Goal: Task Accomplishment & Management: Use online tool/utility

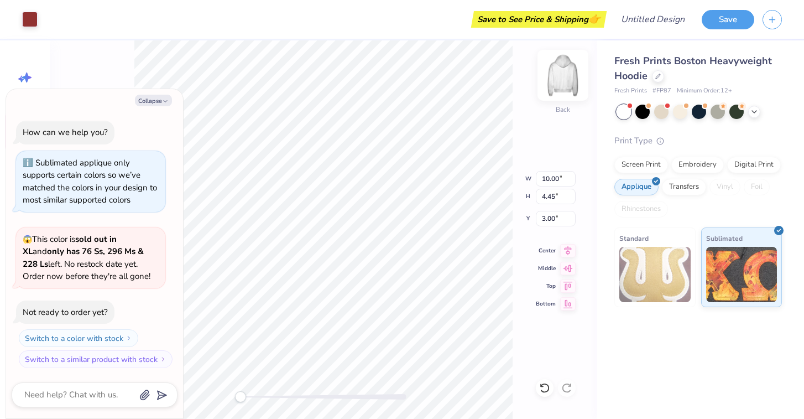
click at [563, 79] on img at bounding box center [563, 75] width 44 height 44
type textarea "x"
type input "10.23"
type input "4.55"
type input "5.04"
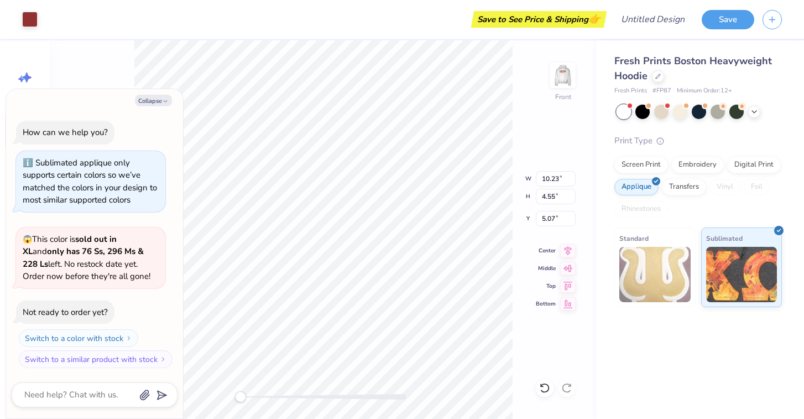
type textarea "x"
type input "3.51"
type input "7.92"
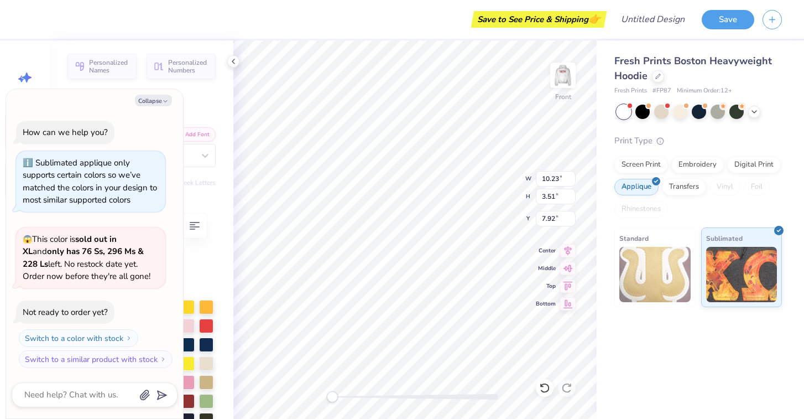
type textarea "x"
type textarea "1"
type textarea "x"
type textarea "19"
type textarea "x"
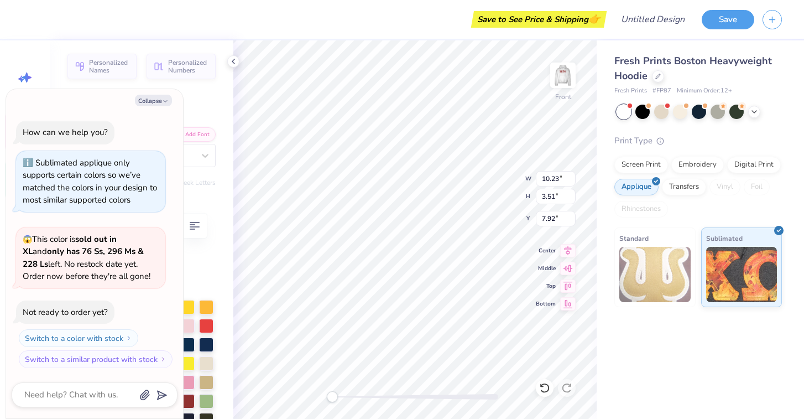
type textarea "191"
type textarea "x"
type textarea "1917"
type textarea "x"
type textarea "S"
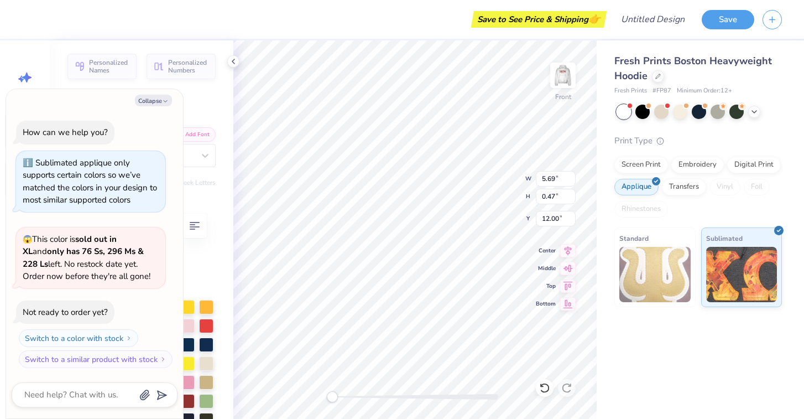
type textarea "x"
type textarea "Si"
type textarea "x"
type textarea "Sig"
type textarea "x"
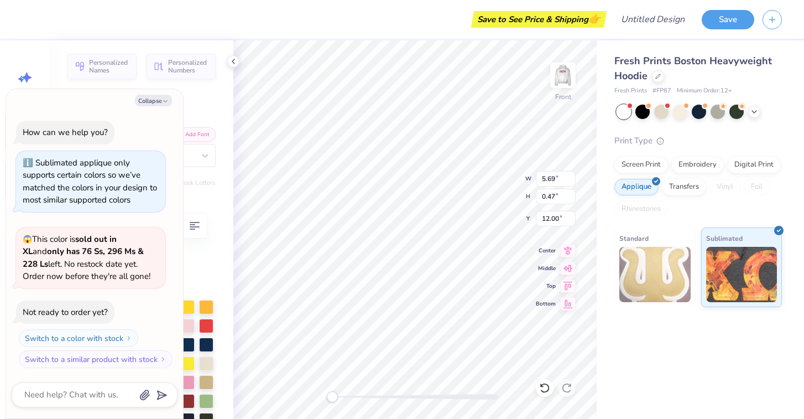
type textarea "Sigm"
type textarea "x"
type textarea "Sigma"
type textarea "x"
type textarea "Sigm"
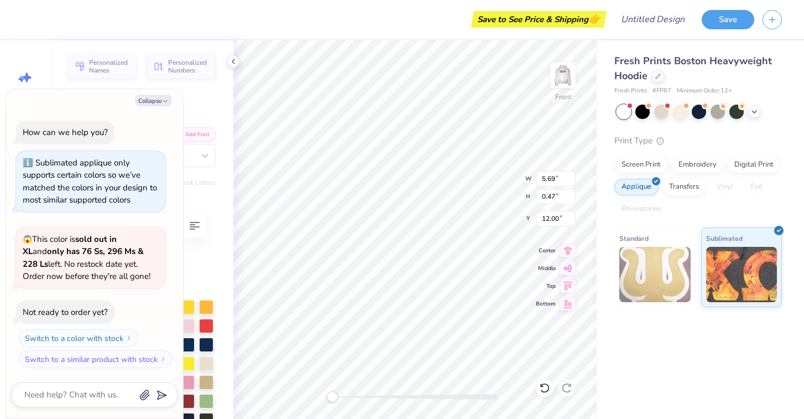
type textarea "x"
type textarea "Sig"
type textarea "x"
type textarea "Si"
type textarea "x"
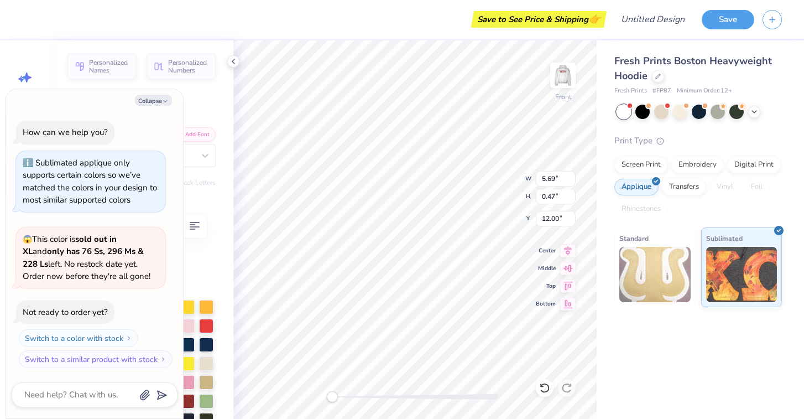
type textarea "S"
type textarea "x"
type textarea "SI"
type textarea "x"
type textarea "SIG"
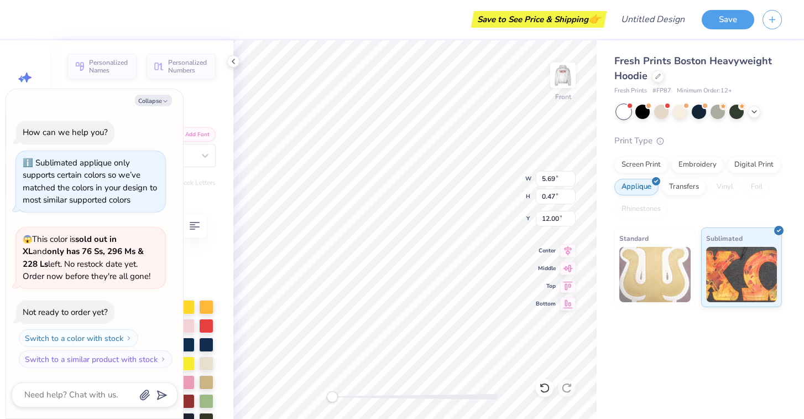
type textarea "x"
type textarea "SIGM"
type textarea "x"
type textarea "SIGMA"
type textarea "x"
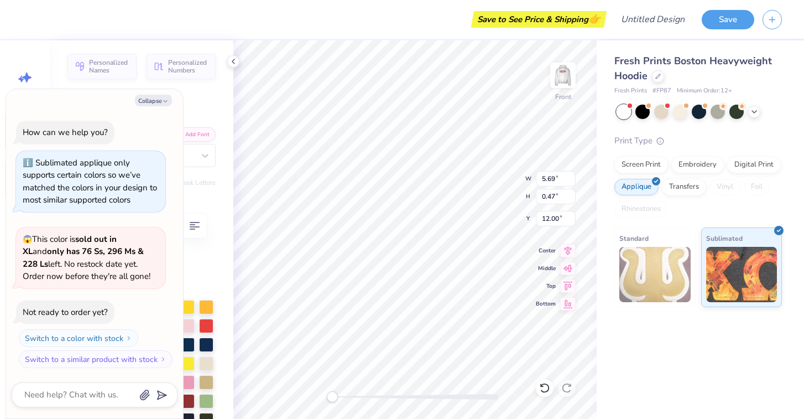
type textarea "SIGMA"
type textarea "x"
type textarea "SIGMA D"
type textarea "x"
type textarea "SIGMA DE"
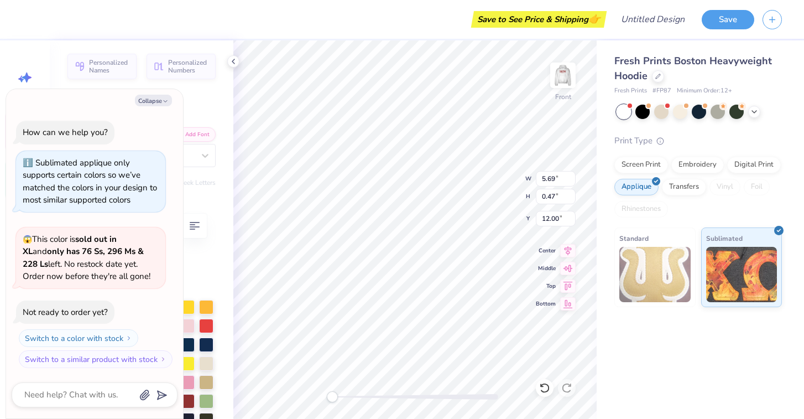
type textarea "x"
type textarea "SIGMA DEL"
type textarea "x"
type textarea "SIGMA DELT"
type textarea "x"
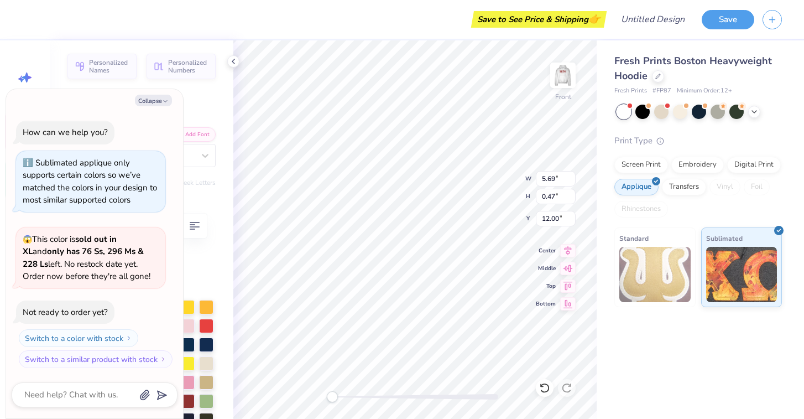
type textarea "SIGMA DELTA"
type textarea "x"
type textarea "SIGMA DELTA"
type textarea "x"
type textarea "SIGMA DELTA T"
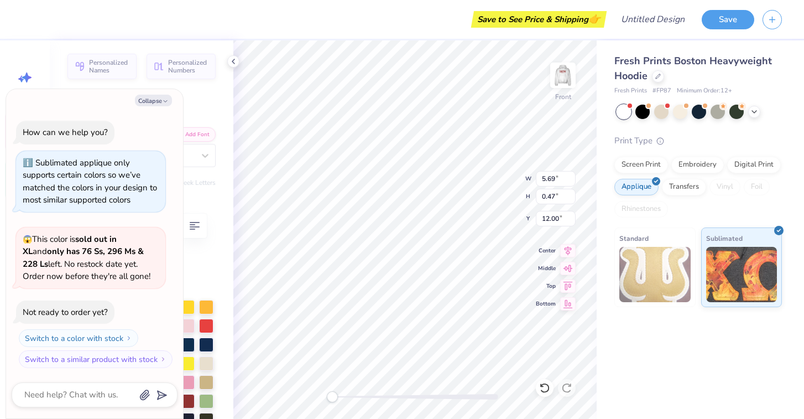
type textarea "x"
type textarea "SIGMA DELTA TA"
type textarea "x"
type textarea "SIGMA DELTA TAU"
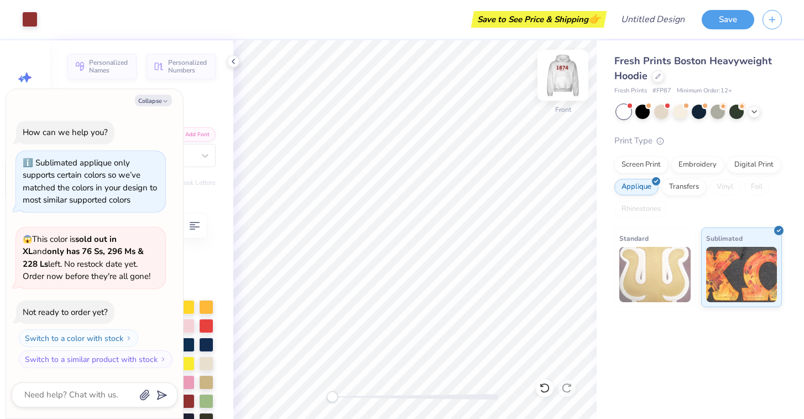
click at [561, 87] on img at bounding box center [563, 75] width 44 height 44
click at [151, 101] on button "Collapse" at bounding box center [153, 101] width 37 height 12
type textarea "x"
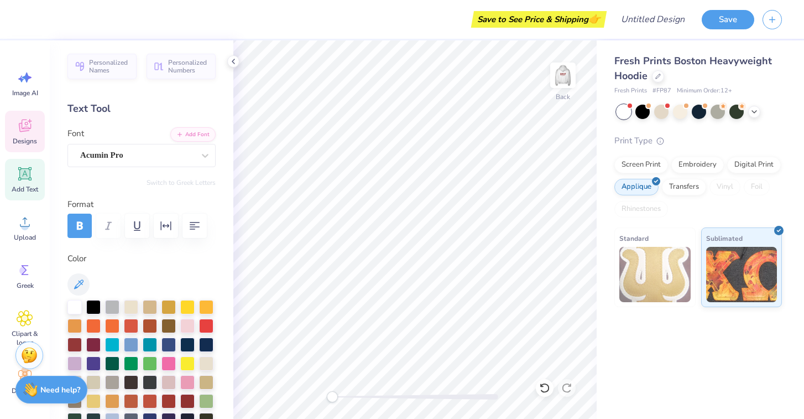
click at [37, 129] on div "Designs" at bounding box center [25, 131] width 40 height 41
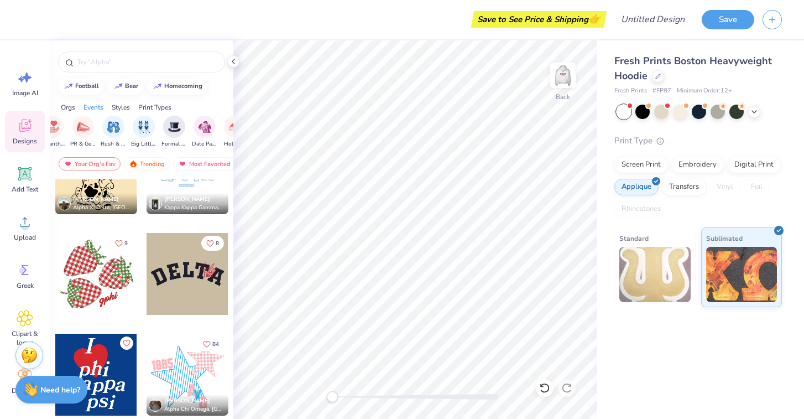
scroll to position [0, 221]
click at [144, 165] on div "Trending" at bounding box center [147, 163] width 46 height 13
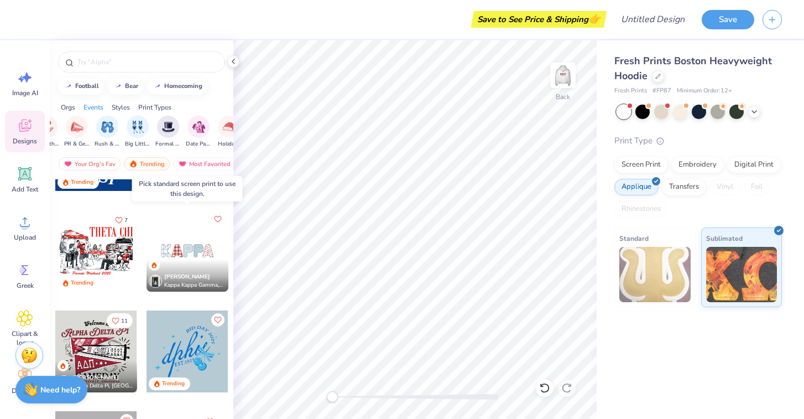
scroll to position [1581, 0]
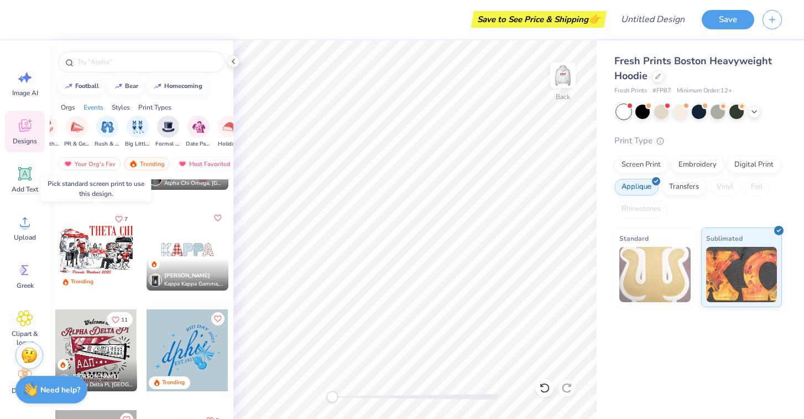
click at [117, 243] on div at bounding box center [96, 249] width 82 height 82
click at [83, 258] on div at bounding box center [96, 249] width 82 height 82
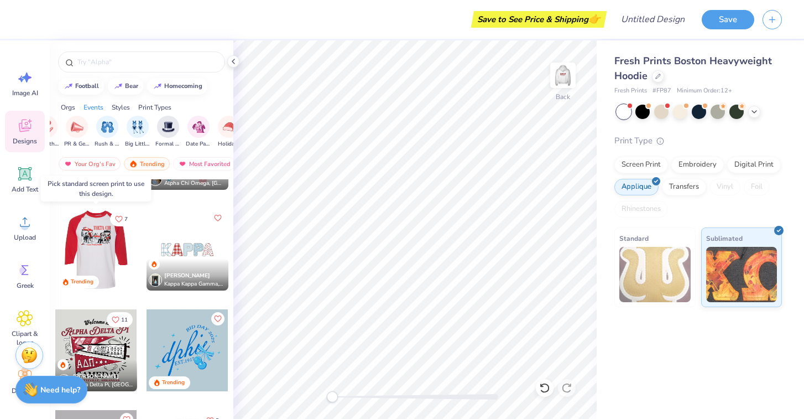
click at [102, 250] on div at bounding box center [96, 249] width 82 height 82
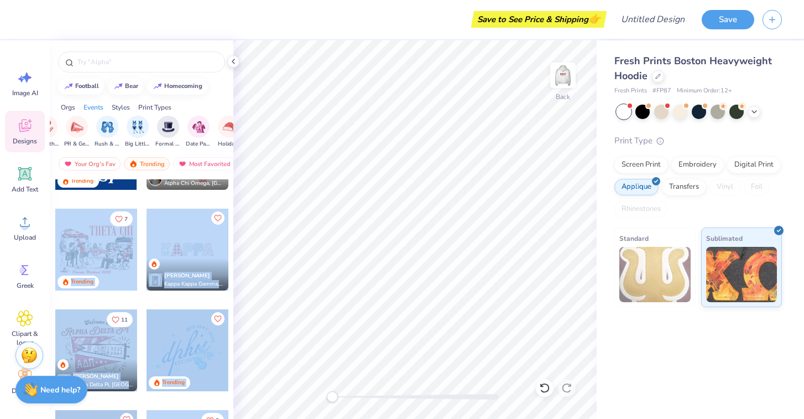
click at [337, 208] on div "Save to See Price & Shipping 👉 Design Title Save Image AI Designs Add Text Uplo…" at bounding box center [402, 209] width 804 height 419
click at [104, 245] on div at bounding box center [96, 249] width 82 height 82
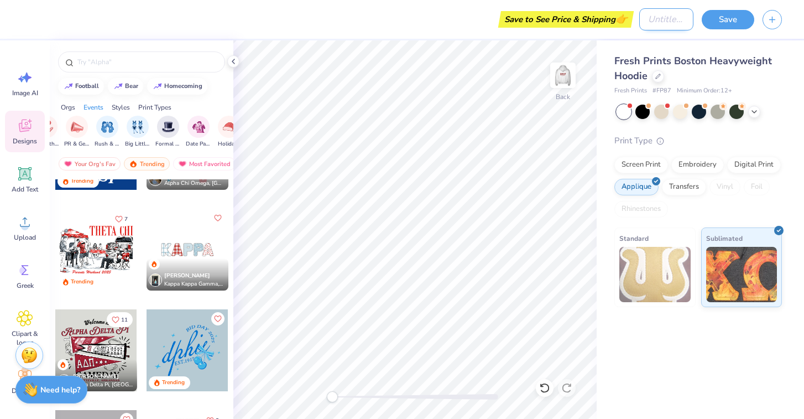
click at [648, 25] on input "Design Title" at bounding box center [666, 19] width 54 height 22
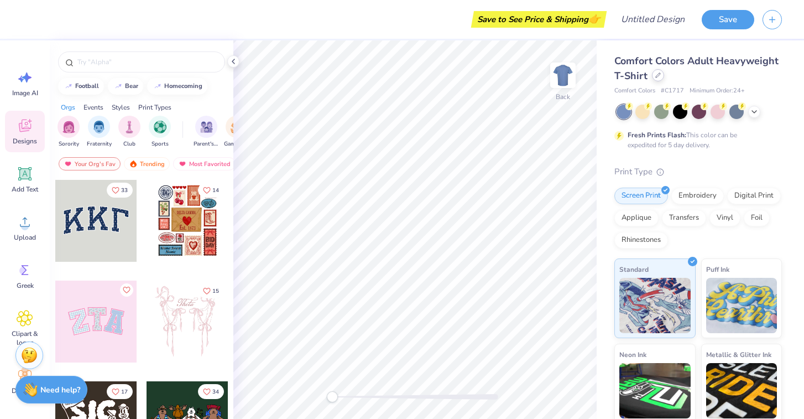
click at [655, 80] on div at bounding box center [658, 75] width 12 height 12
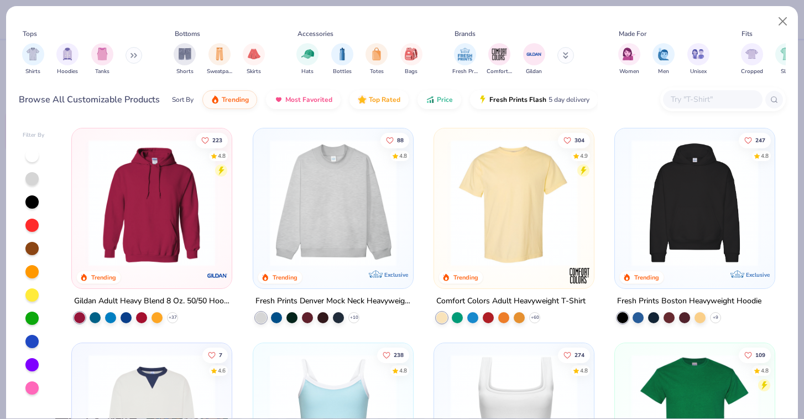
click at [359, 312] on div "Fresh Prints Denver Mock Neck Heavyweight Sweatshirt + 10" at bounding box center [333, 308] width 161 height 29
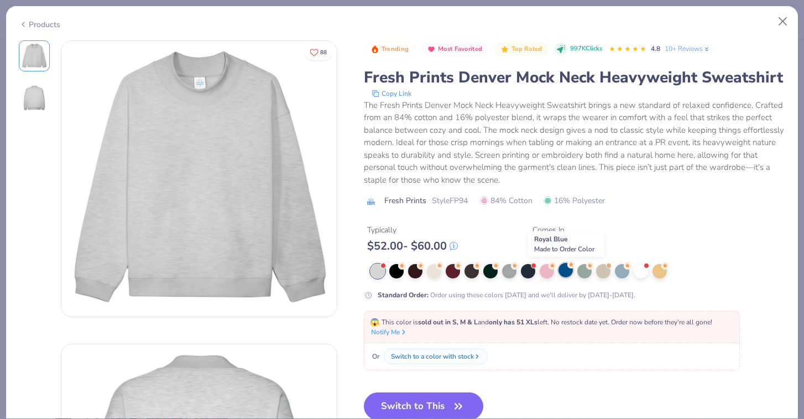
click at [567, 270] on div at bounding box center [565, 270] width 14 height 14
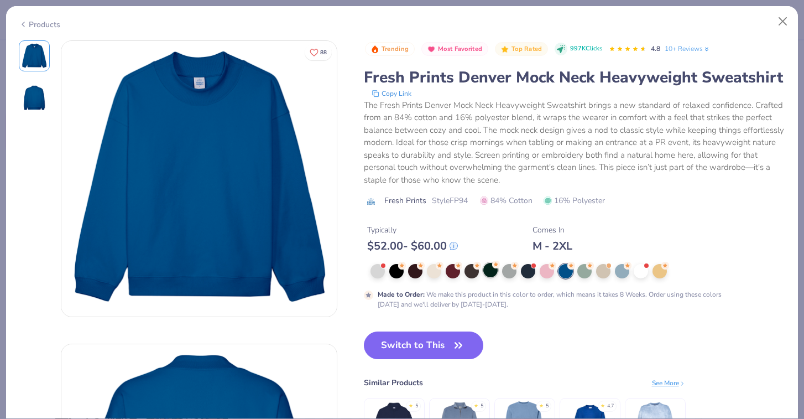
click at [489, 276] on div at bounding box center [490, 270] width 14 height 14
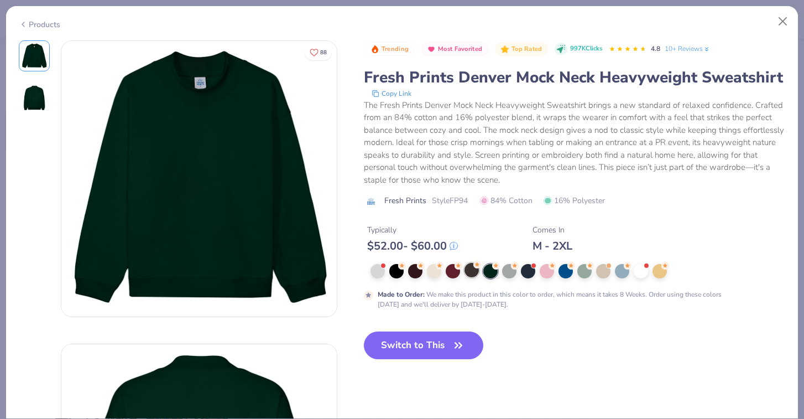
click at [474, 270] on div at bounding box center [471, 270] width 14 height 14
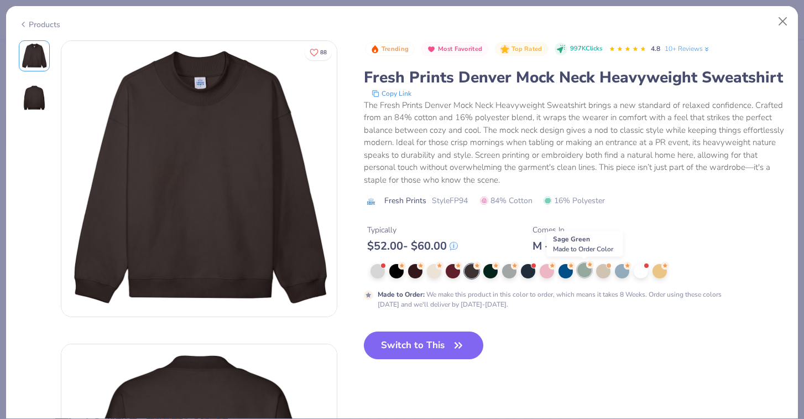
click at [585, 274] on div at bounding box center [584, 270] width 14 height 14
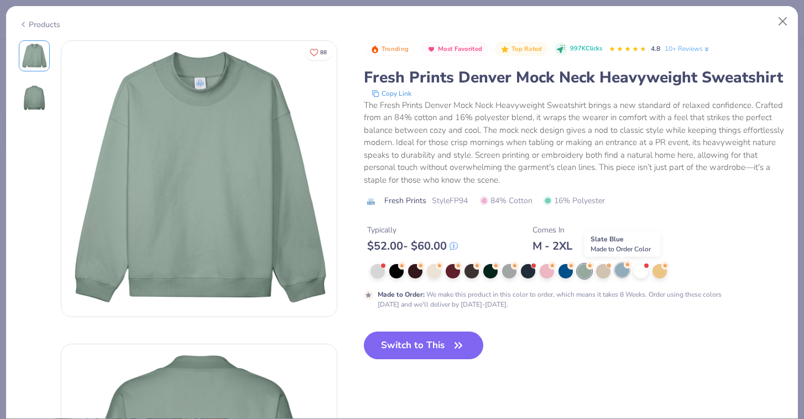
click at [621, 273] on div at bounding box center [622, 270] width 14 height 14
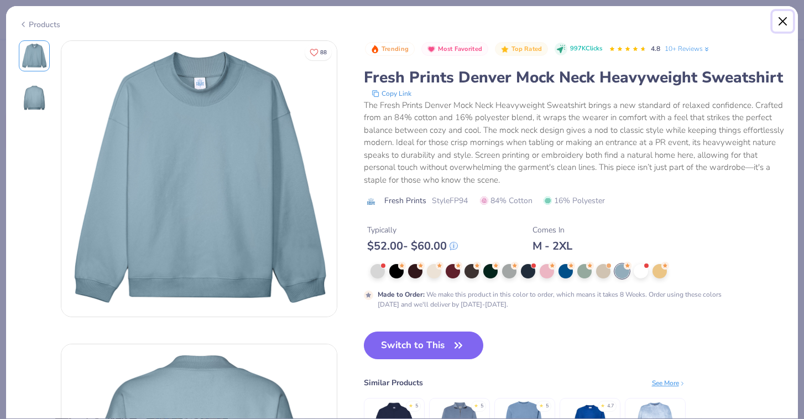
click at [781, 23] on button "Close" at bounding box center [782, 21] width 21 height 21
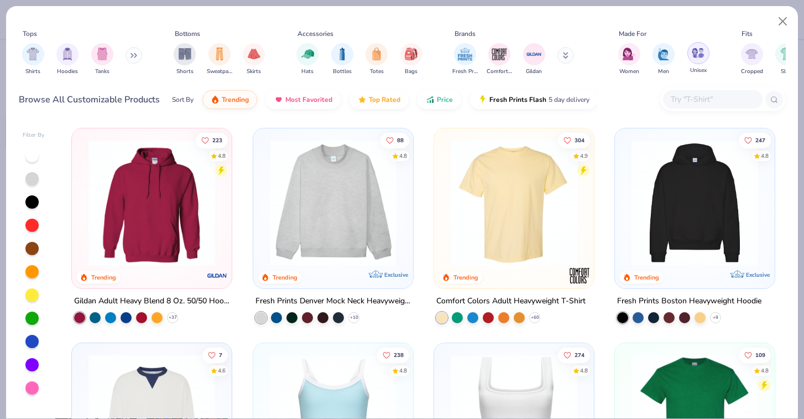
click at [699, 58] on img "filter for Unisex" at bounding box center [698, 52] width 13 height 13
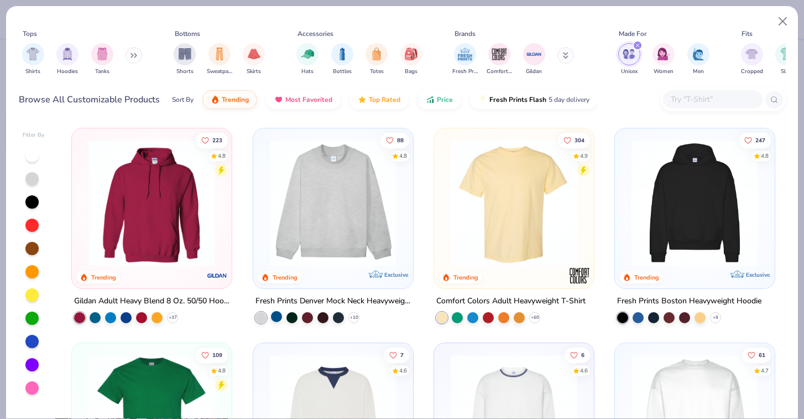
click at [278, 317] on div at bounding box center [276, 316] width 11 height 11
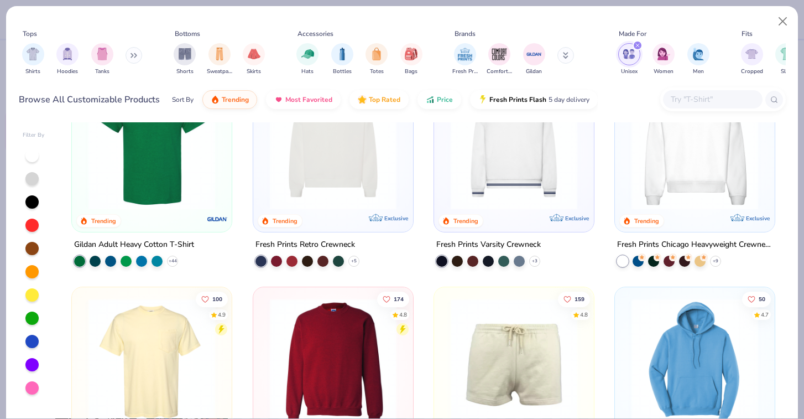
scroll to position [266, 0]
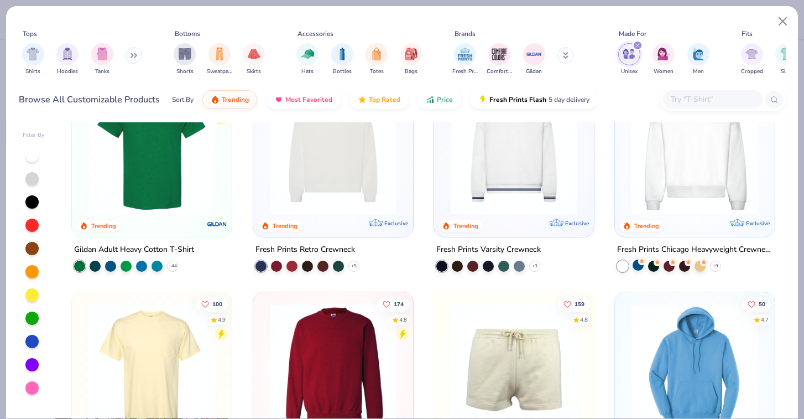
click at [635, 269] on div at bounding box center [637, 264] width 11 height 11
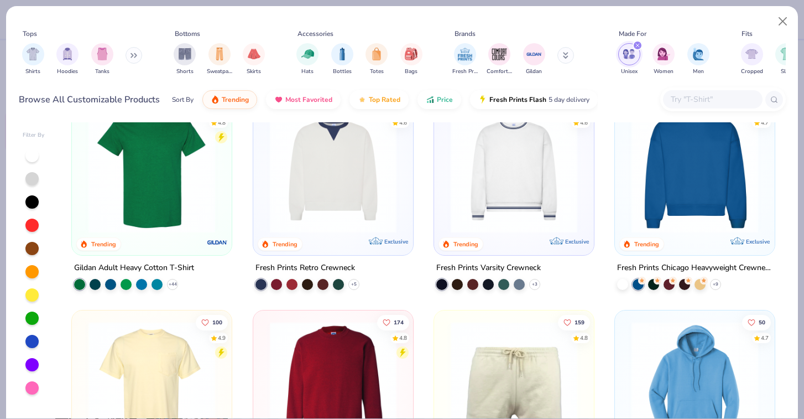
scroll to position [244, 0]
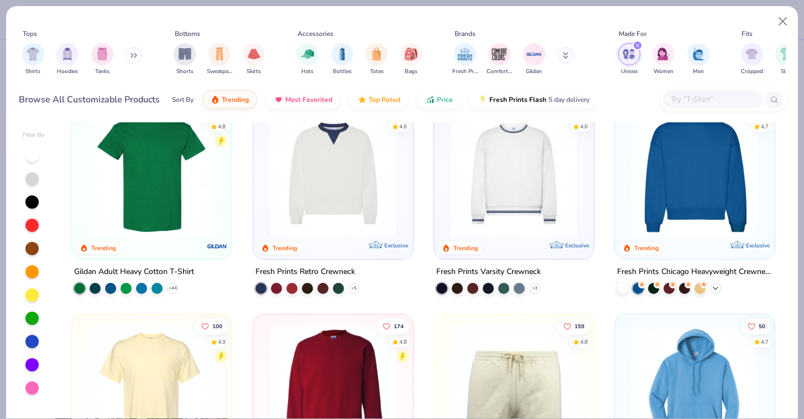
click at [716, 289] on icon at bounding box center [715, 288] width 9 height 9
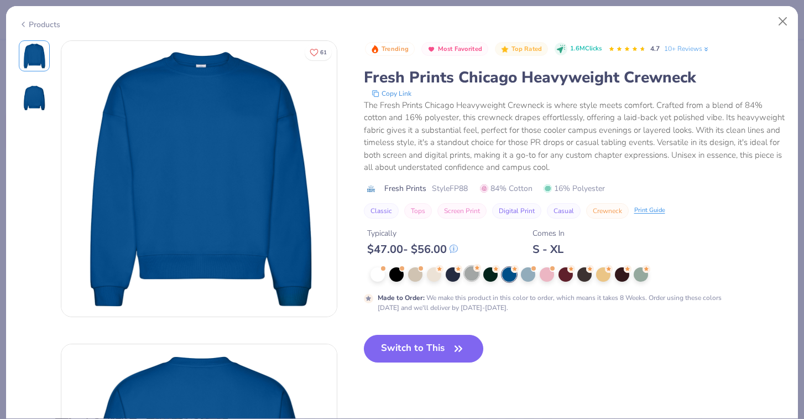
click at [470, 276] on div at bounding box center [471, 273] width 14 height 14
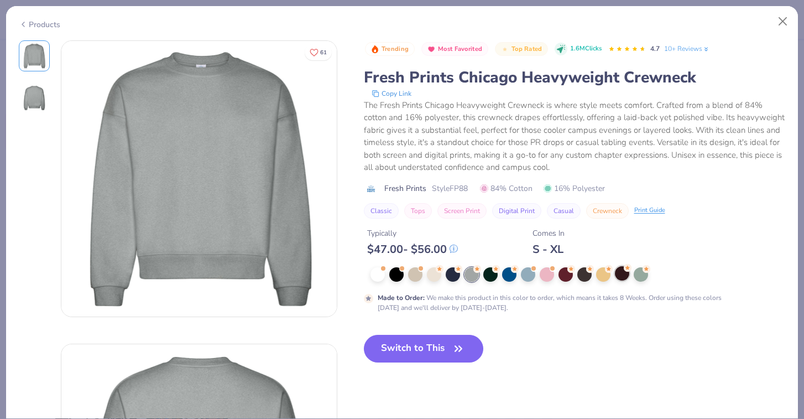
click at [621, 278] on div at bounding box center [622, 273] width 14 height 14
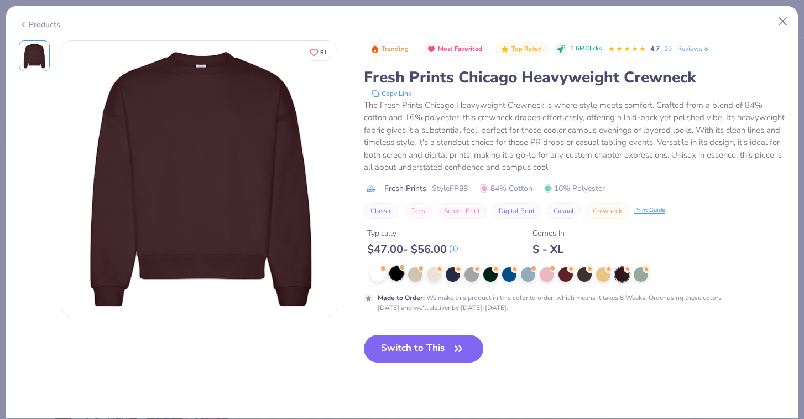
click at [394, 269] on div at bounding box center [396, 273] width 14 height 14
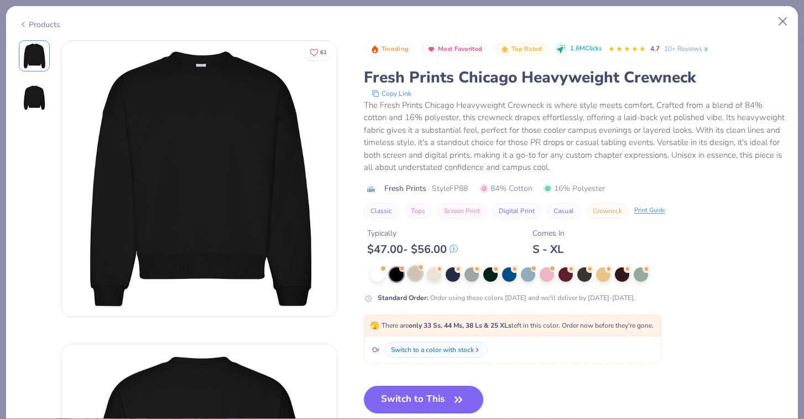
click at [414, 278] on div at bounding box center [415, 273] width 14 height 14
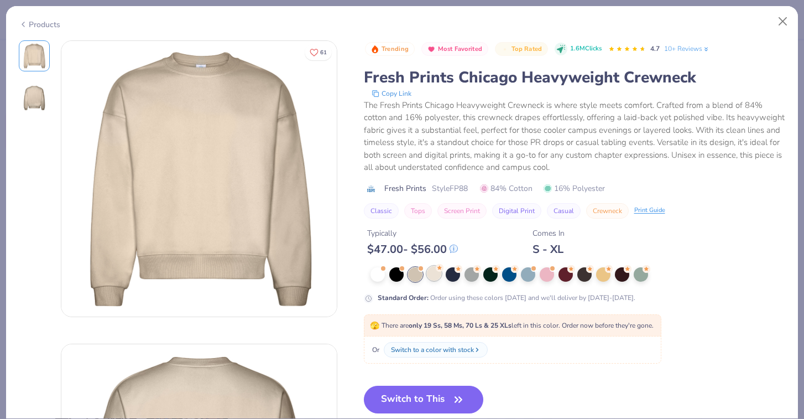
click at [432, 279] on div at bounding box center [434, 273] width 14 height 14
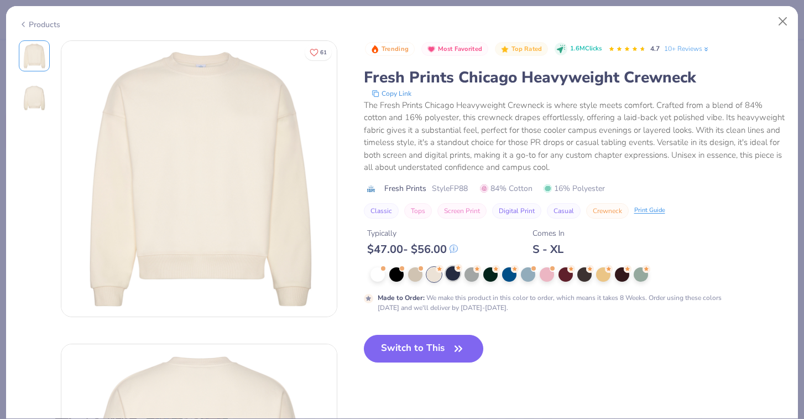
click at [449, 276] on div at bounding box center [453, 273] width 14 height 14
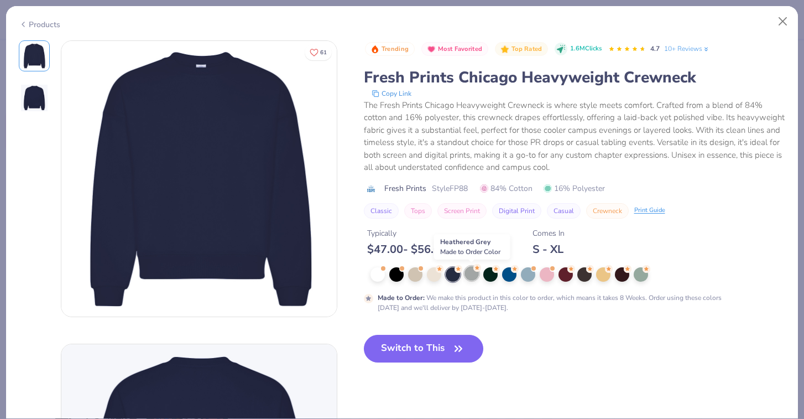
click at [475, 278] on div at bounding box center [471, 273] width 14 height 14
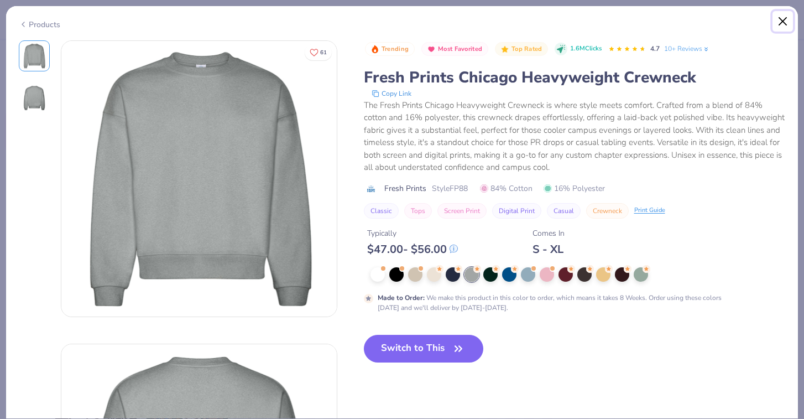
click at [780, 25] on button "Close" at bounding box center [782, 21] width 21 height 21
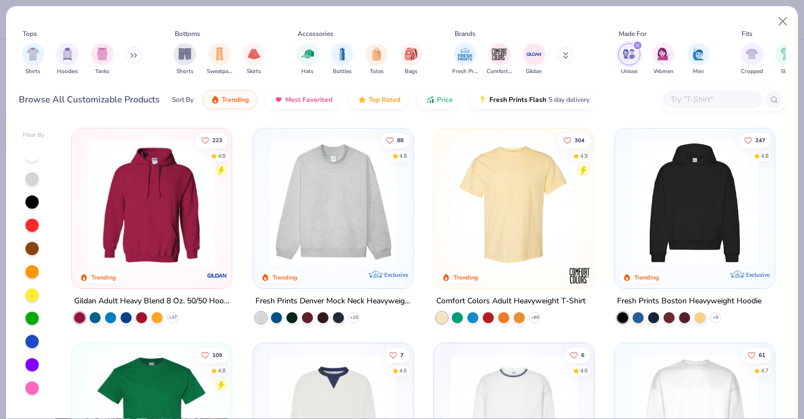
scroll to position [12, 0]
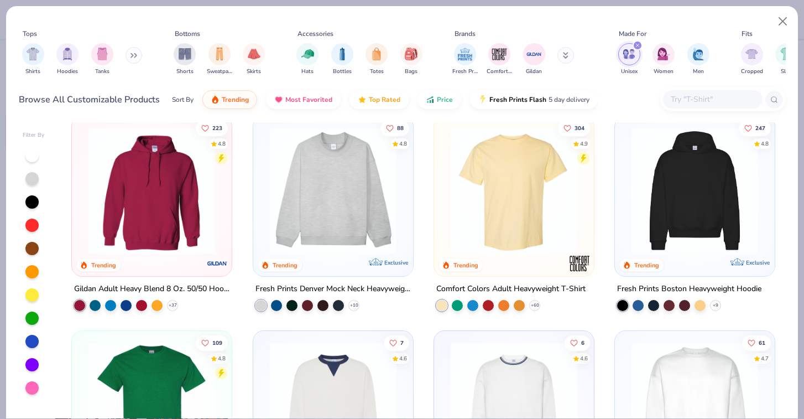
click at [365, 246] on img at bounding box center [333, 190] width 138 height 127
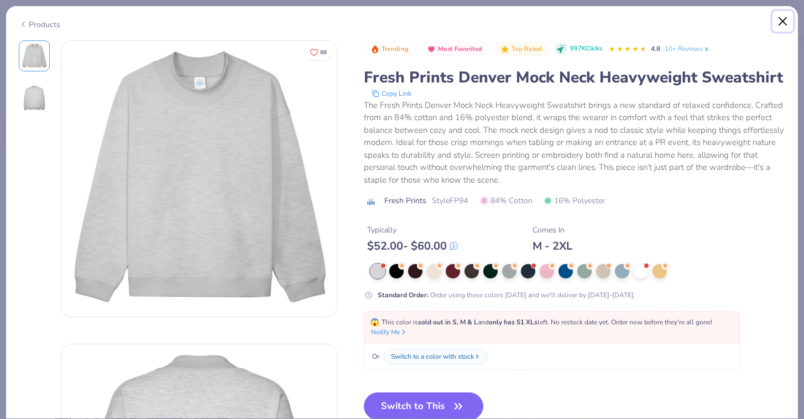
click at [779, 25] on button "Close" at bounding box center [782, 21] width 21 height 21
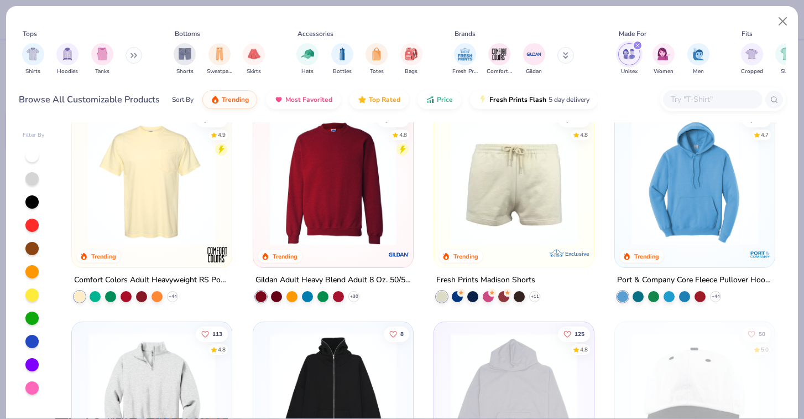
scroll to position [472, 0]
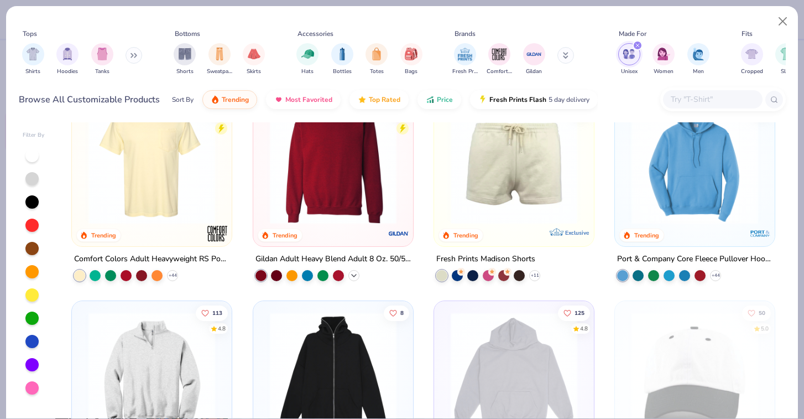
click at [354, 274] on polyline at bounding box center [354, 275] width 4 height 2
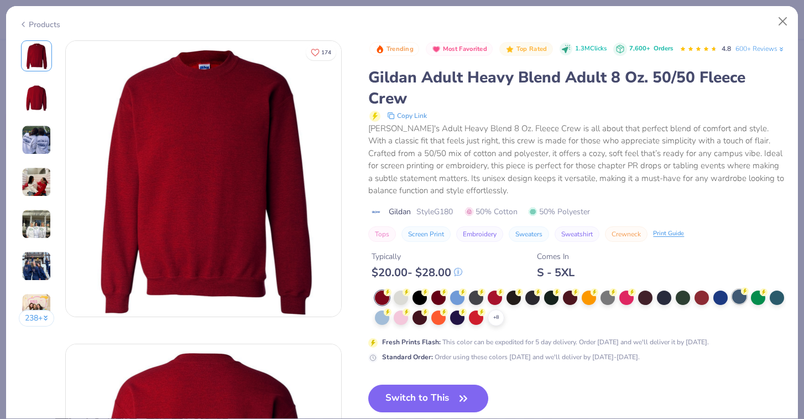
click at [742, 304] on div at bounding box center [739, 296] width 14 height 14
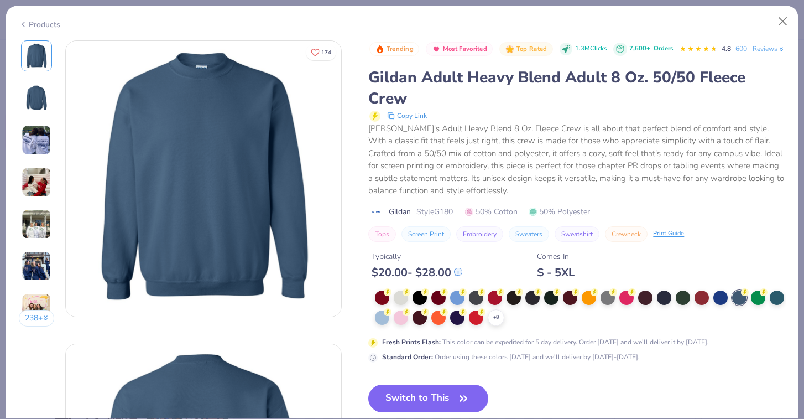
click at [47, 263] on img at bounding box center [37, 266] width 30 height 30
click at [730, 316] on div "+ 8" at bounding box center [580, 307] width 410 height 35
click at [726, 304] on div at bounding box center [720, 296] width 14 height 14
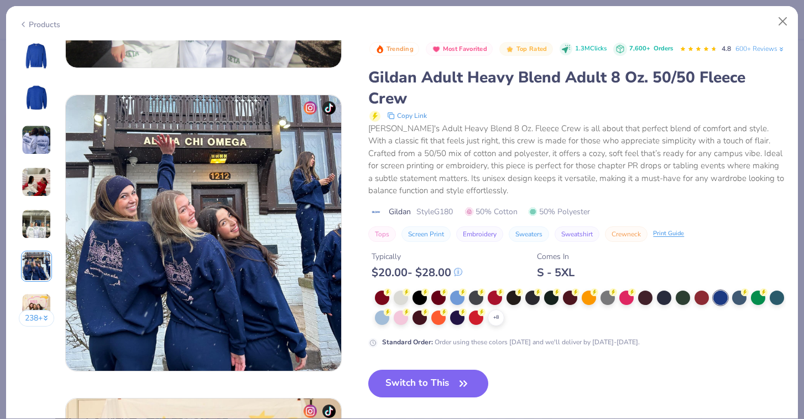
scroll to position [1462, 0]
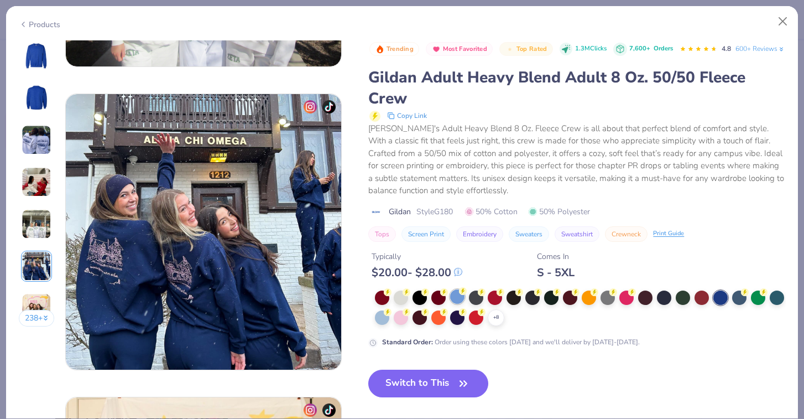
click at [460, 304] on div at bounding box center [457, 296] width 14 height 14
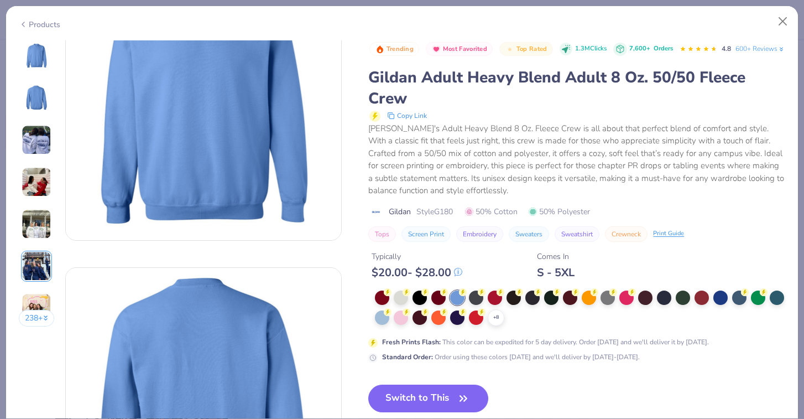
scroll to position [101, 0]
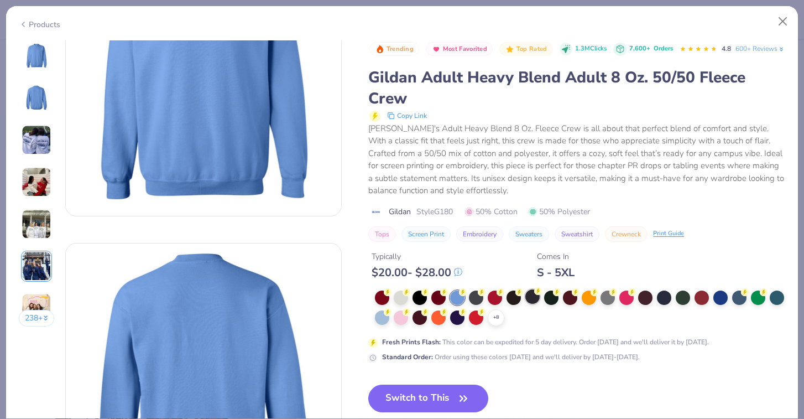
click at [528, 304] on div at bounding box center [532, 296] width 14 height 14
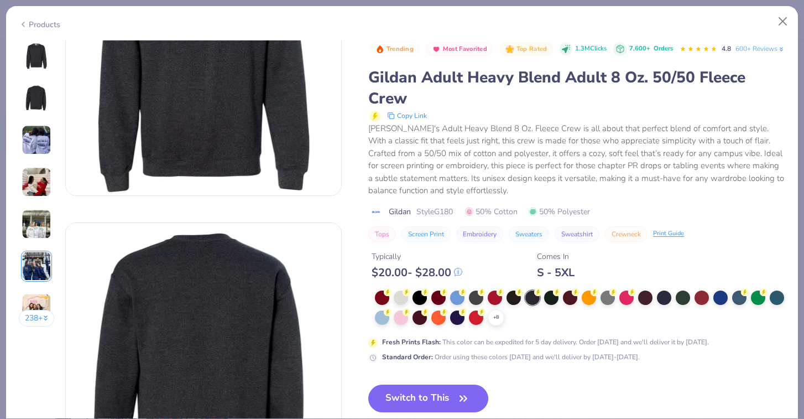
scroll to position [124, 0]
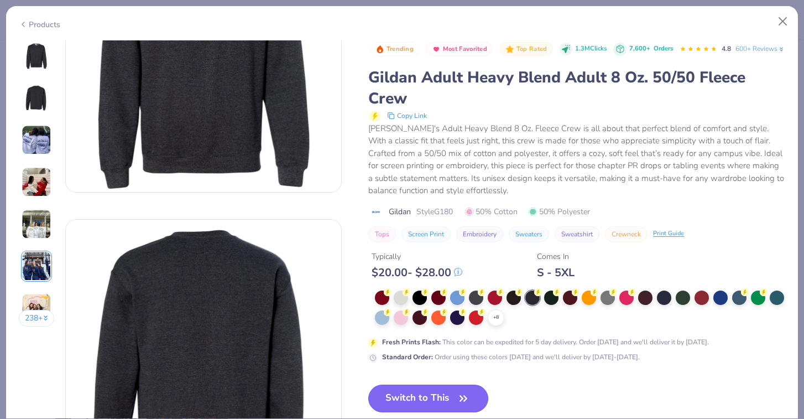
click at [436, 409] on button "Switch to This" at bounding box center [428, 398] width 120 height 28
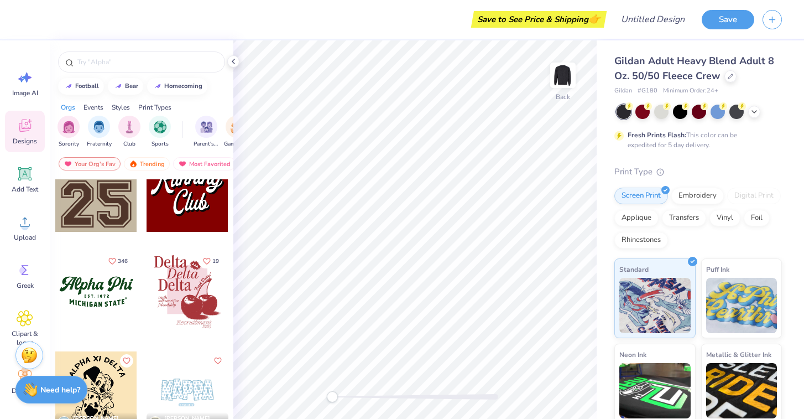
scroll to position [1119, 0]
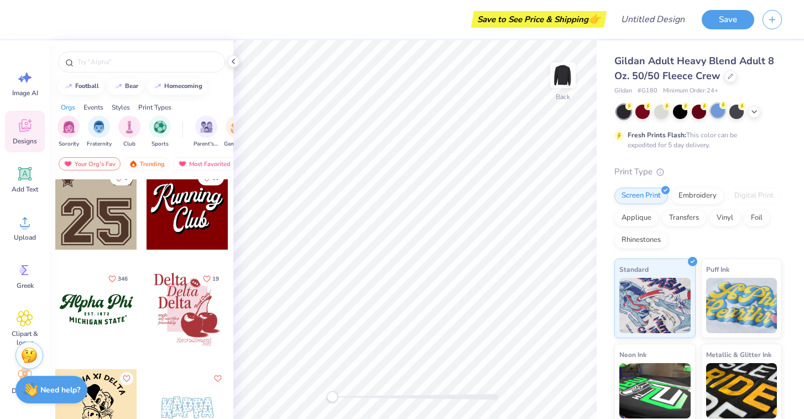
click at [716, 117] on div at bounding box center [717, 110] width 14 height 14
click at [752, 107] on icon at bounding box center [754, 110] width 9 height 9
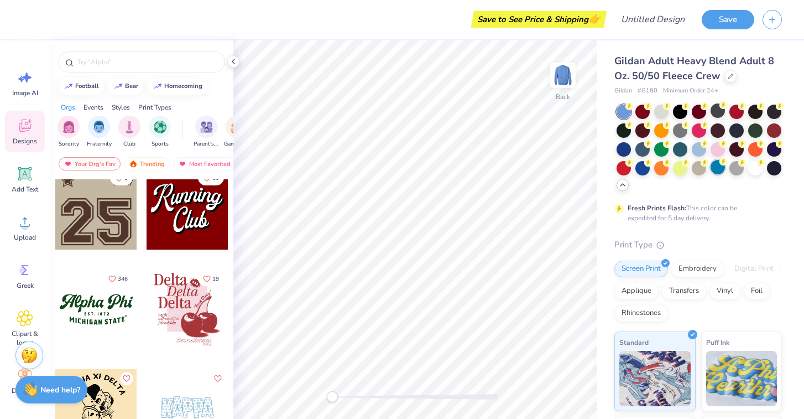
click at [716, 169] on div at bounding box center [717, 167] width 14 height 14
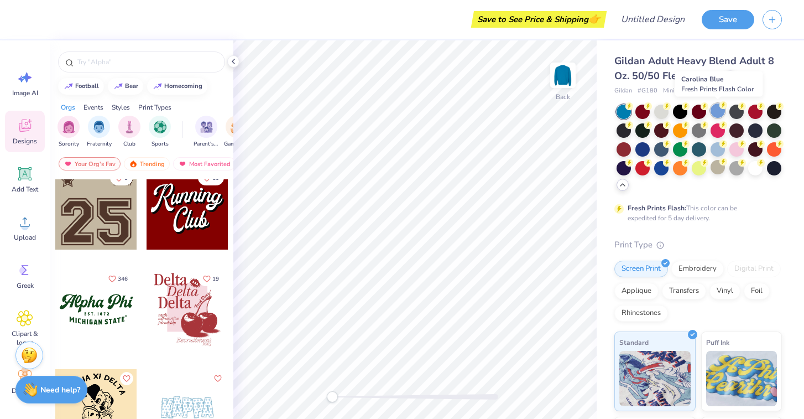
click at [715, 112] on div at bounding box center [717, 110] width 14 height 14
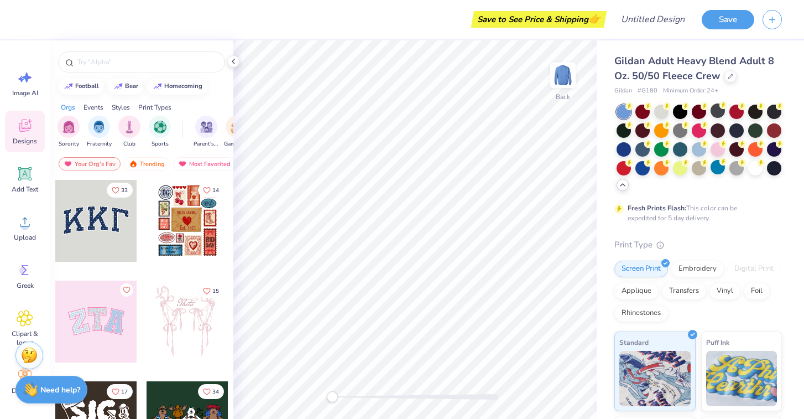
scroll to position [10, 0]
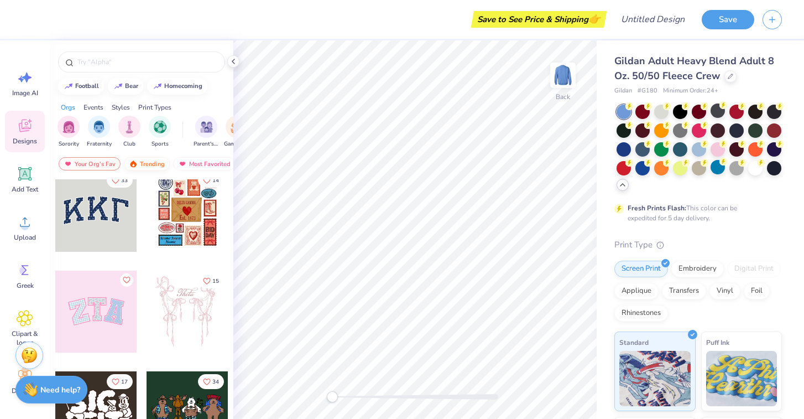
click at [138, 164] on div "Trending" at bounding box center [147, 163] width 46 height 13
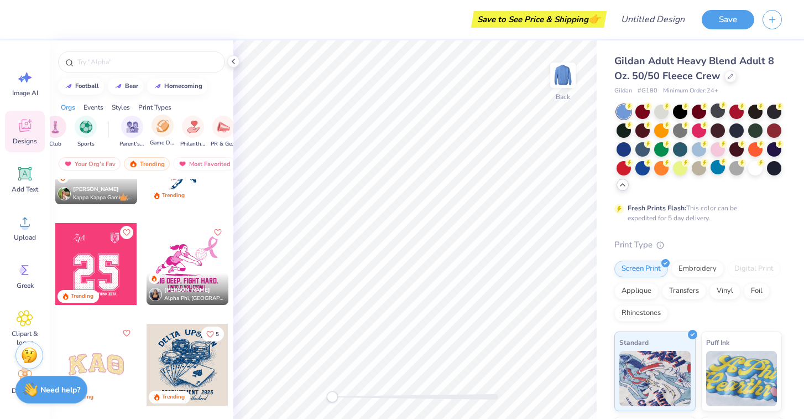
scroll to position [0, 76]
click at [135, 129] on img "filter for Parent's Weekend" at bounding box center [130, 125] width 13 height 13
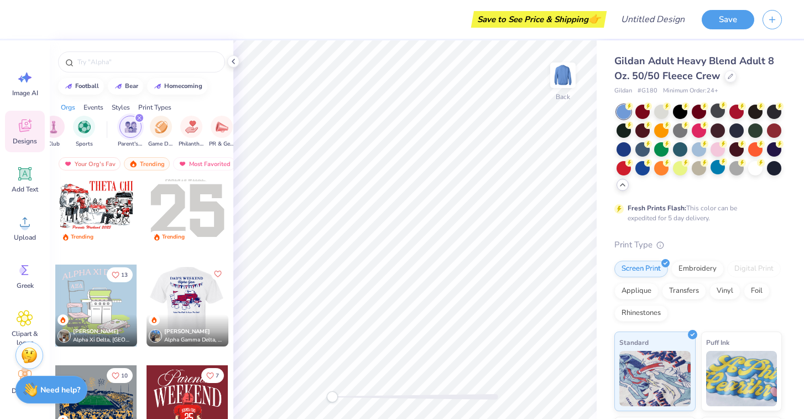
scroll to position [0, 0]
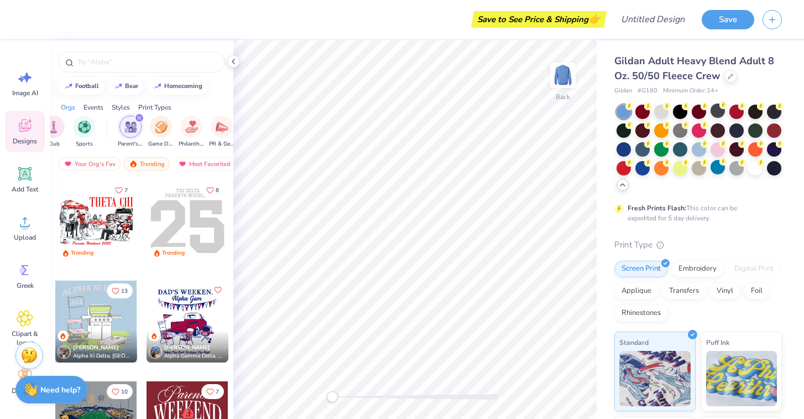
click at [108, 204] on div at bounding box center [96, 221] width 82 height 82
click at [681, 123] on div at bounding box center [680, 129] width 14 height 14
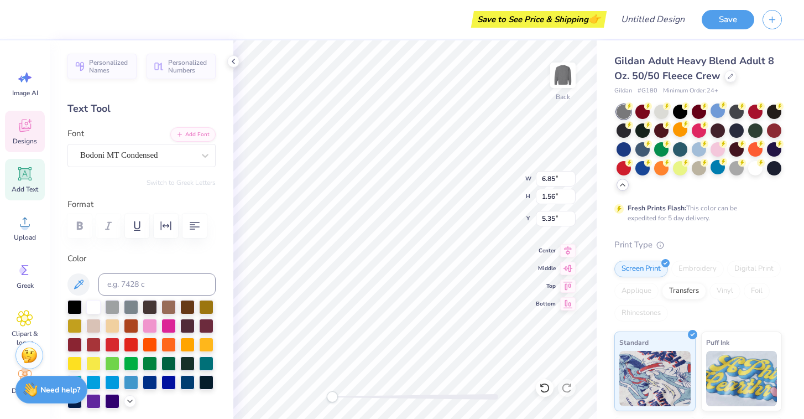
scroll to position [0, 1]
click at [148, 384] on div at bounding box center [150, 381] width 14 height 14
click at [168, 380] on div at bounding box center [168, 381] width 14 height 14
click at [33, 117] on div "Designs" at bounding box center [25, 131] width 40 height 41
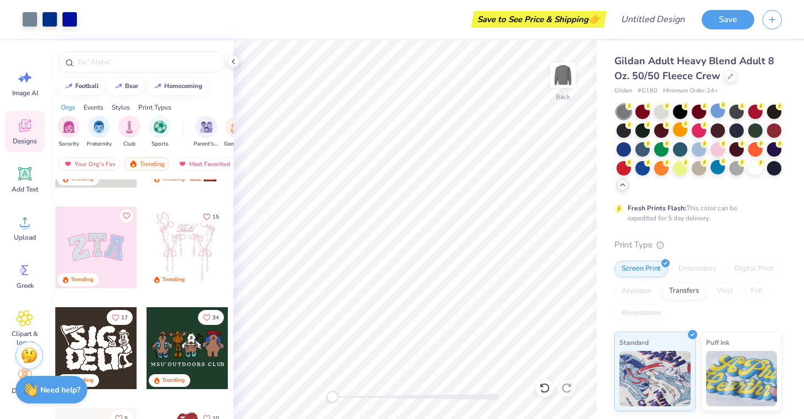
scroll to position [76, 0]
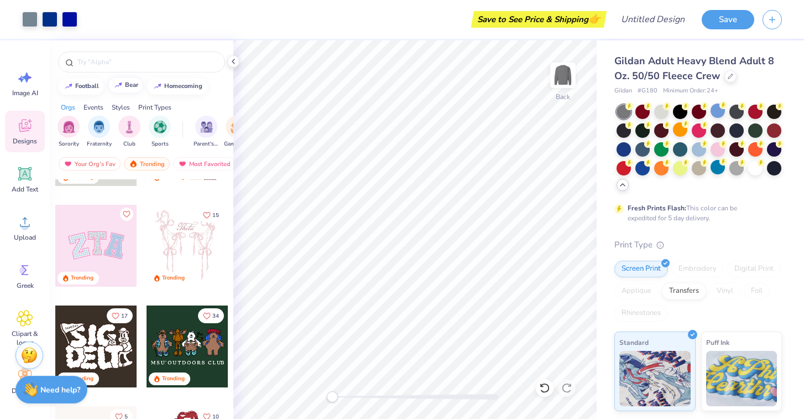
click at [125, 88] on button "bear" at bounding box center [125, 85] width 35 height 17
type input "bear"
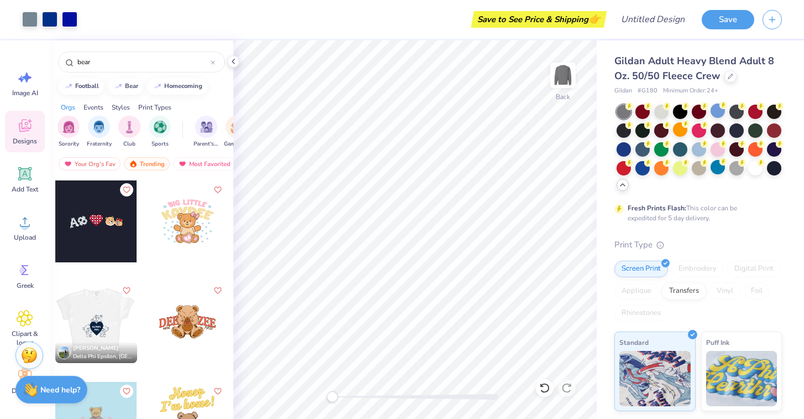
scroll to position [1514, 0]
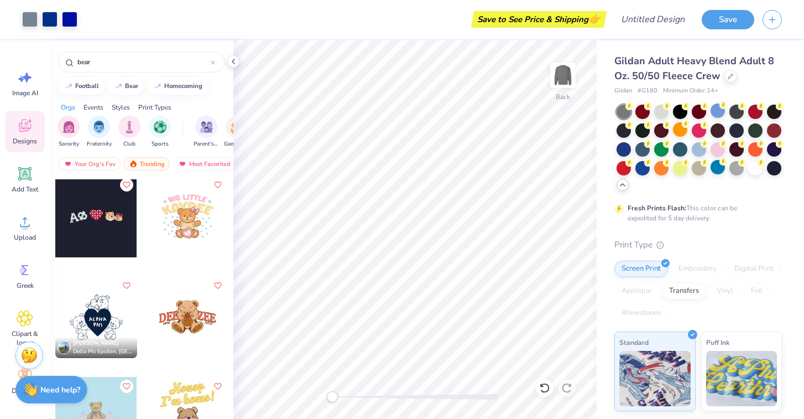
click at [100, 320] on div at bounding box center [96, 317] width 82 height 82
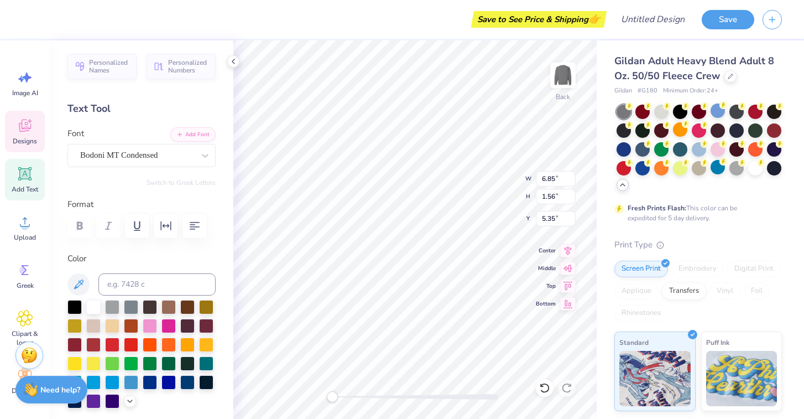
scroll to position [0, 0]
type textarea "SIGMA DELTA TAU"
click at [754, 166] on div at bounding box center [755, 167] width 14 height 14
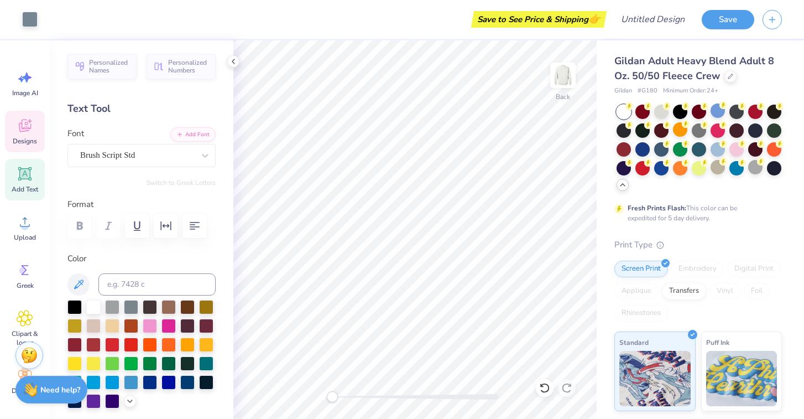
click at [24, 134] on div "Designs" at bounding box center [25, 131] width 40 height 41
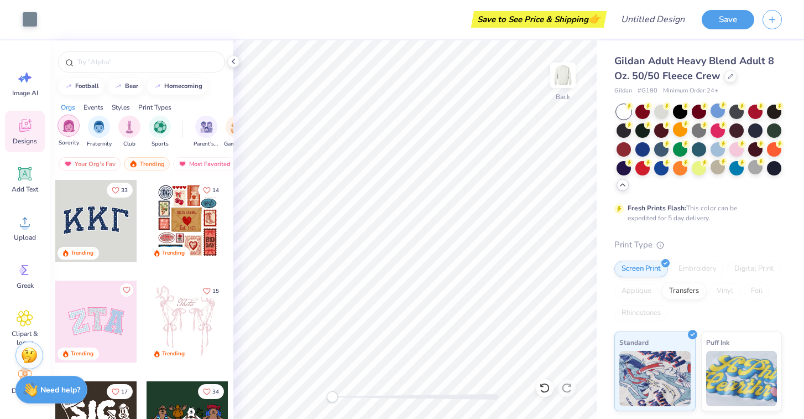
click at [65, 129] on img "filter for Sorority" at bounding box center [68, 125] width 13 height 13
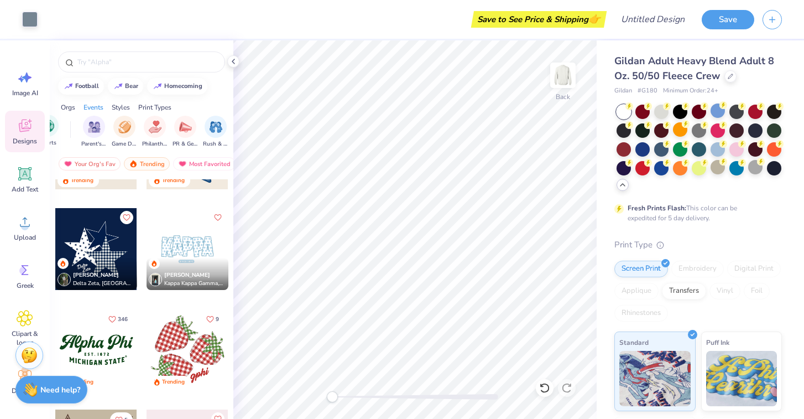
scroll to position [0, 124]
click at [141, 128] on img "filter for Philanthropy" at bounding box center [143, 125] width 13 height 13
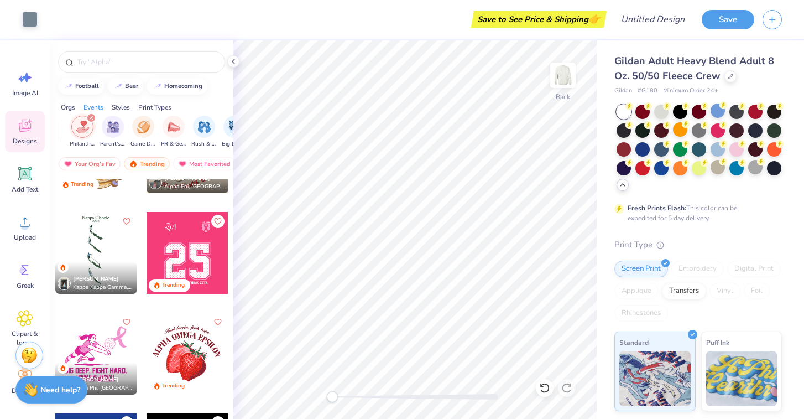
scroll to position [101, 0]
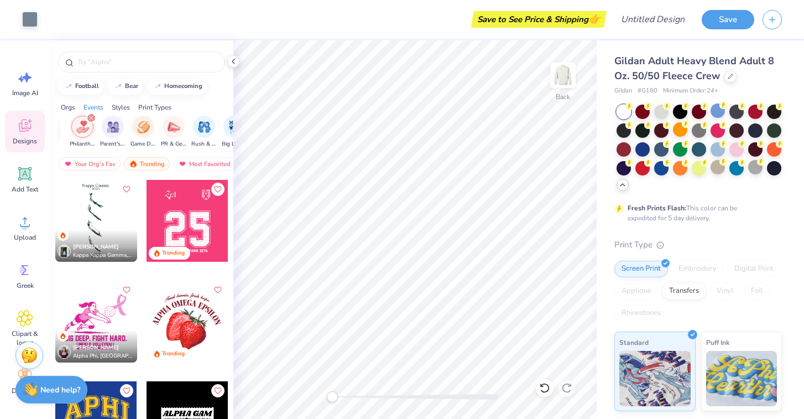
click at [174, 326] on div at bounding box center [188, 321] width 82 height 82
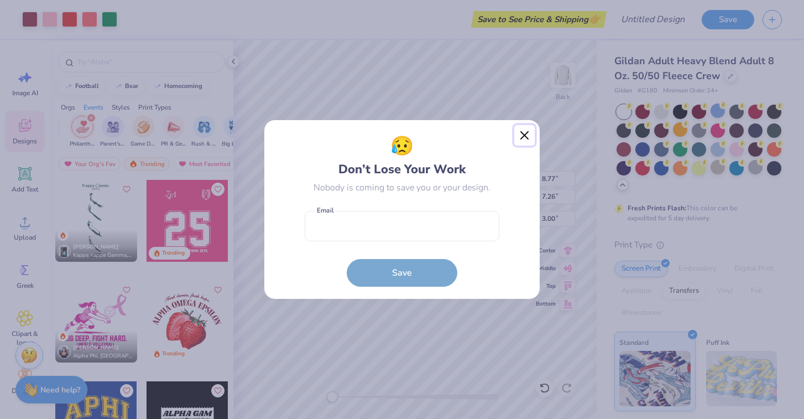
click at [520, 132] on button "Close" at bounding box center [524, 135] width 21 height 21
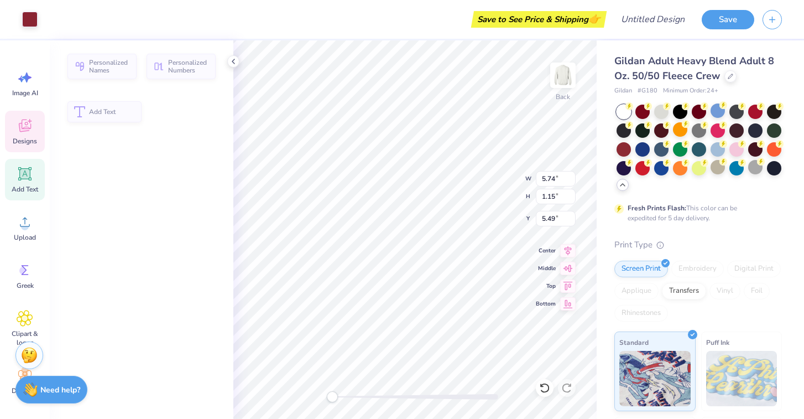
type input "5.74"
type input "1.15"
type input "5.49"
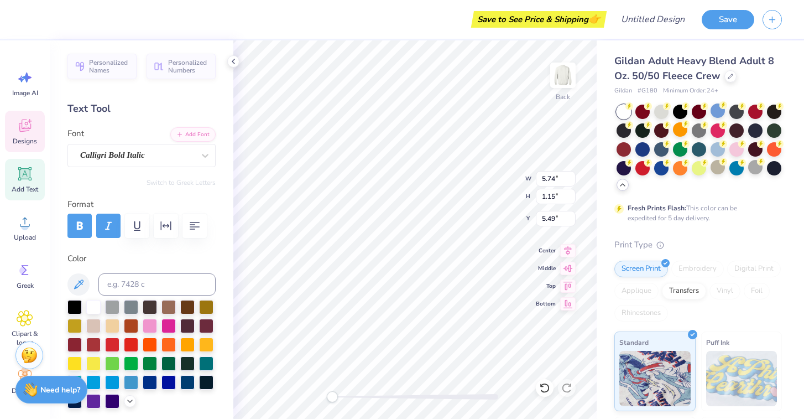
scroll to position [0, 4]
type textarea "Family Banquet 2025."
type textarea "s"
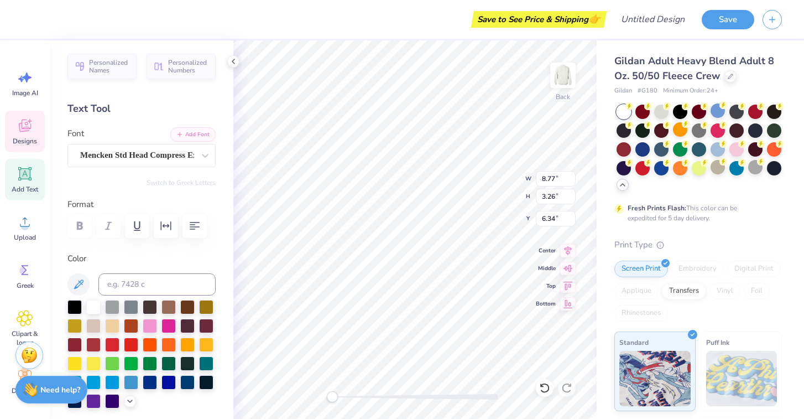
type textarea "SIGMA DELTA TAU"
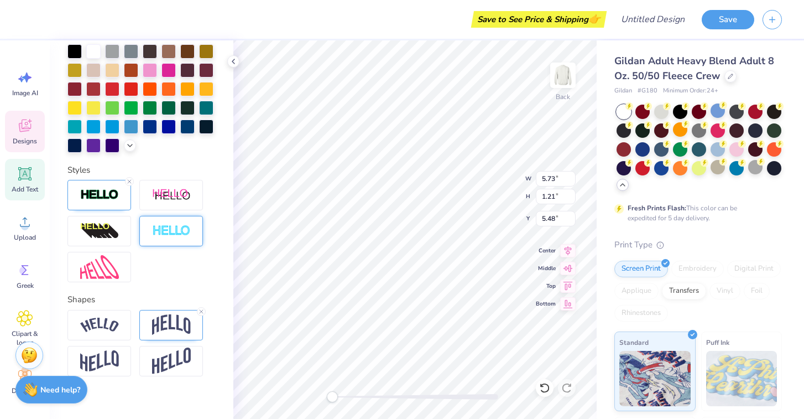
scroll to position [268, 0]
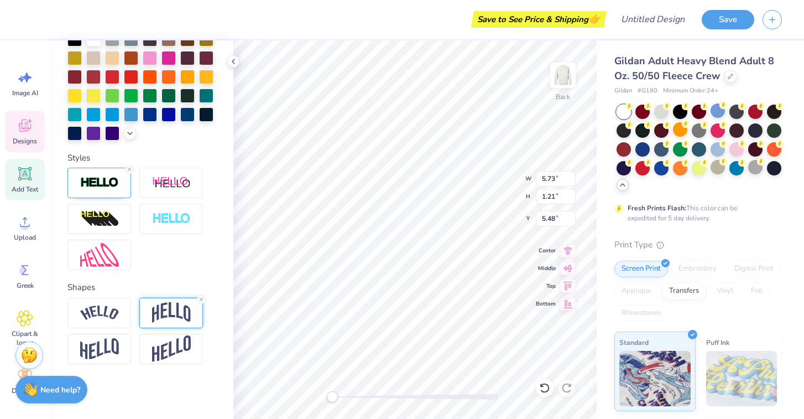
click at [186, 312] on img at bounding box center [171, 312] width 39 height 21
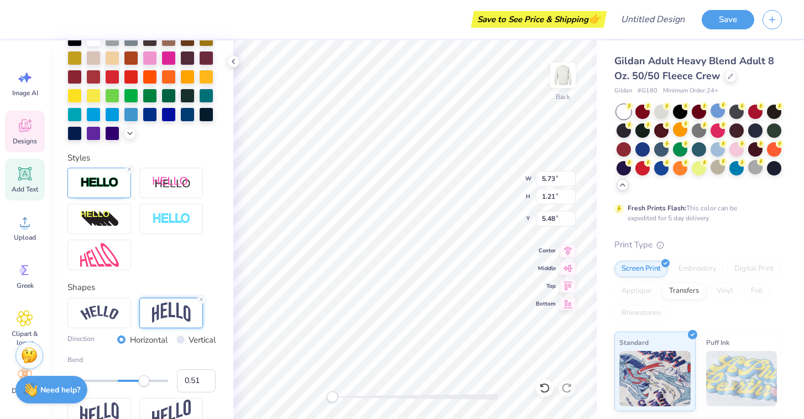
type input "0.49"
drag, startPoint x: 135, startPoint y: 384, endPoint x: 142, endPoint y: 385, distance: 6.8
click at [143, 385] on div "Accessibility label" at bounding box center [143, 380] width 11 height 11
type input "0.24"
drag, startPoint x: 141, startPoint y: 382, endPoint x: 130, endPoint y: 382, distance: 11.1
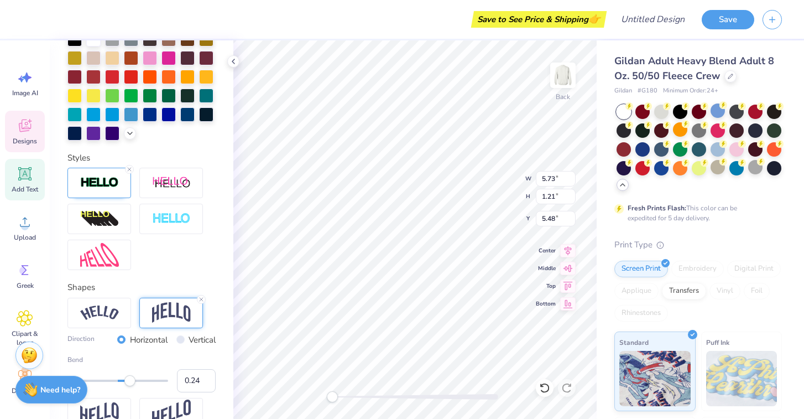
click at [130, 382] on div "Accessibility label" at bounding box center [129, 380] width 11 height 11
type input "1.00"
drag, startPoint x: 127, startPoint y: 380, endPoint x: 171, endPoint y: 387, distance: 45.4
click at [171, 387] on div "Bend 1.00" at bounding box center [141, 373] width 148 height 38
type input "0.65"
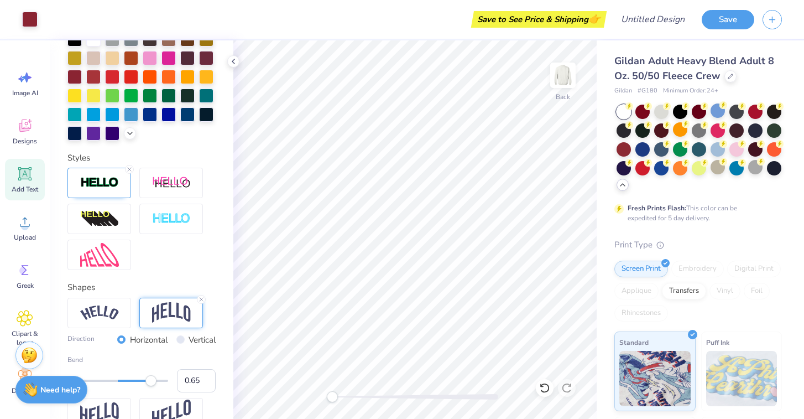
drag, startPoint x: 169, startPoint y: 376, endPoint x: 150, endPoint y: 376, distance: 18.8
click at [150, 376] on div "Accessibility label" at bounding box center [150, 380] width 11 height 11
type input "0.51"
drag, startPoint x: 150, startPoint y: 383, endPoint x: 143, endPoint y: 383, distance: 7.2
click at [143, 383] on div "Accessibility label" at bounding box center [143, 380] width 11 height 11
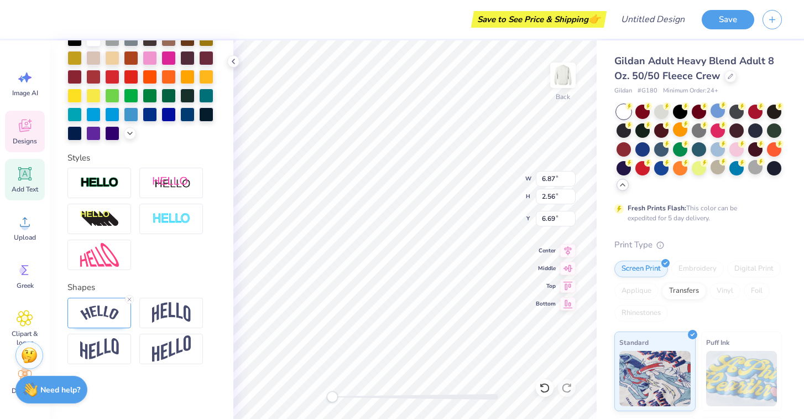
type input "5.73"
type input "1.70"
type input "5.24"
type textarea "Family Banquet 2025"
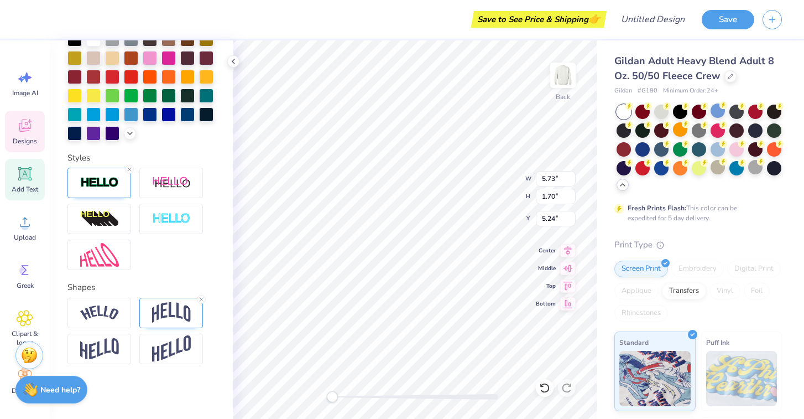
scroll to position [0, 4]
click at [156, 315] on img at bounding box center [171, 312] width 39 height 21
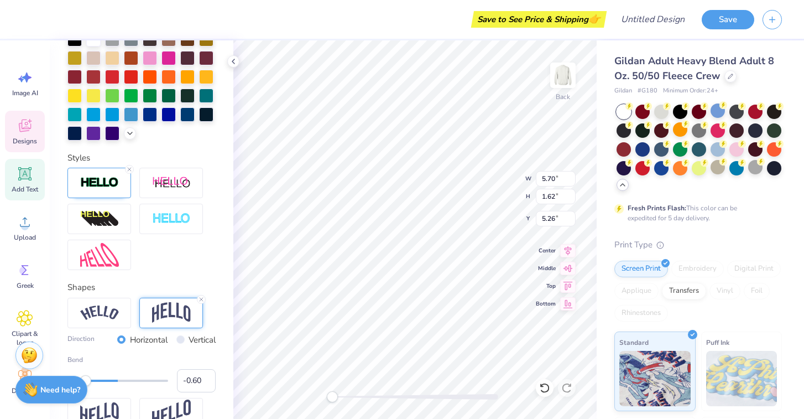
type input "-0.59"
drag, startPoint x: 140, startPoint y: 377, endPoint x: 88, endPoint y: 386, distance: 53.4
click at [88, 386] on div "Bend -0.59" at bounding box center [141, 373] width 148 height 38
type input "-0.37"
drag, startPoint x: 91, startPoint y: 381, endPoint x: 99, endPoint y: 383, distance: 8.5
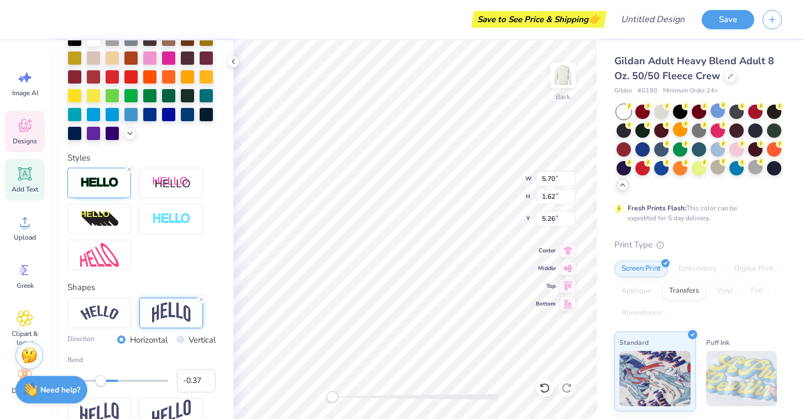
click at [99, 383] on div "Accessibility label" at bounding box center [100, 380] width 11 height 11
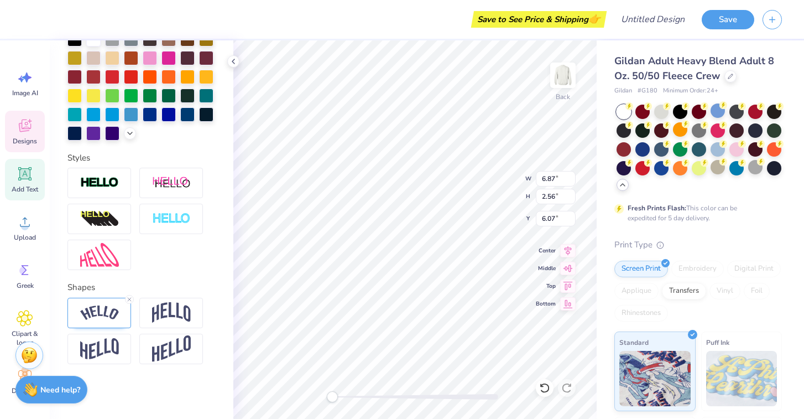
scroll to position [0, 0]
click at [37, 135] on div "Designs" at bounding box center [25, 131] width 40 height 41
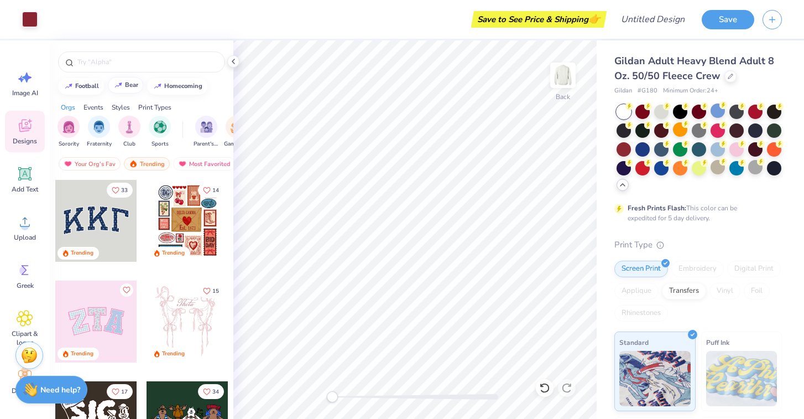
click at [127, 83] on div "bear" at bounding box center [131, 85] width 13 height 6
type input "bear"
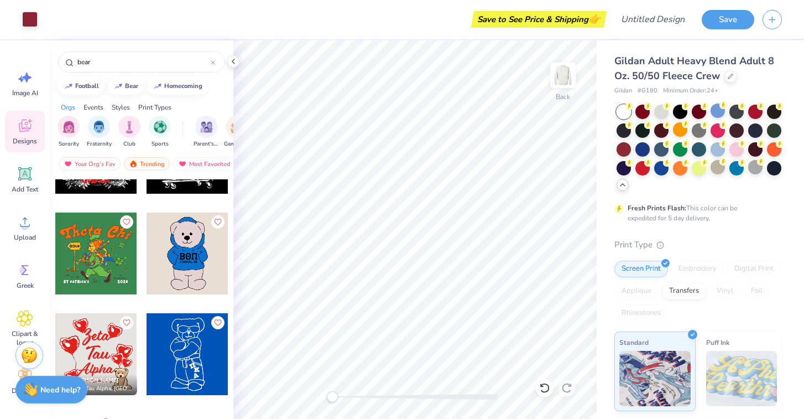
scroll to position [3390, 0]
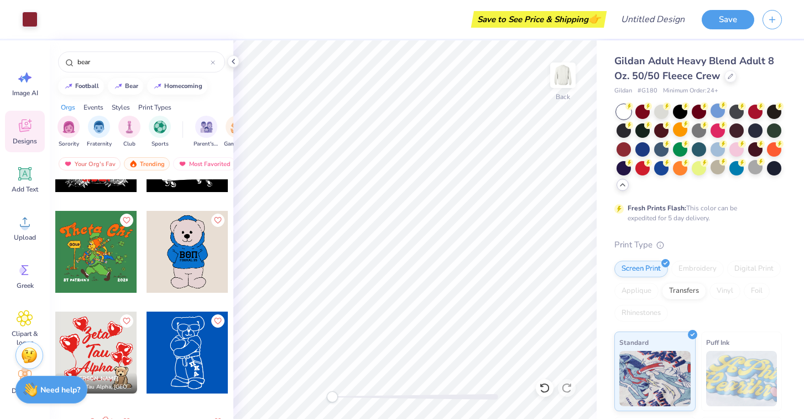
click at [194, 269] on div at bounding box center [188, 252] width 82 height 82
type input "2.01"
type input "3.63"
type input "8.24"
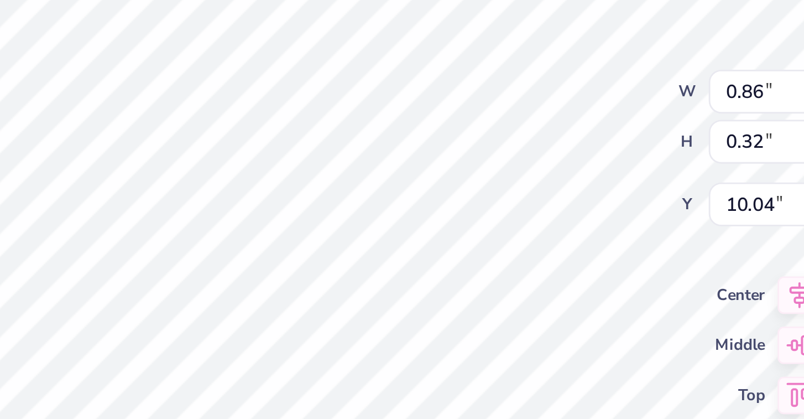
type input "0.86"
type input "0.32"
type input "10.04"
type input "0.86"
type input "0.32"
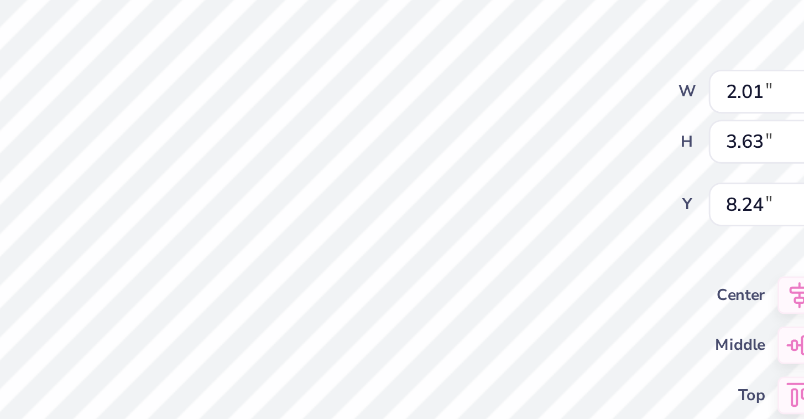
type input "10.04"
type input "1.88"
type input "3.56"
type input "8.30"
type input "2.00"
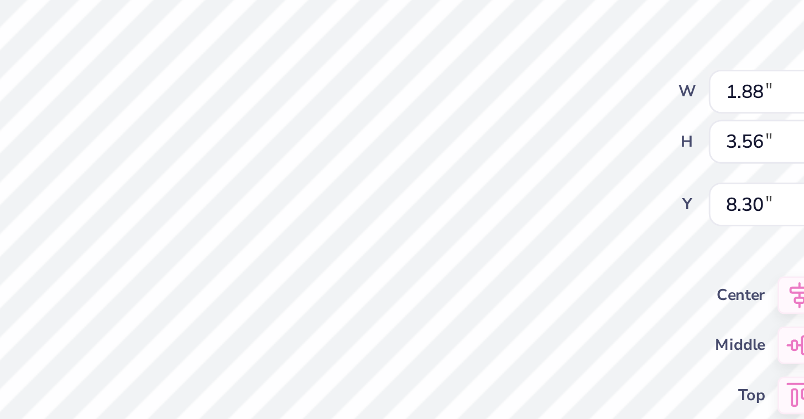
type input "3.63"
type input "8.24"
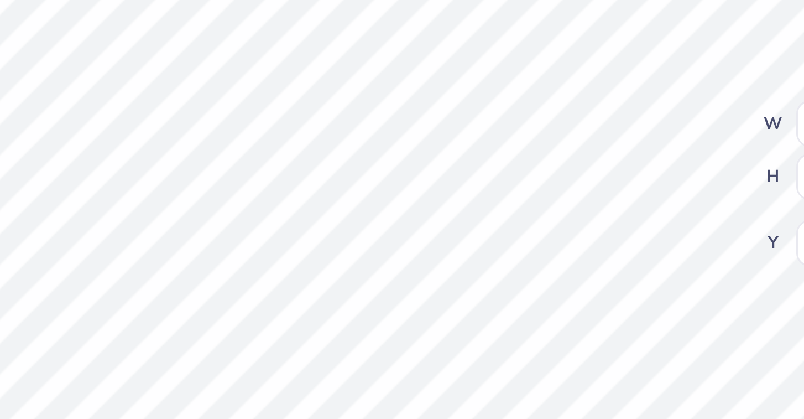
type textarea "B"
type textarea "E"
type textarea "SDT"
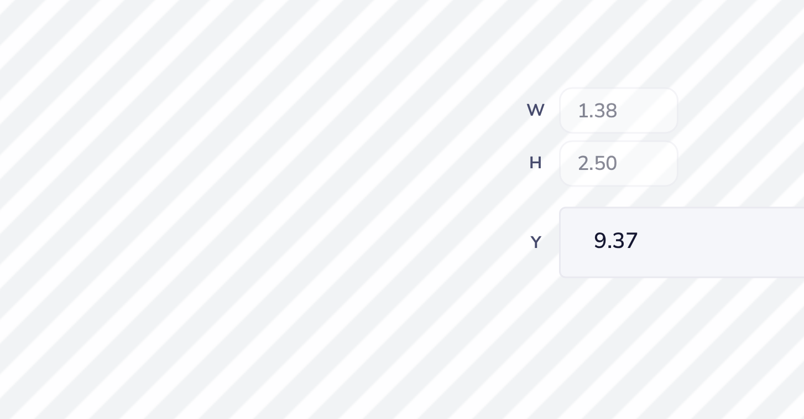
type input "1.38"
type input "2.50"
type input "9.37"
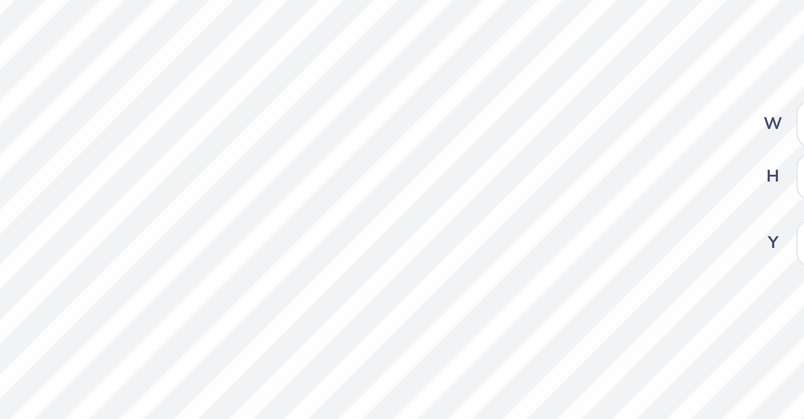
type input "0.85"
type input "0.11"
type input "10.41"
type textarea "B"
type textarea "SDT"
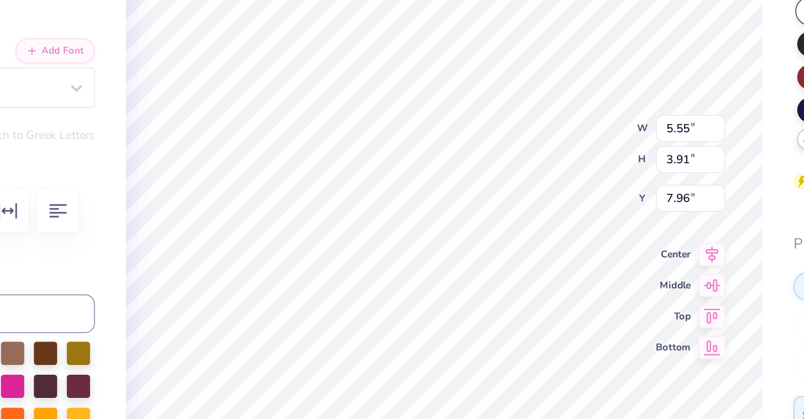
type input "9.00"
type input "5.70"
type input "1.38"
type input "14.34"
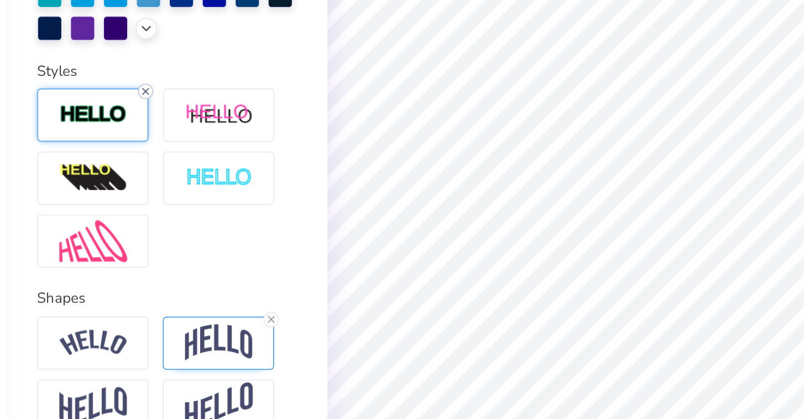
scroll to position [268, 0]
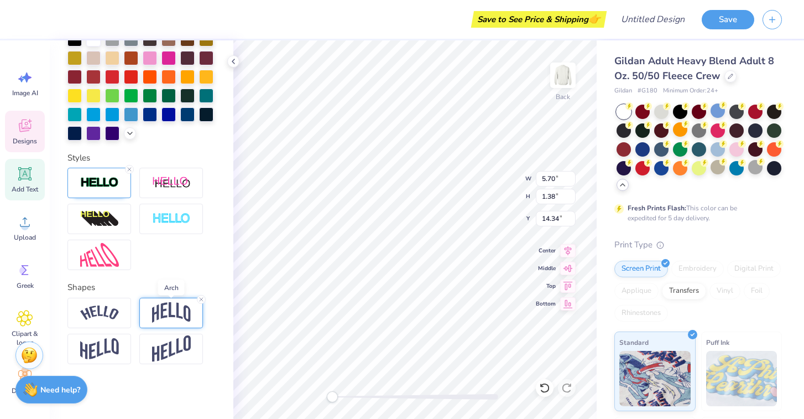
click at [158, 311] on img at bounding box center [171, 312] width 39 height 21
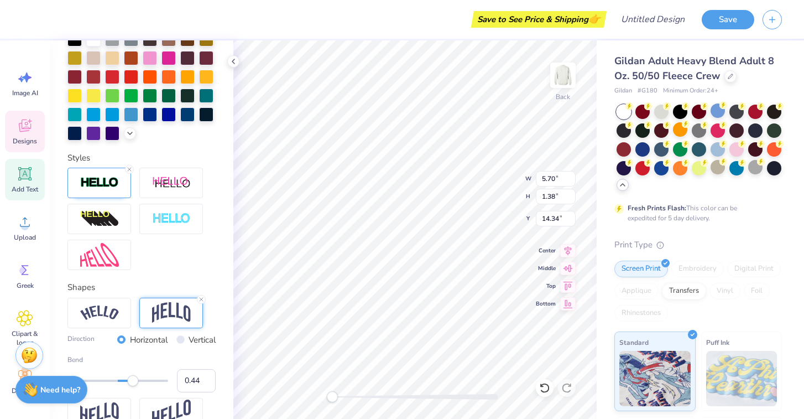
type input "0.45"
drag, startPoint x: 103, startPoint y: 379, endPoint x: 140, endPoint y: 380, distance: 37.6
click at [140, 380] on div "Accessibility label" at bounding box center [140, 380] width 11 height 11
click at [21, 124] on icon at bounding box center [24, 127] width 11 height 9
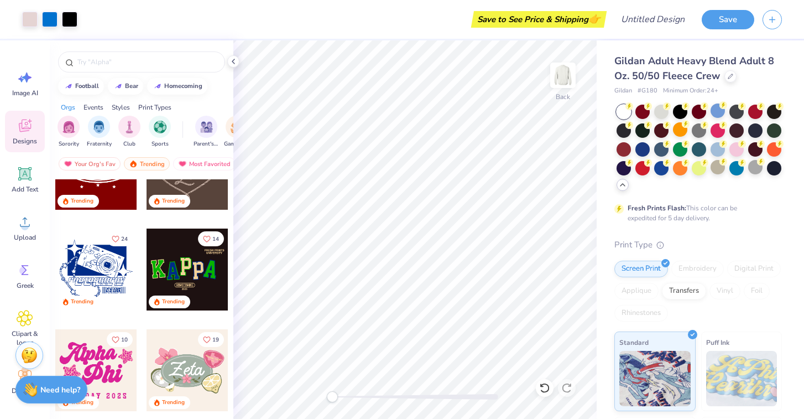
scroll to position [458, 0]
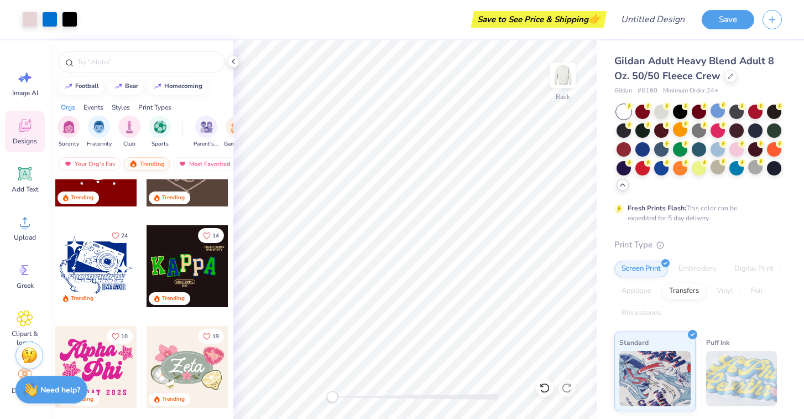
click at [147, 160] on div "Trending" at bounding box center [147, 163] width 46 height 13
click at [147, 161] on div "Trending" at bounding box center [147, 163] width 46 height 13
click at [148, 164] on div "Trending" at bounding box center [147, 163] width 46 height 13
click at [155, 161] on div "Trending" at bounding box center [147, 163] width 46 height 13
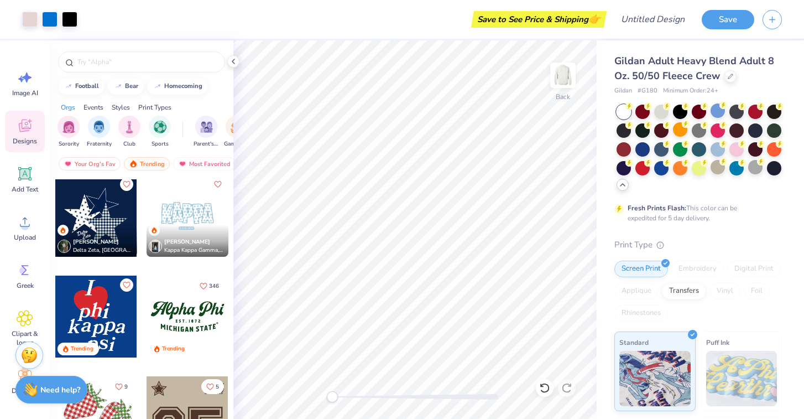
scroll to position [1012, 0]
click at [108, 323] on div at bounding box center [96, 316] width 82 height 82
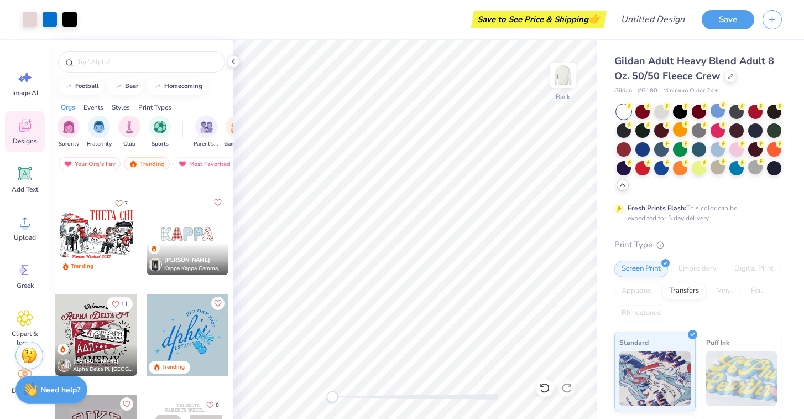
scroll to position [1599, 0]
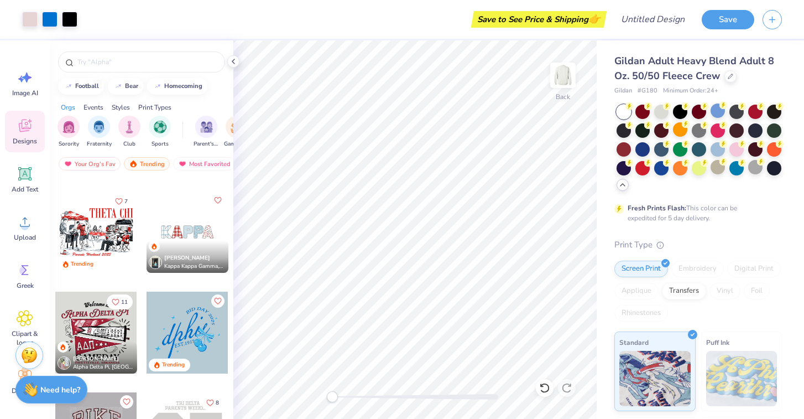
click at [118, 228] on div at bounding box center [96, 232] width 82 height 82
click at [79, 229] on div at bounding box center [96, 232] width 82 height 82
click at [98, 225] on div at bounding box center [96, 232] width 82 height 82
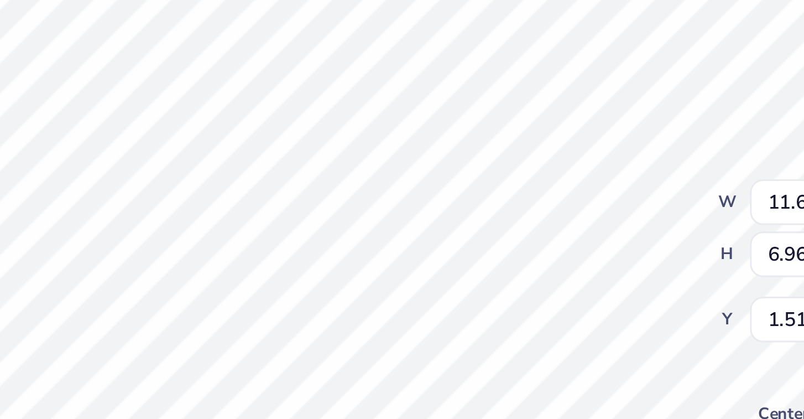
type input "6.96"
type input "1.51"
click at [480, 196] on div "Back W 11.64 11.64 " H 6.96 6.96 " Y 1.51 1.51 " Center Middle Top Bottom" at bounding box center [414, 229] width 363 height 378
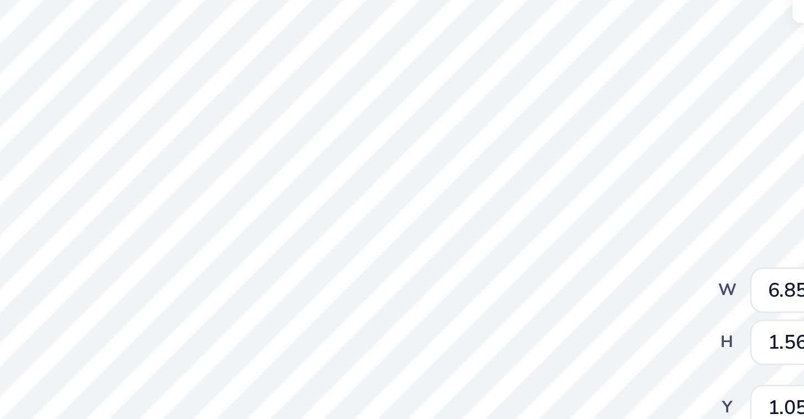
type input "11.64"
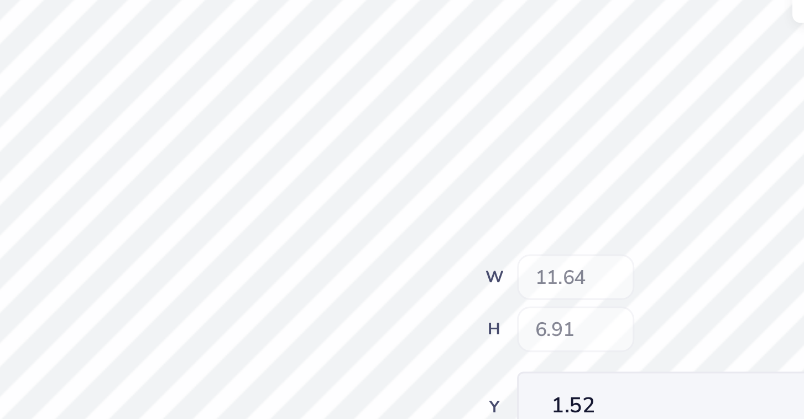
type input "6.91"
type input "1.52"
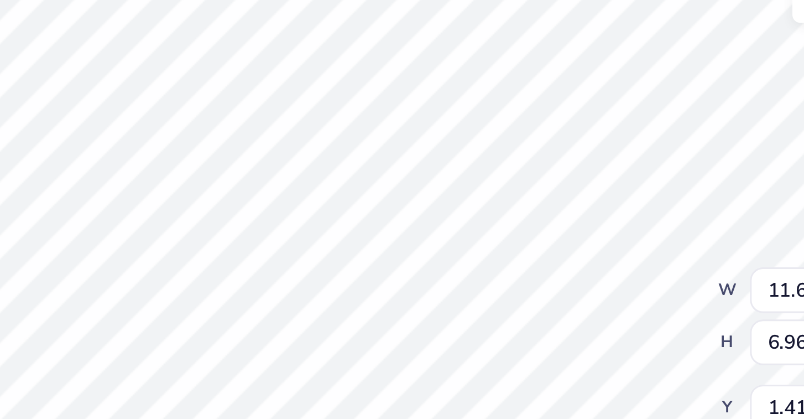
type input "6.91"
type input "1.52"
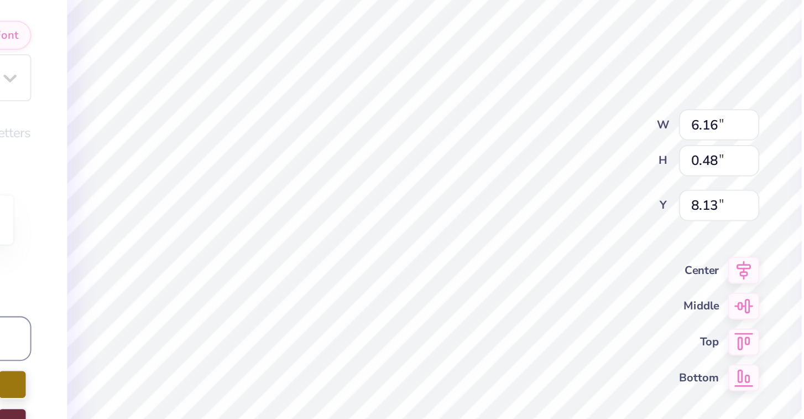
type input "6.85"
type input "1.56"
type input "1.05"
type input "1.26"
type input "1.46"
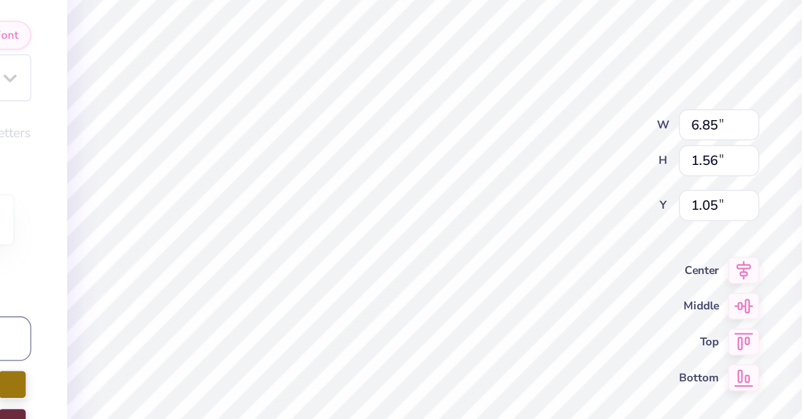
type input "5.29"
type input "6.85"
type input "1.56"
type input "1.05"
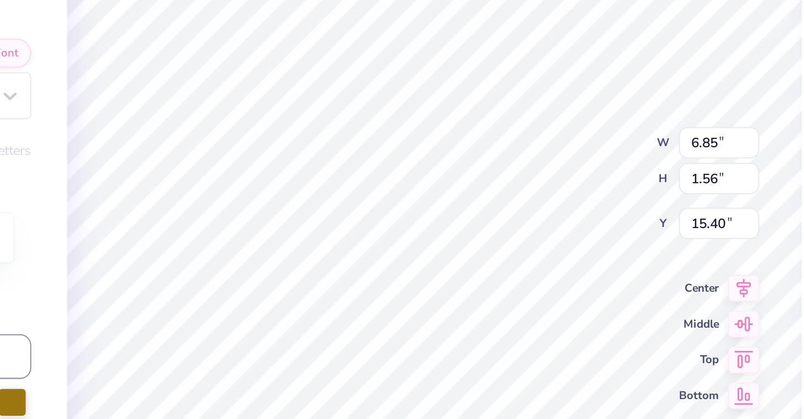
scroll to position [0, 3]
type textarea "SIGMA DELTA TAU"
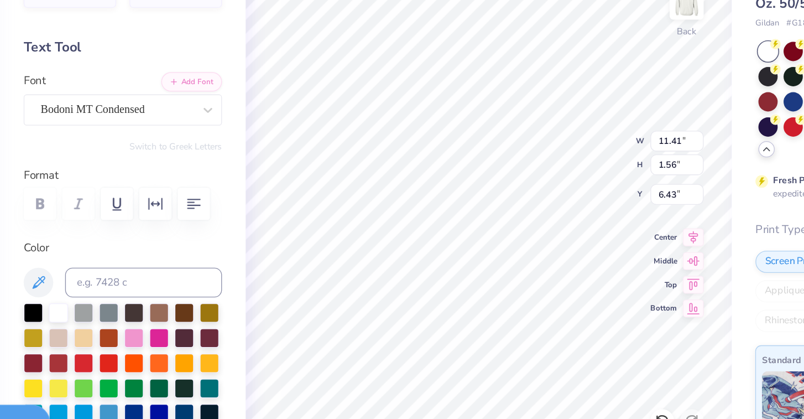
type input "6.16"
type input "0.48"
type input "13.80"
type textarea "Family Banquet 2025"
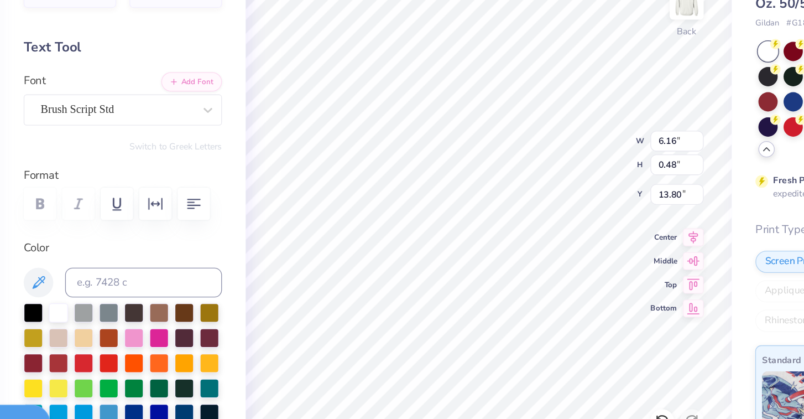
scroll to position [0, 3]
type input "5.91"
type input "0.62"
type input "13.73"
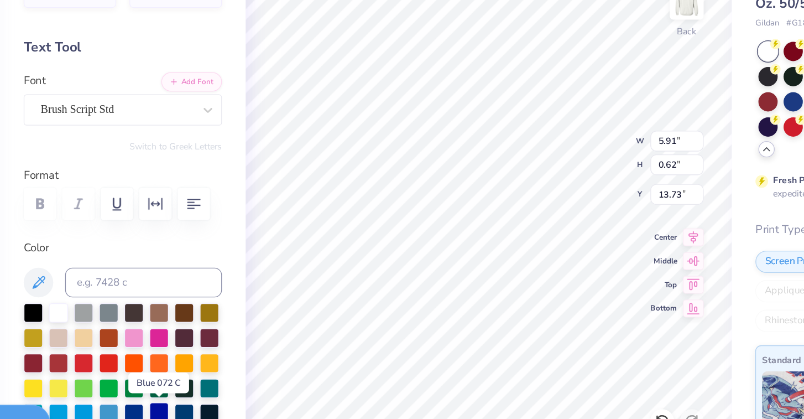
click at [168, 380] on div at bounding box center [168, 381] width 14 height 14
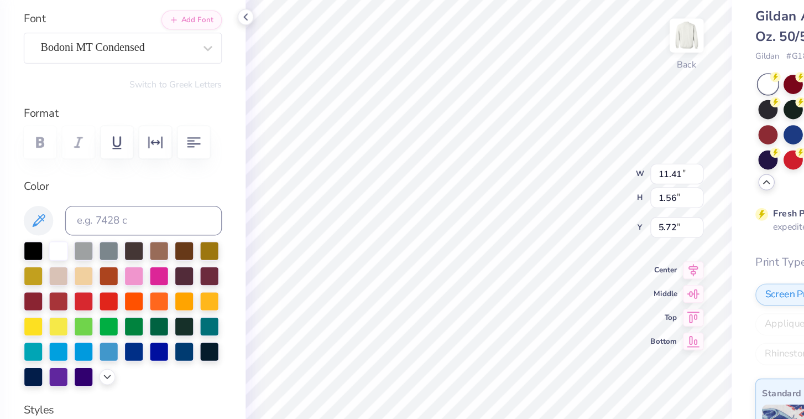
scroll to position [72, 0]
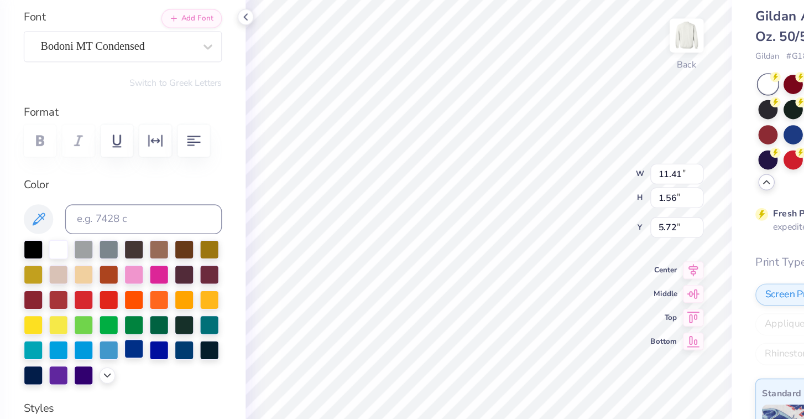
click at [155, 308] on div at bounding box center [150, 309] width 14 height 14
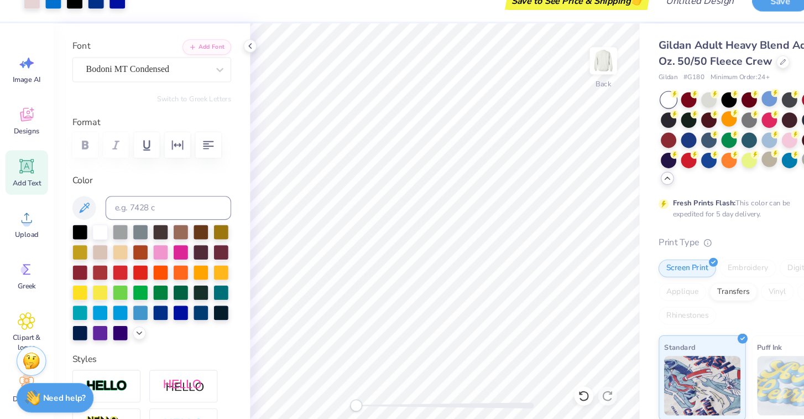
scroll to position [0, 0]
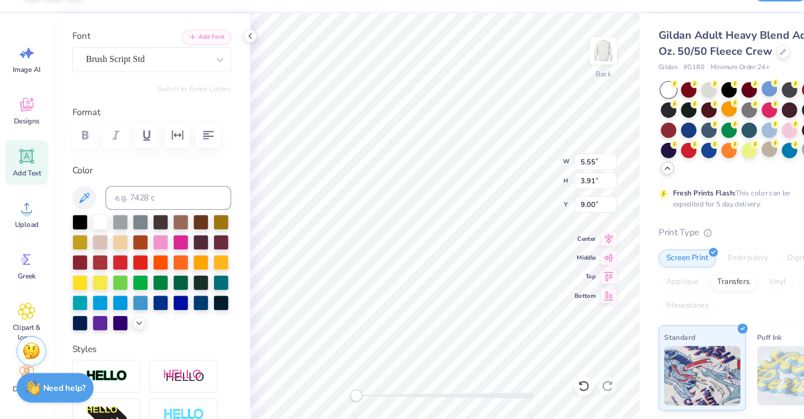
type input "9.92"
click at [20, 128] on icon at bounding box center [24, 127] width 11 height 9
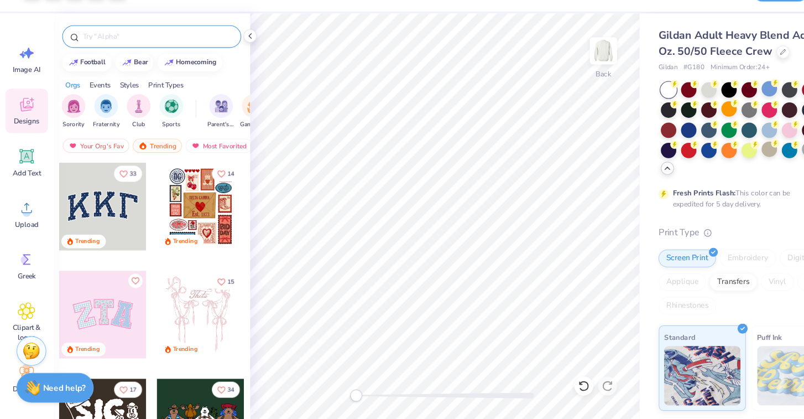
click at [162, 62] on input "text" at bounding box center [147, 61] width 142 height 11
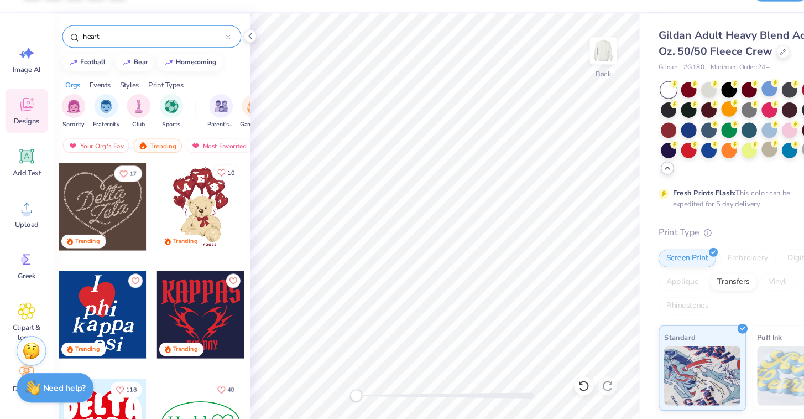
type input "heart"
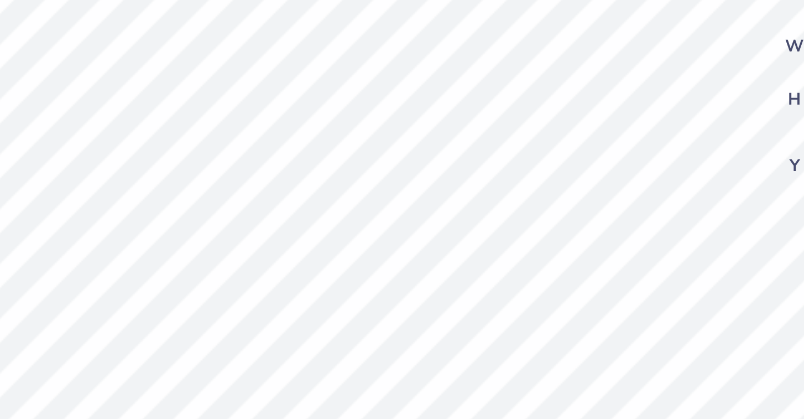
type input "1.38"
type input "2.50"
type input "11.33"
type input "11.88"
type input "11.19"
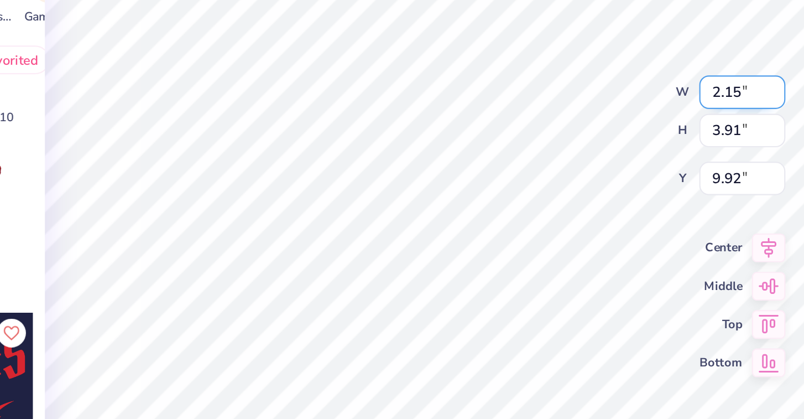
click at [571, 180] on input "2.15" at bounding box center [556, 178] width 40 height 15
click at [571, 180] on input "2.14" at bounding box center [556, 178] width 40 height 15
click at [568, 180] on input "2.13" at bounding box center [556, 178] width 40 height 15
click at [568, 180] on input "2.12" at bounding box center [556, 178] width 40 height 15
click at [568, 180] on input "2.11" at bounding box center [556, 178] width 40 height 15
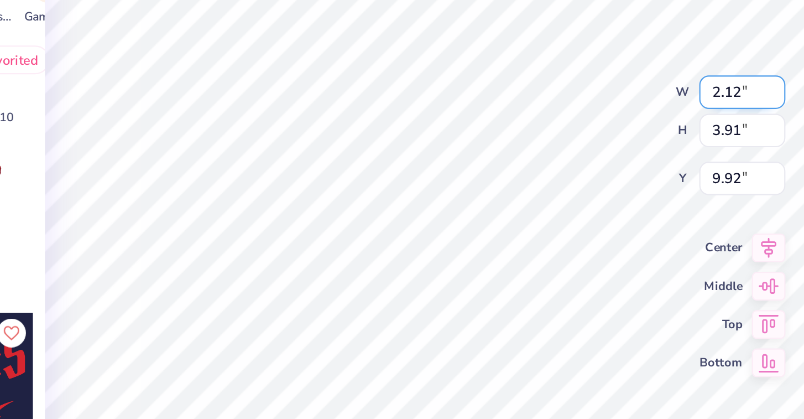
click at [569, 174] on input "2.12" at bounding box center [556, 178] width 40 height 15
click at [569, 174] on input "2.13" at bounding box center [556, 178] width 40 height 15
click at [569, 174] on input "2.14" at bounding box center [556, 178] width 40 height 15
click at [569, 174] on input "2.15" at bounding box center [556, 178] width 40 height 15
click at [569, 174] on input "2.16" at bounding box center [556, 178] width 40 height 15
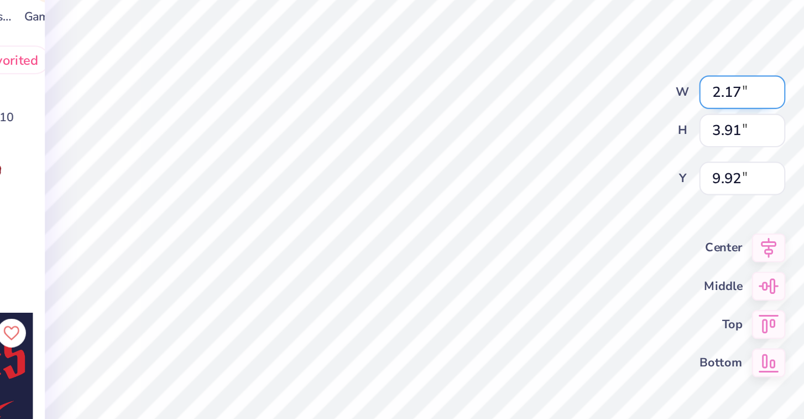
click at [569, 174] on input "2.17" at bounding box center [556, 178] width 40 height 15
click at [569, 174] on input "2.18" at bounding box center [556, 178] width 40 height 15
click at [569, 174] on input "2.19" at bounding box center [556, 178] width 40 height 15
click at [569, 174] on input "2.2" at bounding box center [556, 178] width 40 height 15
click at [569, 174] on input "2.21" at bounding box center [556, 178] width 40 height 15
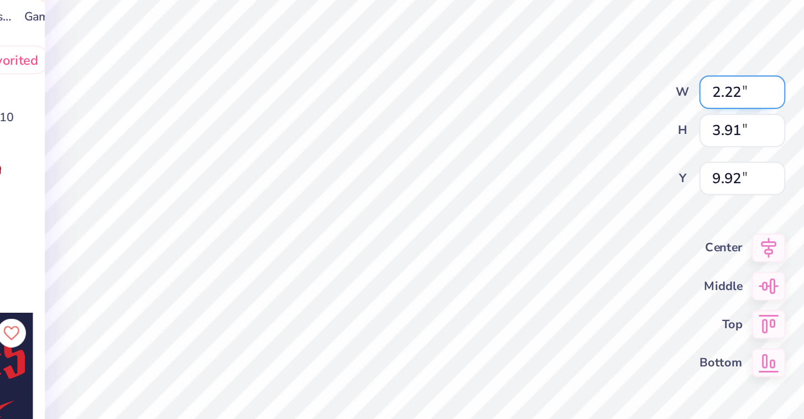
click at [569, 174] on input "2.22" at bounding box center [556, 178] width 40 height 15
click at [569, 174] on input "2.23" at bounding box center [556, 178] width 40 height 15
click at [569, 174] on input "2.24" at bounding box center [556, 178] width 40 height 15
type input "2"
type input "7.40"
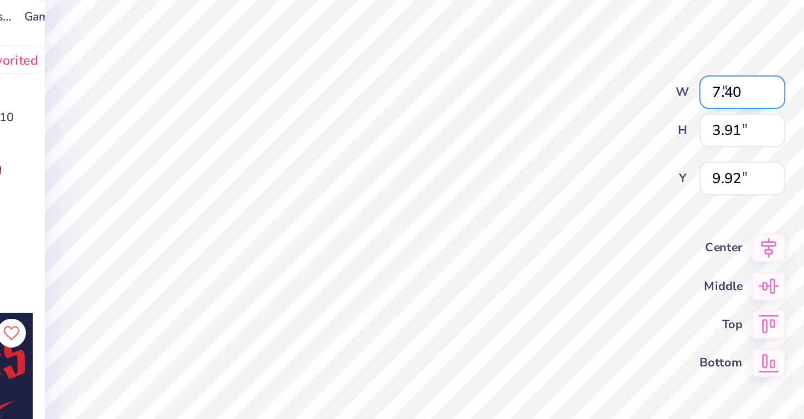
type input "13.41"
type input "5.17"
type input "7"
type input "0.55"
type input "0.98"
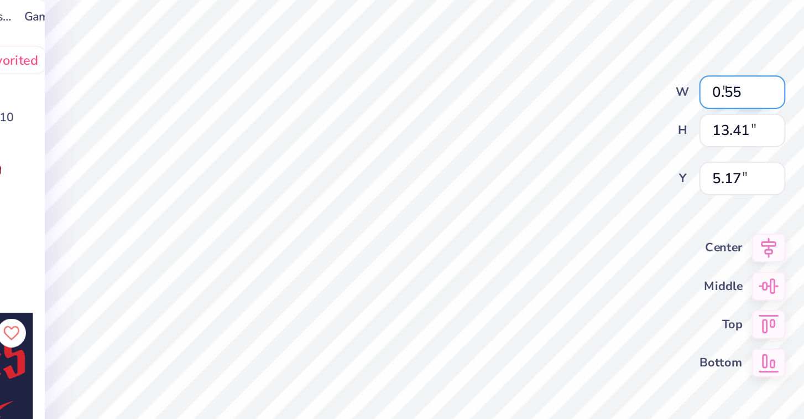
type input "11.39"
type input "10.37"
type input "18.79"
type input "2.48"
type input "1"
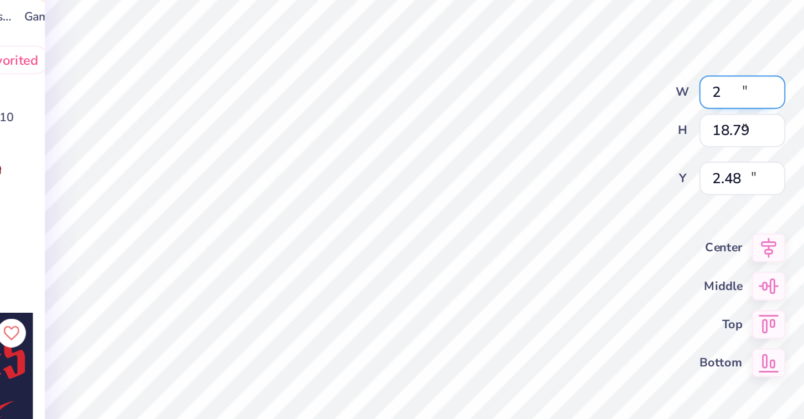
type input "0.39"
type input "0.70"
type input "11.52"
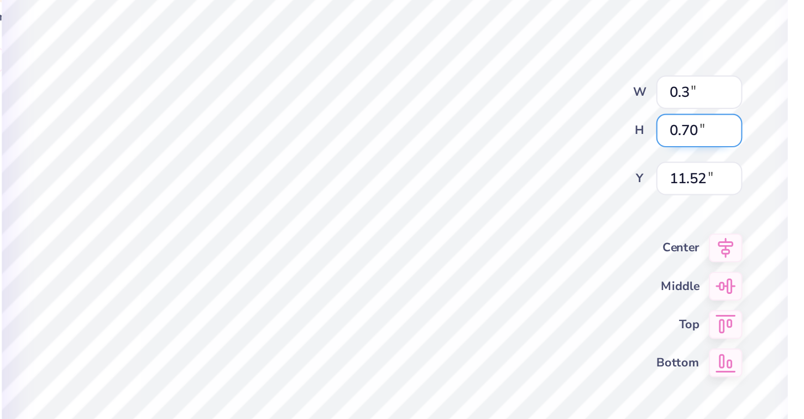
type input "0.23"
type input "0.41"
type input "11.67"
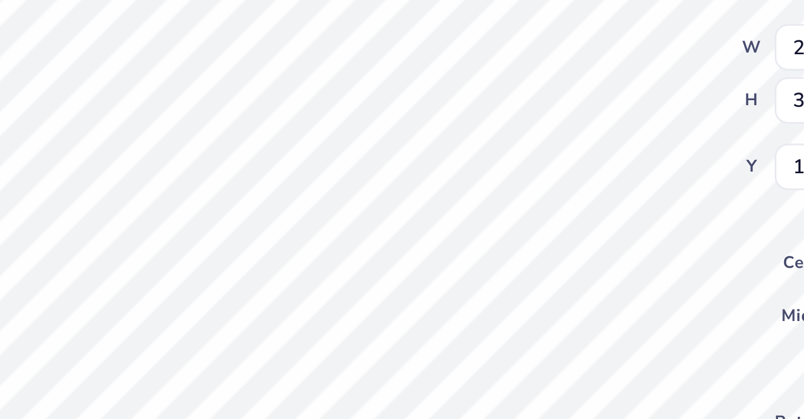
type input "0.86"
type input "0.32"
type input "11.85"
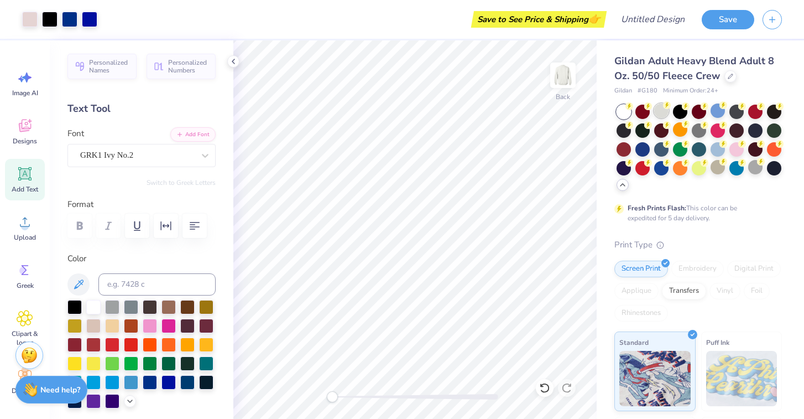
click at [661, 112] on div at bounding box center [661, 110] width 14 height 14
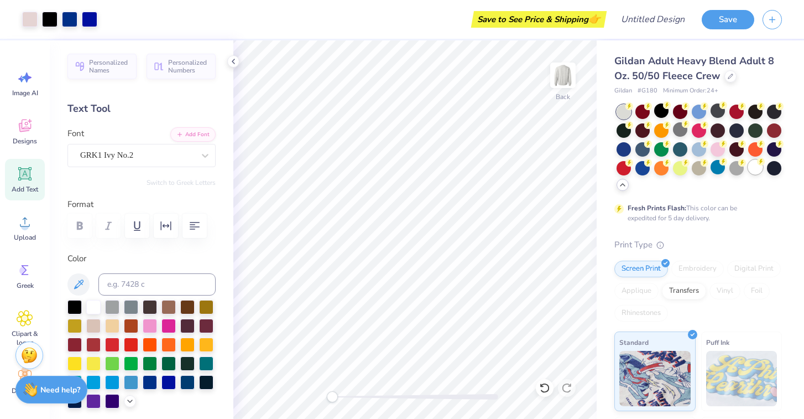
click at [755, 170] on div at bounding box center [755, 167] width 14 height 14
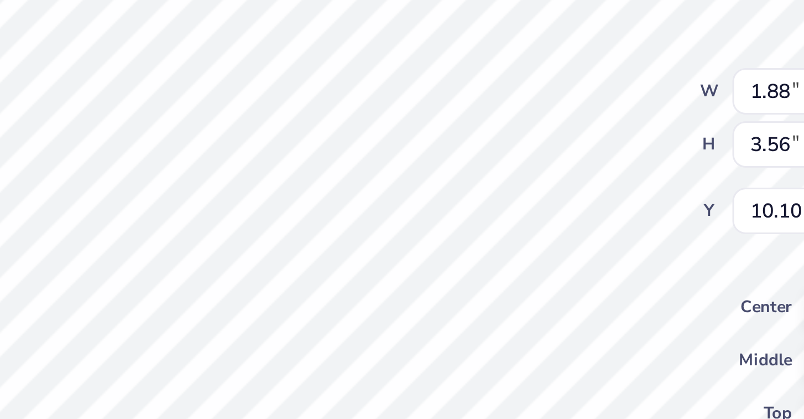
type input "2.00"
type input "3.63"
type input "10.06"
type input "2.62"
type input "4.75"
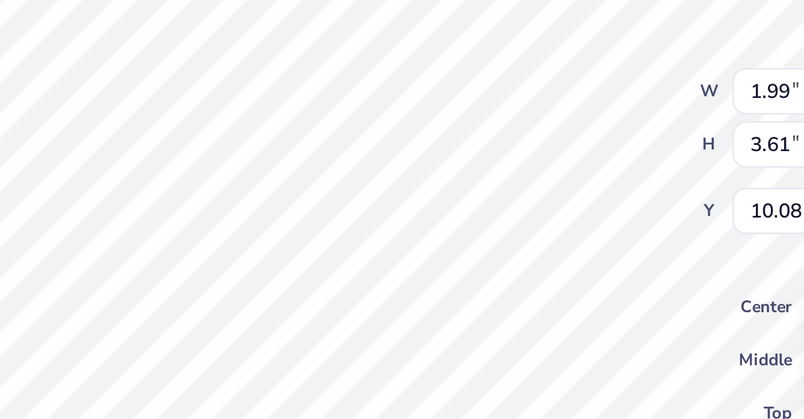
type input "9.24"
type input "2.28"
type input "4.13"
type input "9.56"
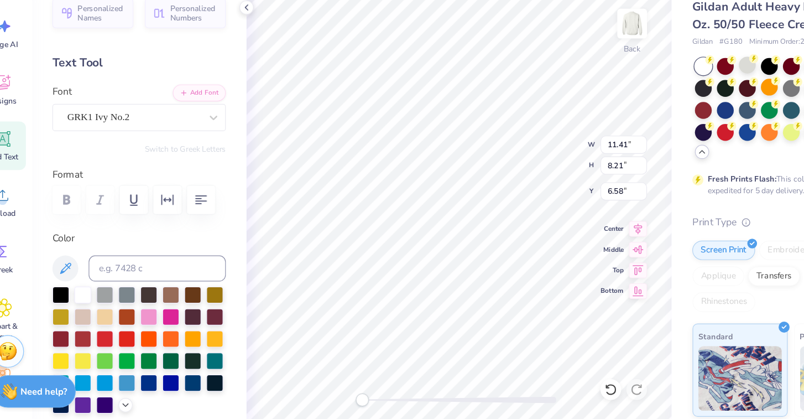
type input "12.44"
type input "0.71"
type input "1.10"
type input "11.33"
type input "1.55"
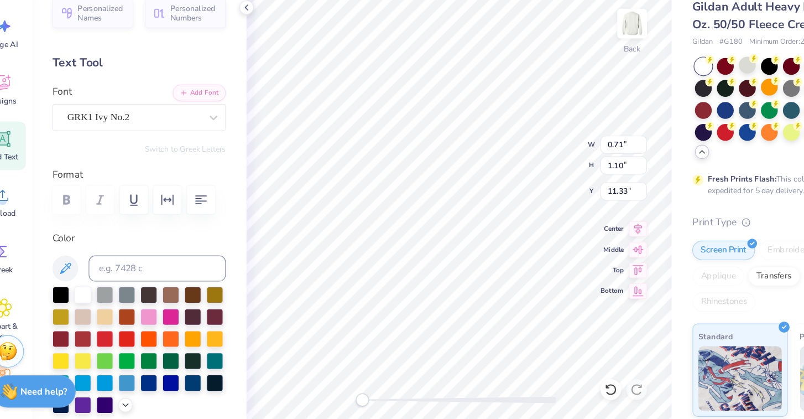
type input "2.18"
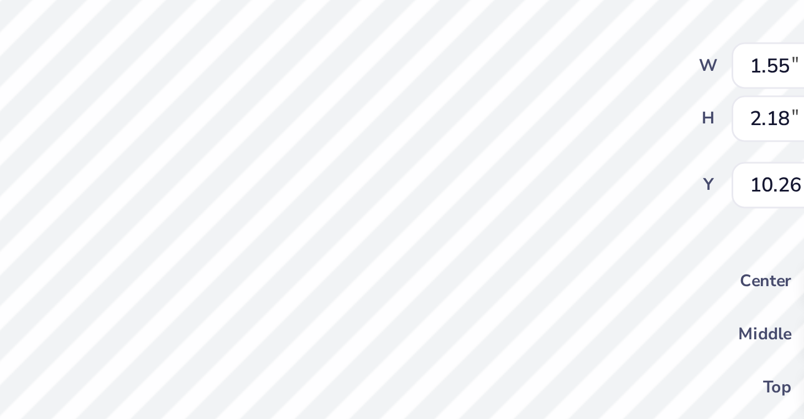
type input "9.69"
type input "7.77"
type input "7.14"
type input "6.15"
type input "9.78"
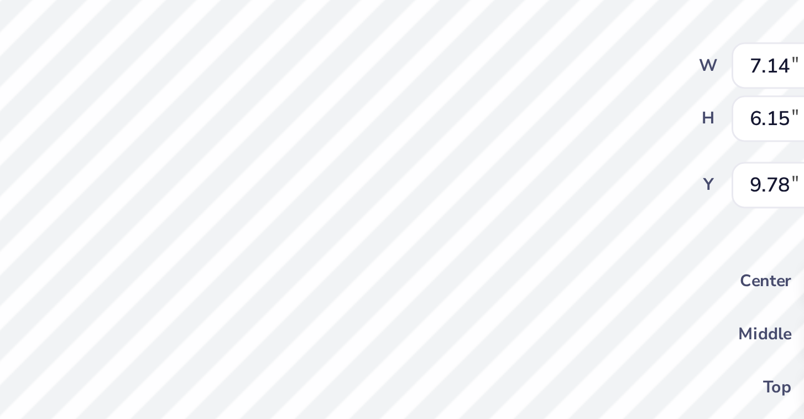
type input "0.80"
type input "1.22"
type input "14.67"
type input "2.85"
type input "3.39"
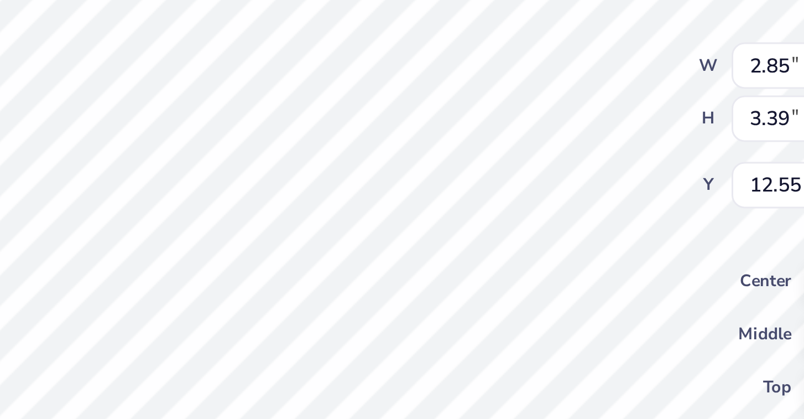
type input "9.56"
type input "0.93"
type input "0.35"
type input "11.70"
type input "9.66"
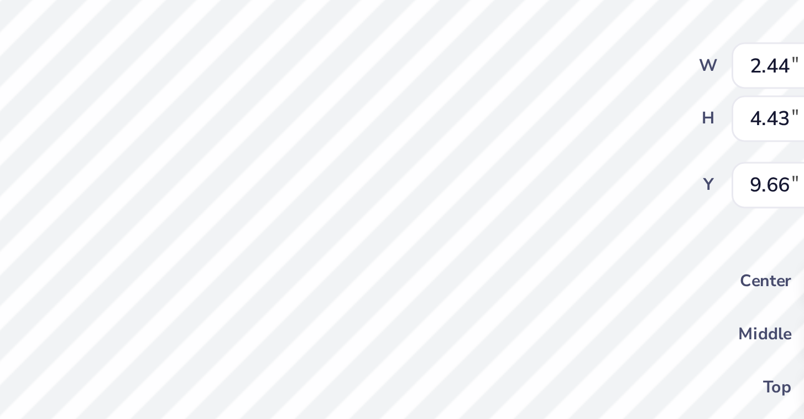
type input "9.26"
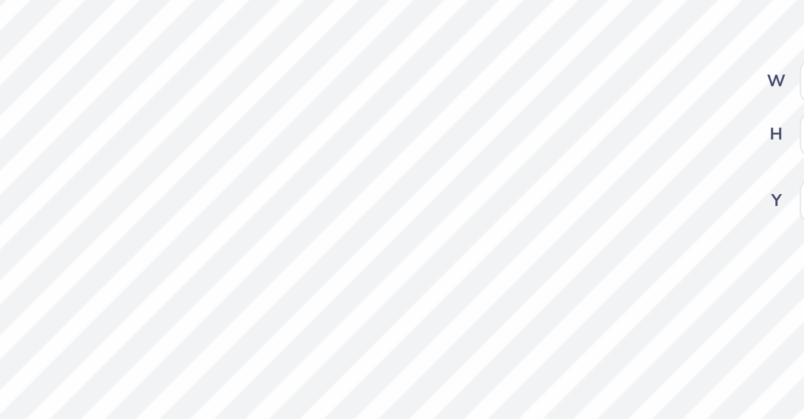
type input "0.75"
type input "1.37"
type input "12.19"
type input "1.77"
type input "3.20"
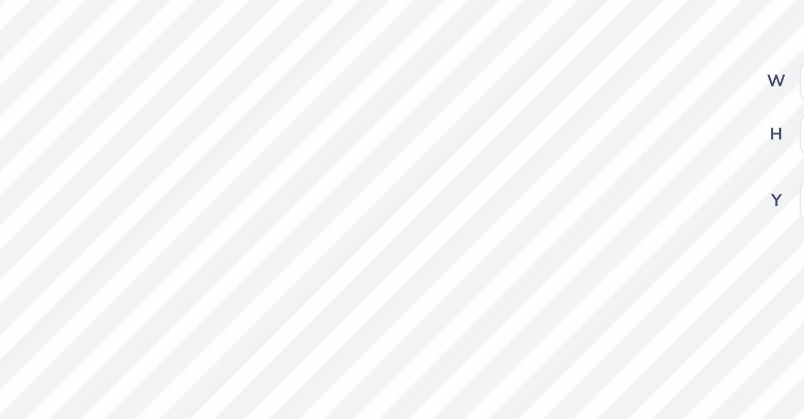
type input "10.91"
type input "1.36"
type input "2.47"
type input "11.22"
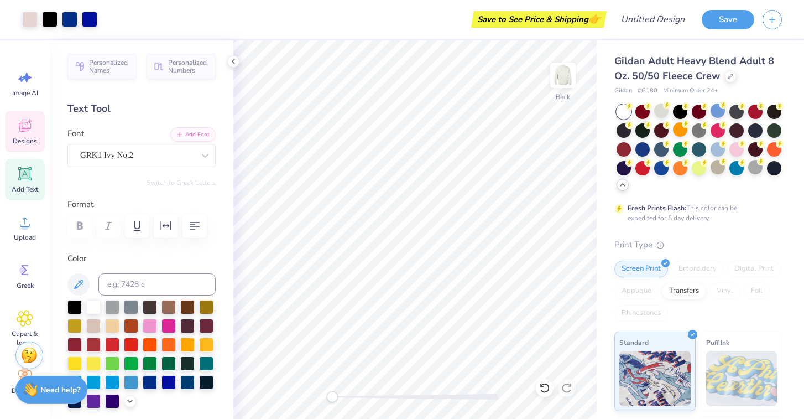
click at [27, 130] on icon at bounding box center [24, 127] width 11 height 9
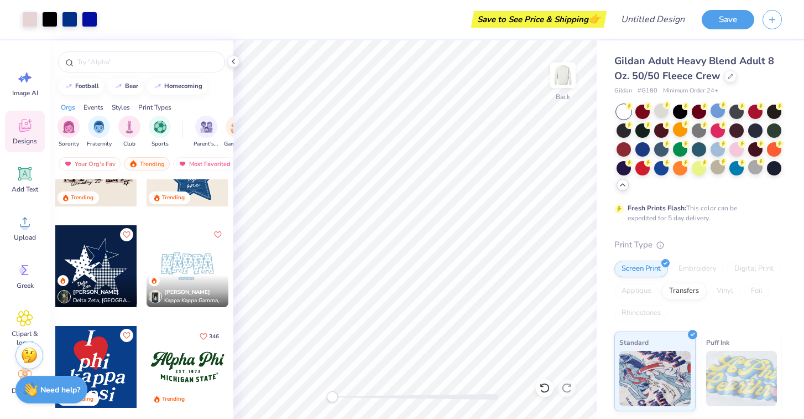
scroll to position [964, 0]
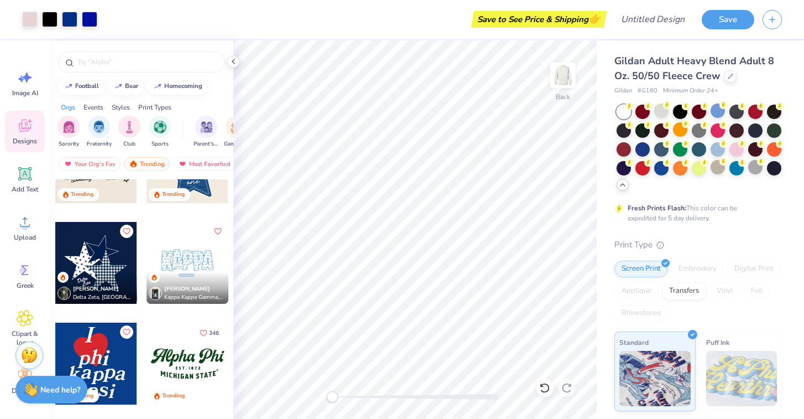
click at [34, 133] on div "Designs" at bounding box center [25, 131] width 40 height 41
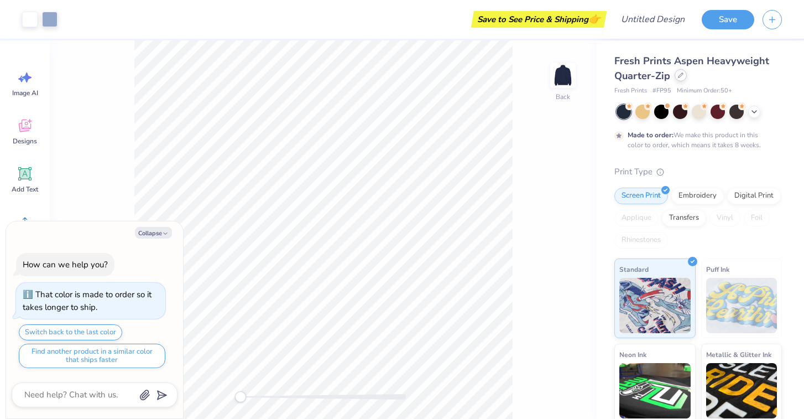
click at [680, 79] on div at bounding box center [680, 75] width 12 height 12
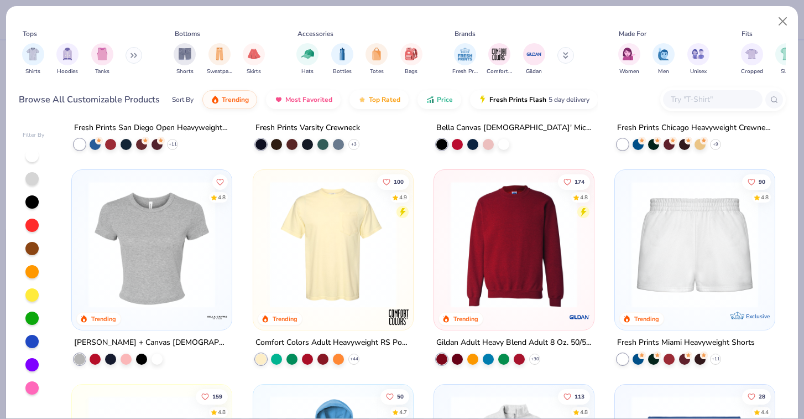
scroll to position [313, 0]
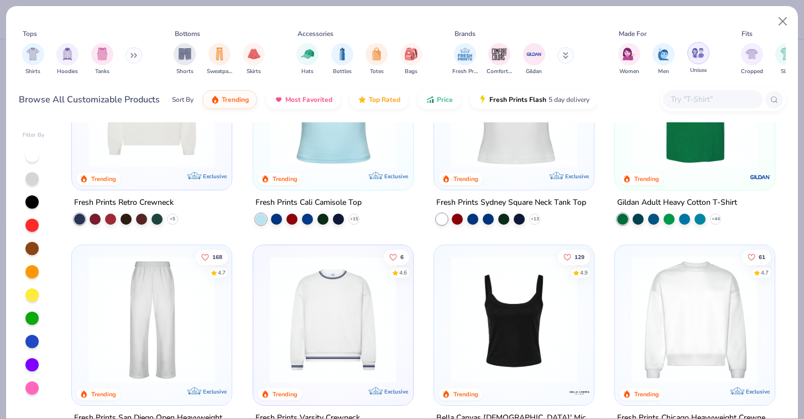
click at [697, 57] on img "filter for Unisex" at bounding box center [698, 52] width 13 height 13
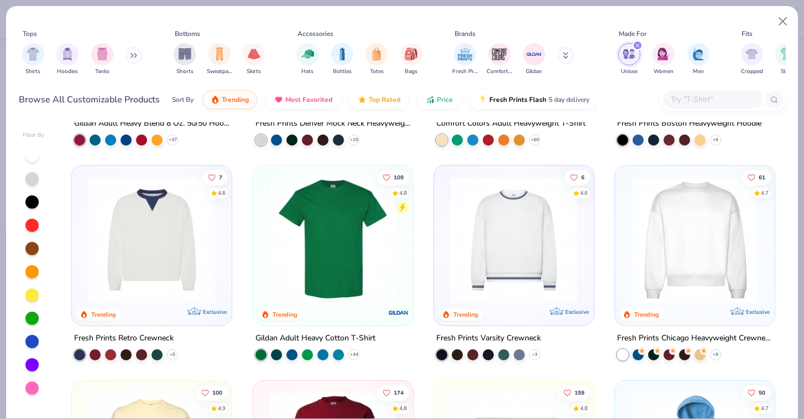
scroll to position [176, 0]
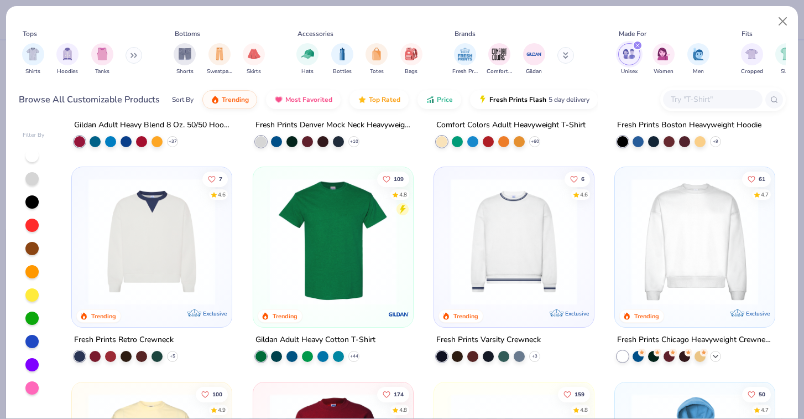
click at [714, 355] on icon at bounding box center [715, 356] width 9 height 9
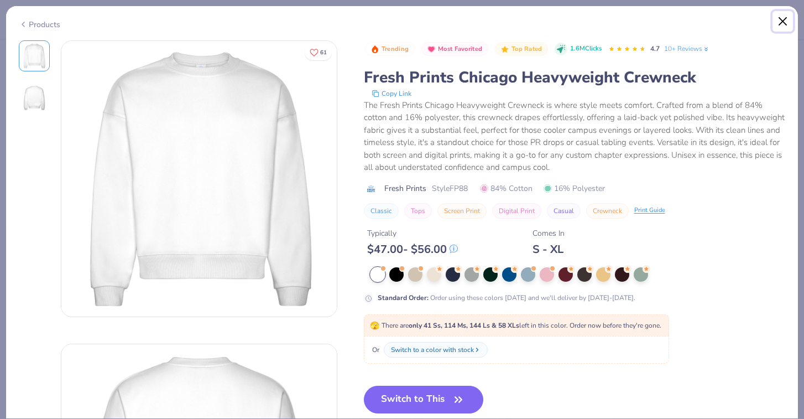
click at [786, 19] on button "Close" at bounding box center [782, 21] width 21 height 21
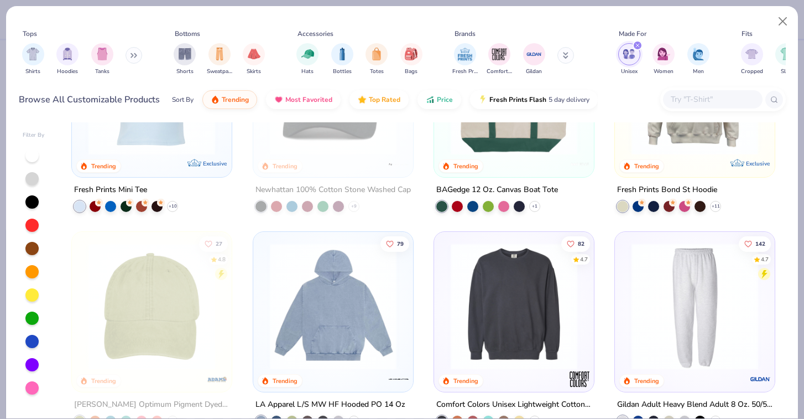
scroll to position [969, 0]
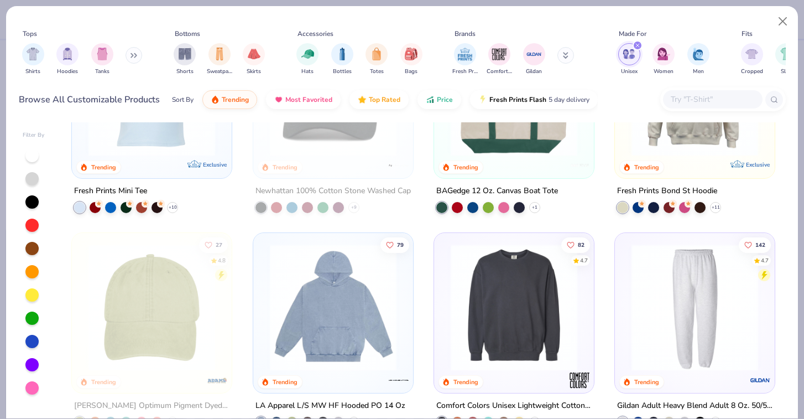
click at [121, 60] on div "Shirts Hoodies Tanks" at bounding box center [82, 59] width 127 height 41
click at [137, 60] on button at bounding box center [133, 55] width 17 height 17
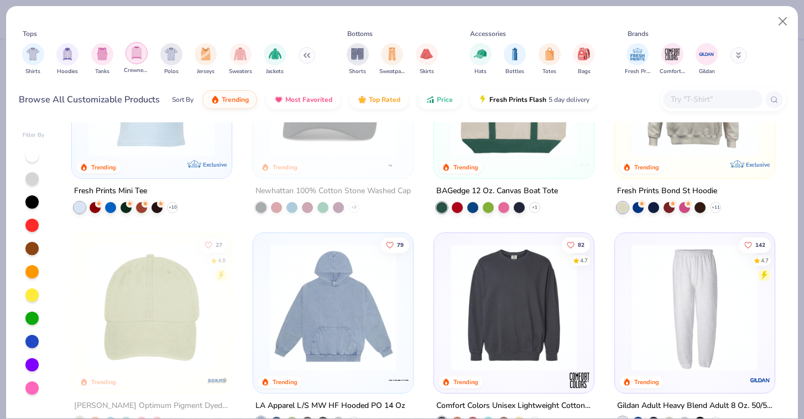
click at [139, 62] on div "filter for Crewnecks" at bounding box center [136, 53] width 22 height 22
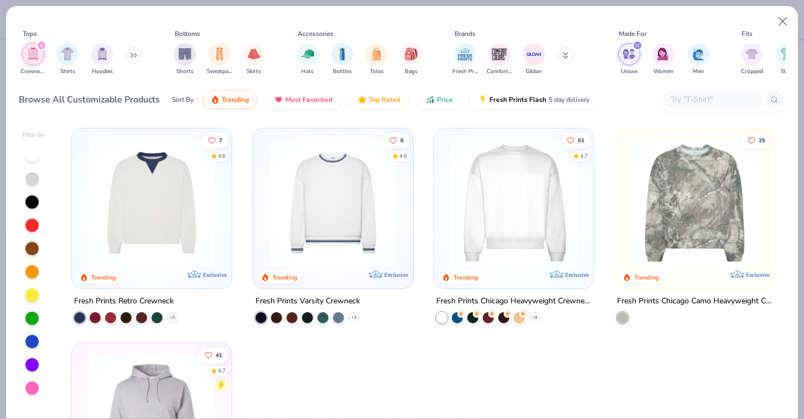
click at [524, 256] on img at bounding box center [514, 202] width 138 height 127
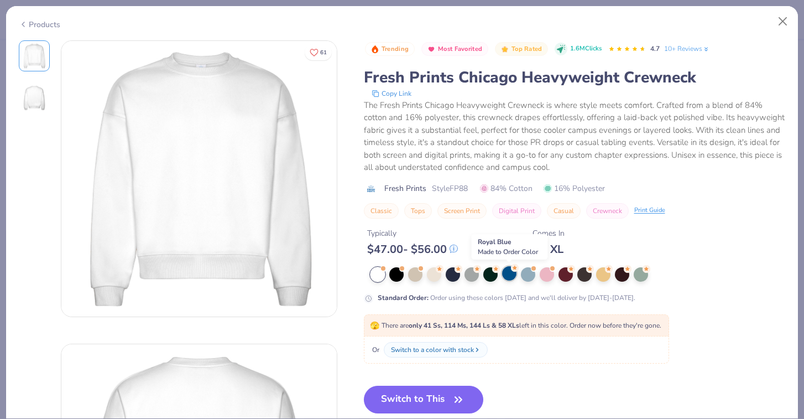
click at [507, 280] on div at bounding box center [509, 273] width 14 height 14
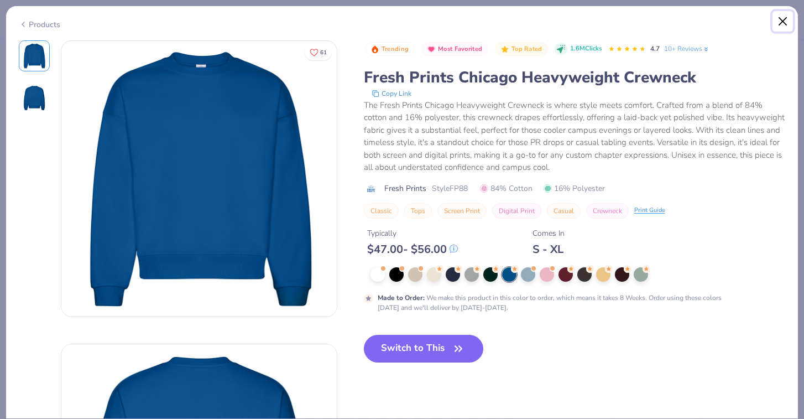
click at [781, 17] on button "Close" at bounding box center [782, 21] width 21 height 21
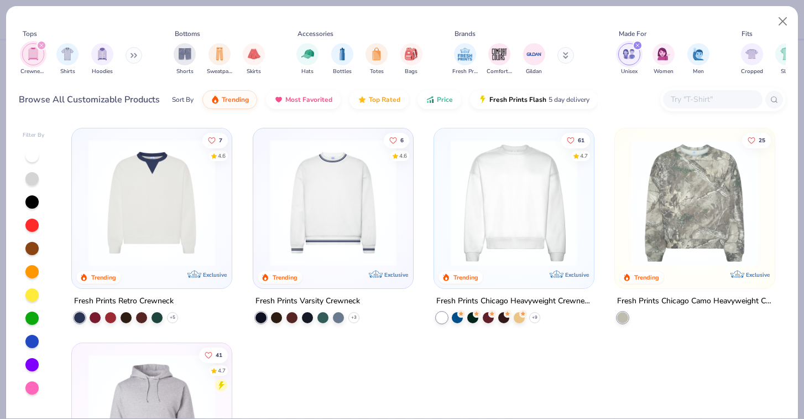
click at [637, 45] on icon "filter for Unisex" at bounding box center [637, 45] width 3 height 3
click at [43, 47] on icon "filter for Crewnecks" at bounding box center [41, 45] width 4 height 4
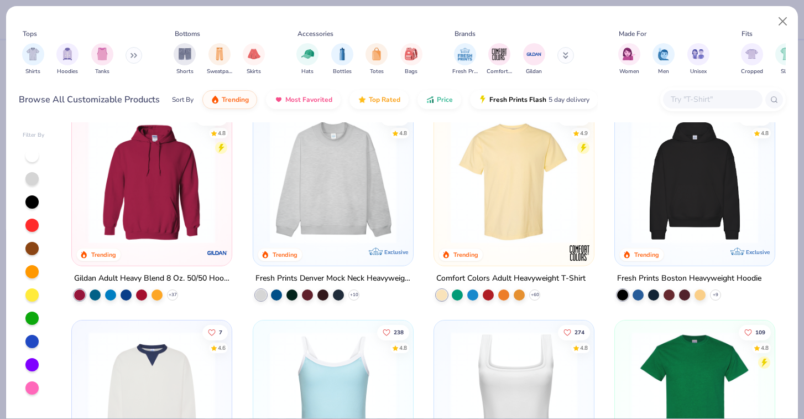
scroll to position [23, 0]
click at [698, 48] on img "filter for Unisex" at bounding box center [698, 52] width 13 height 13
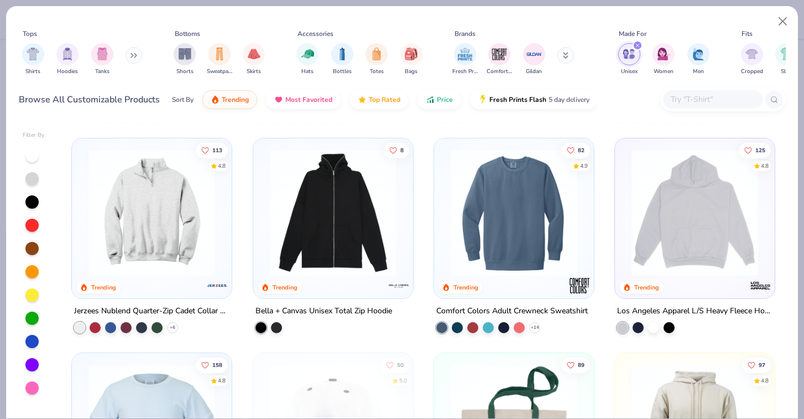
scroll to position [635, 0]
click at [537, 326] on icon at bounding box center [534, 326] width 9 height 9
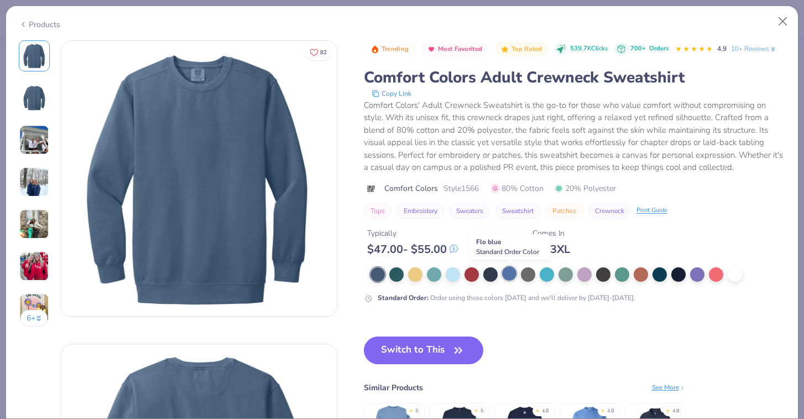
click at [507, 279] on div at bounding box center [509, 273] width 14 height 14
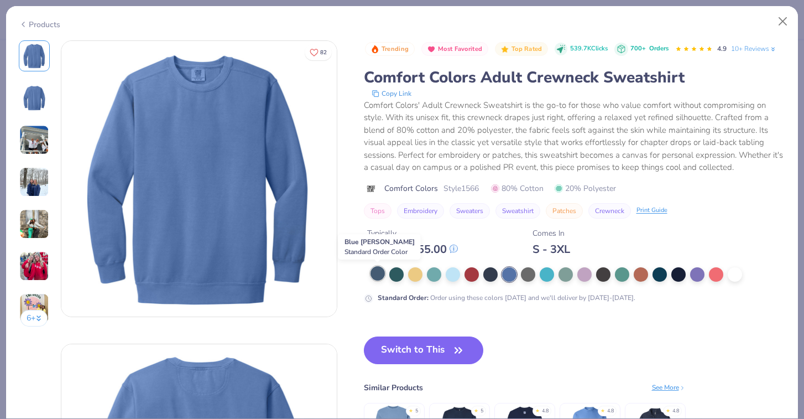
click at [378, 275] on div at bounding box center [377, 273] width 14 height 14
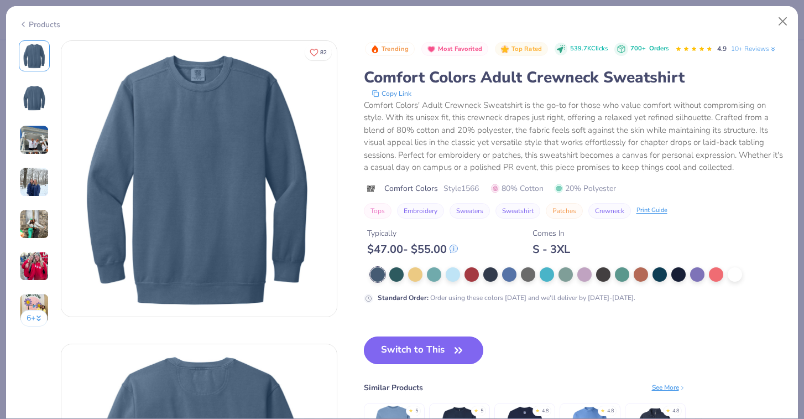
click at [404, 345] on button "Switch to This" at bounding box center [424, 350] width 120 height 28
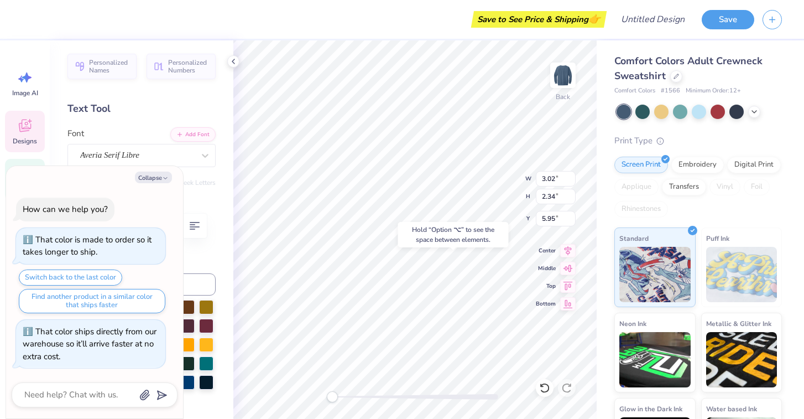
type textarea "x"
type input "2.22"
type input "2.35"
type input "5.67"
type textarea "x"
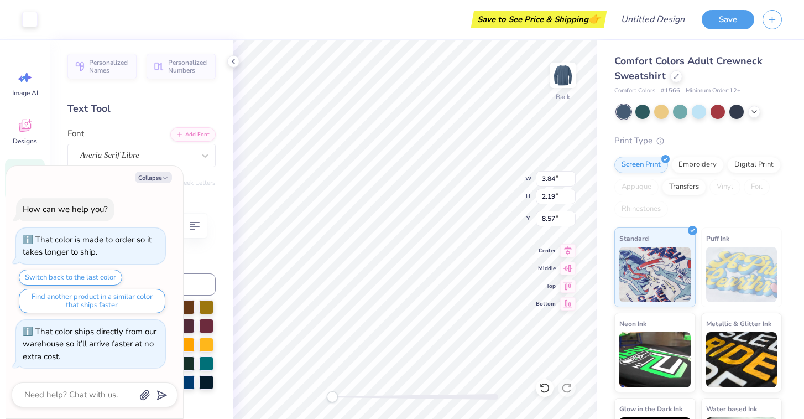
type input "6.00"
type textarea "x"
type input "5.55"
type textarea "x"
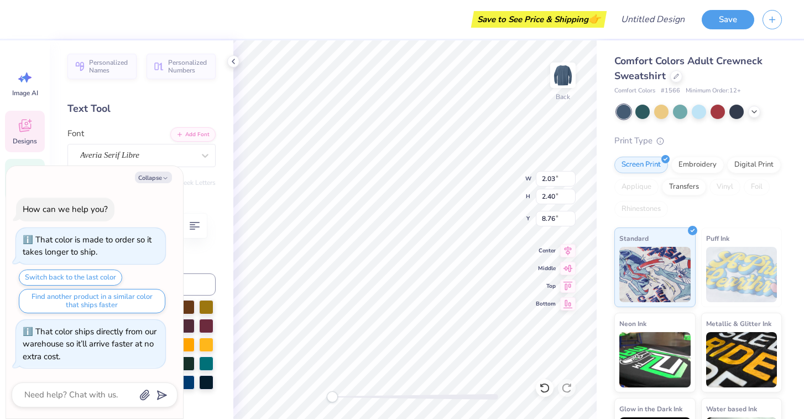
type textarea "D"
type textarea "x"
type input "1.19"
type input "2.36"
type input "8.52"
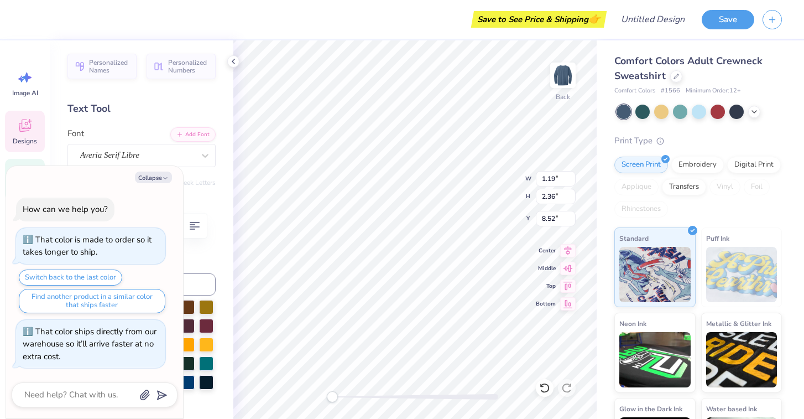
type textarea "x"
type textarea "E"
type textarea "x"
type input "2.04"
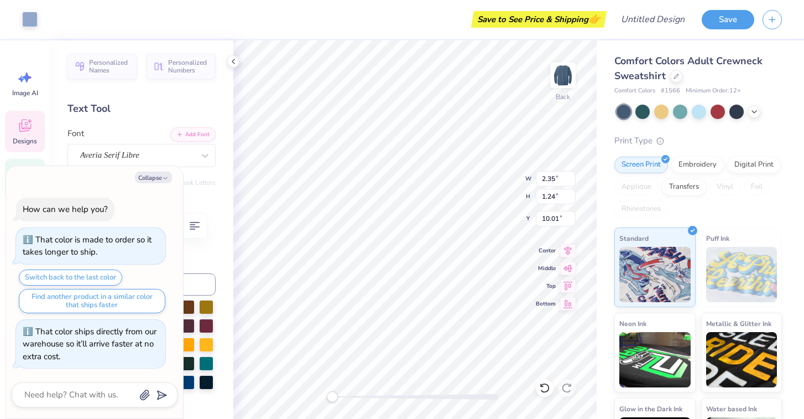
type input "2.34"
type input "8.40"
type textarea "x"
type input "2.04"
type input "2.34"
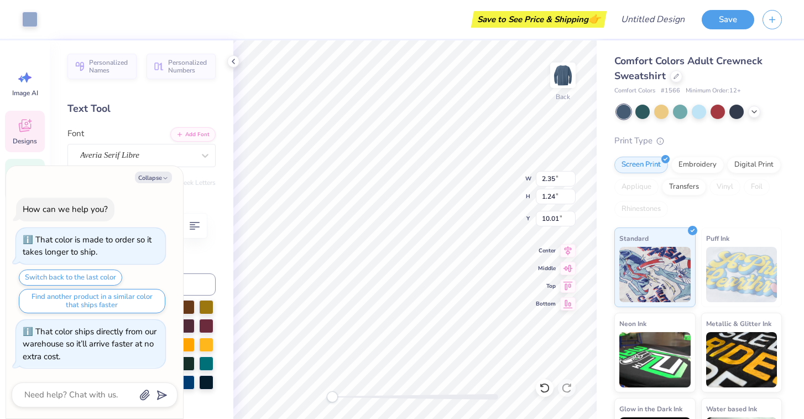
type input "8.29"
type textarea "x"
type textarea "z"
type textarea "x"
type textarea "zl"
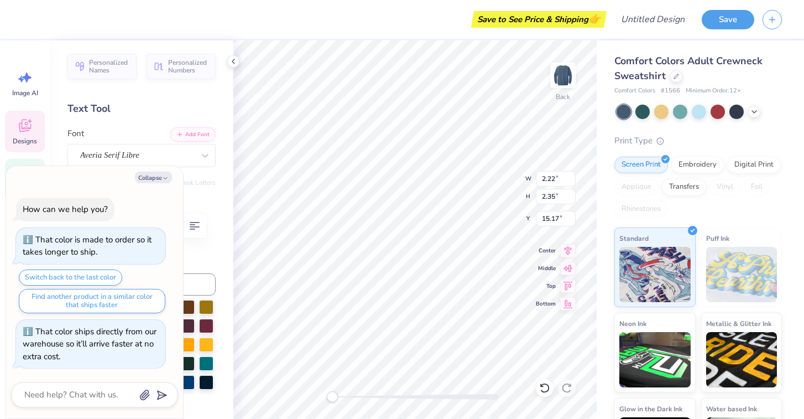
type textarea "x"
type textarea "z"
type textarea "x"
type textarea "L"
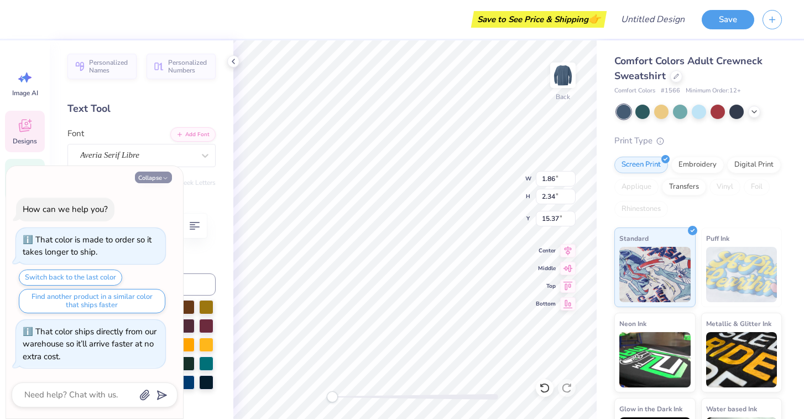
click at [165, 172] on button "Collapse" at bounding box center [153, 177] width 37 height 12
type textarea "x"
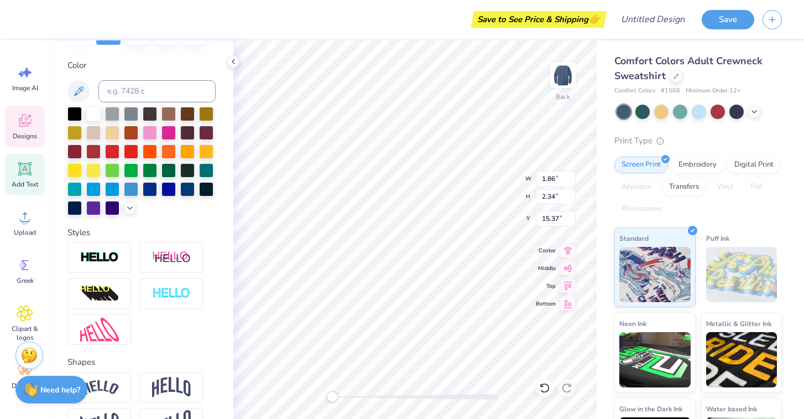
scroll to position [268, 0]
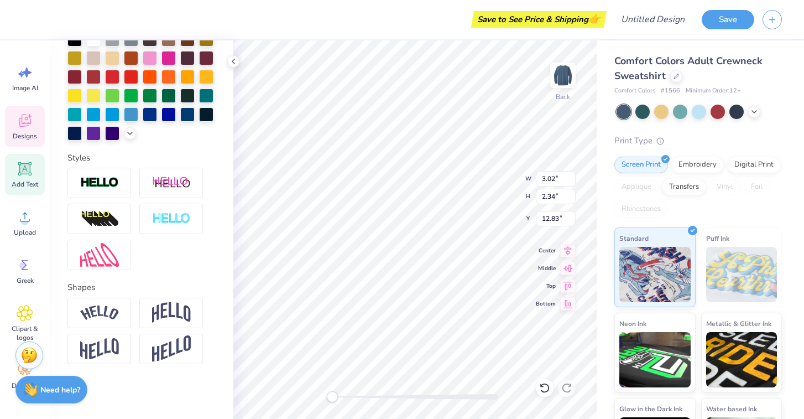
type textarea "T"
click at [26, 137] on span "Designs" at bounding box center [25, 136] width 24 height 9
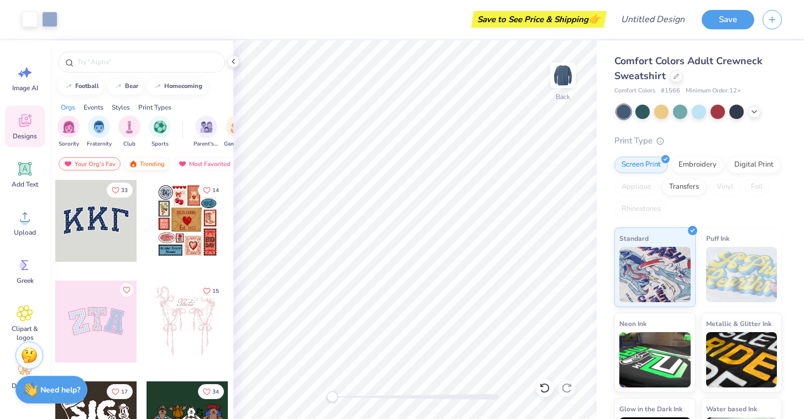
click at [153, 160] on div "Trending" at bounding box center [147, 163] width 46 height 13
click at [136, 160] on img at bounding box center [133, 164] width 9 height 8
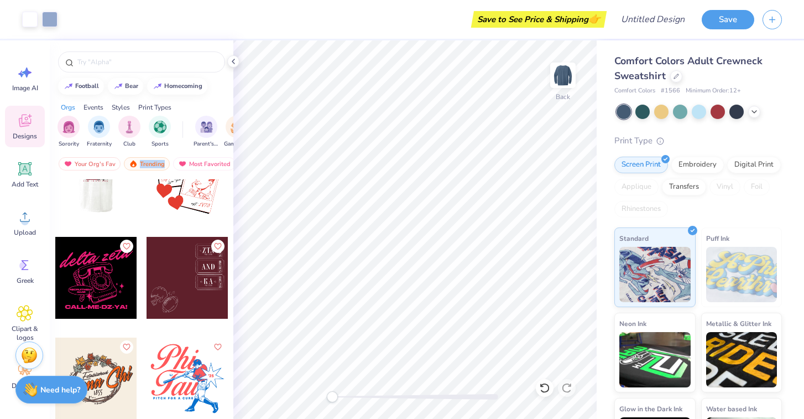
scroll to position [24495, 0]
click at [722, 109] on div at bounding box center [717, 110] width 14 height 14
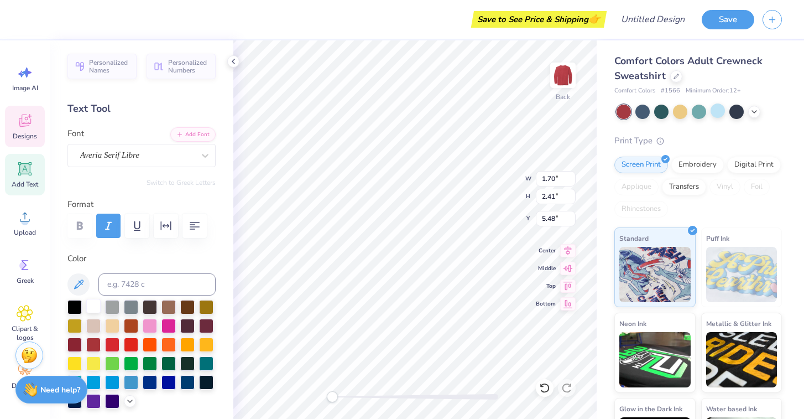
click at [98, 306] on div at bounding box center [93, 306] width 14 height 14
click at [93, 308] on div at bounding box center [93, 306] width 14 height 14
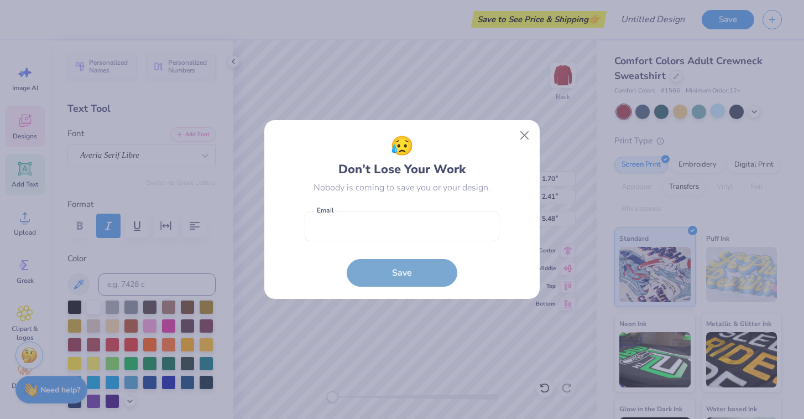
click at [372, 191] on body "Save to See Price & Shipping 👉 Design Title Save Image AI Designs Add Text Uplo…" at bounding box center [402, 209] width 804 height 419
click at [527, 132] on button "Close" at bounding box center [524, 135] width 21 height 21
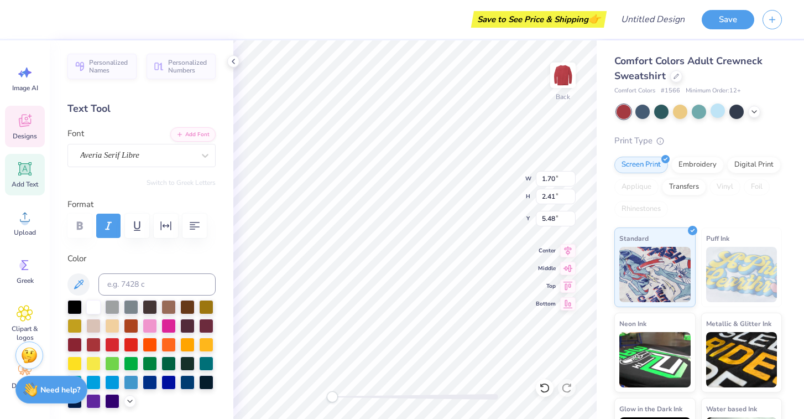
type input "1.55"
type input "2.38"
type input "5.36"
click at [97, 308] on div at bounding box center [93, 306] width 14 height 14
click at [755, 111] on icon at bounding box center [754, 110] width 9 height 9
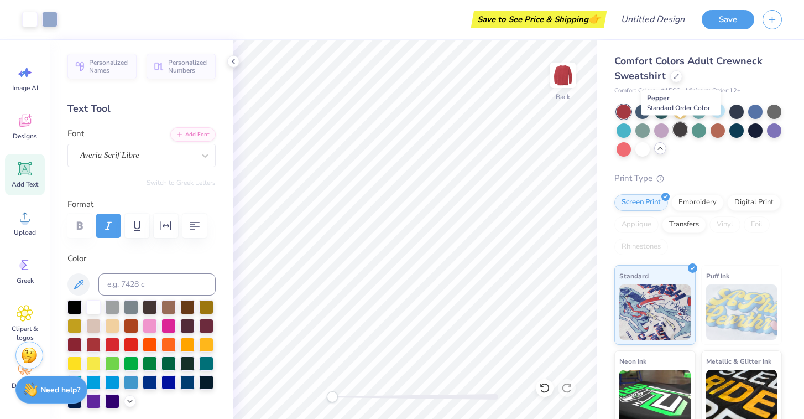
click at [681, 130] on div at bounding box center [680, 129] width 14 height 14
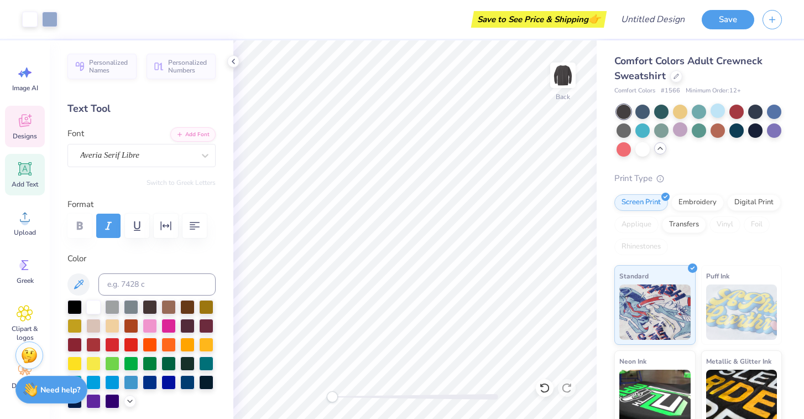
click at [40, 137] on div "Designs" at bounding box center [25, 126] width 40 height 41
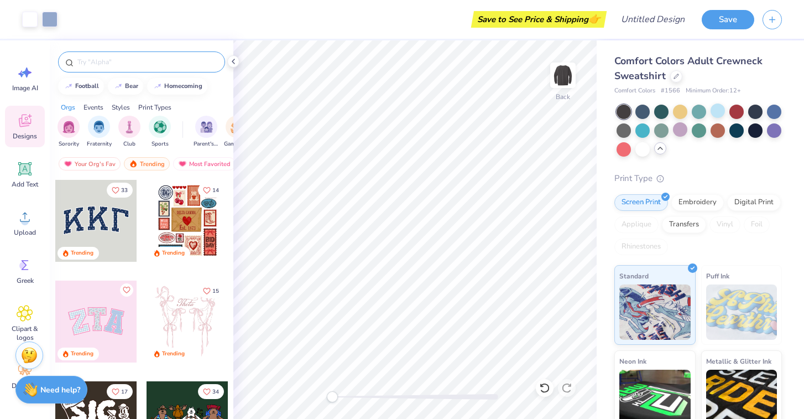
click at [148, 65] on input "text" at bounding box center [147, 61] width 142 height 11
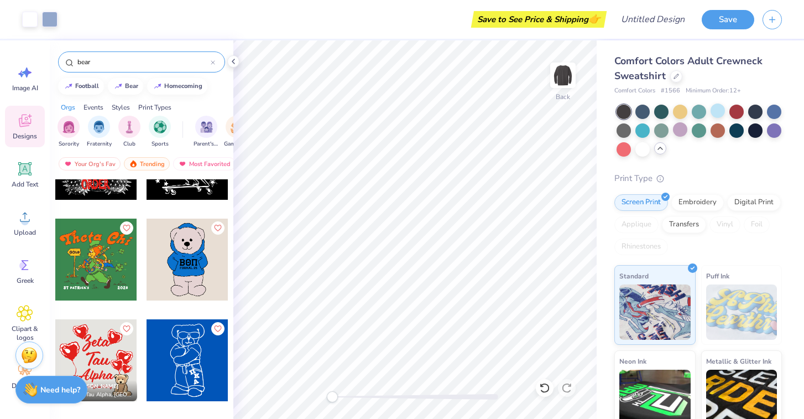
scroll to position [3402, 0]
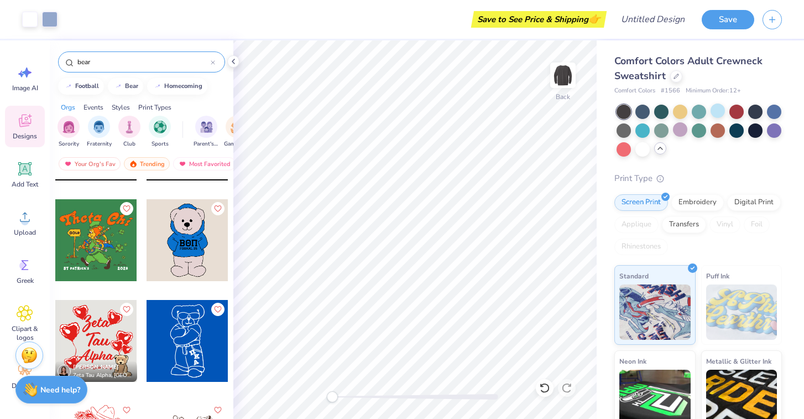
type input "bear"
click at [200, 242] on div at bounding box center [188, 240] width 82 height 82
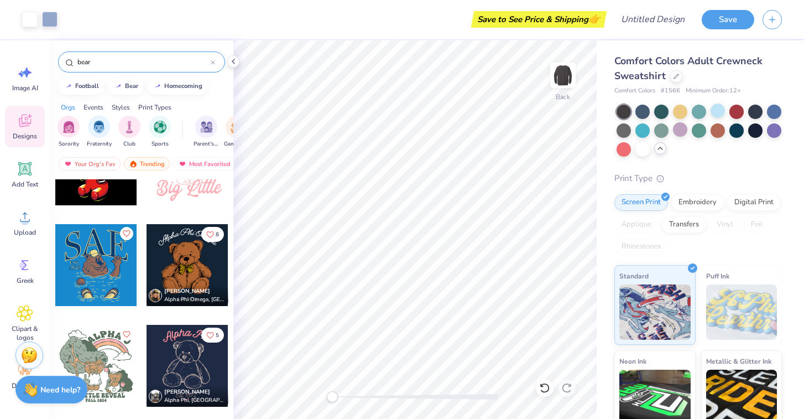
scroll to position [4182, 0]
click at [200, 275] on div at bounding box center [188, 264] width 82 height 82
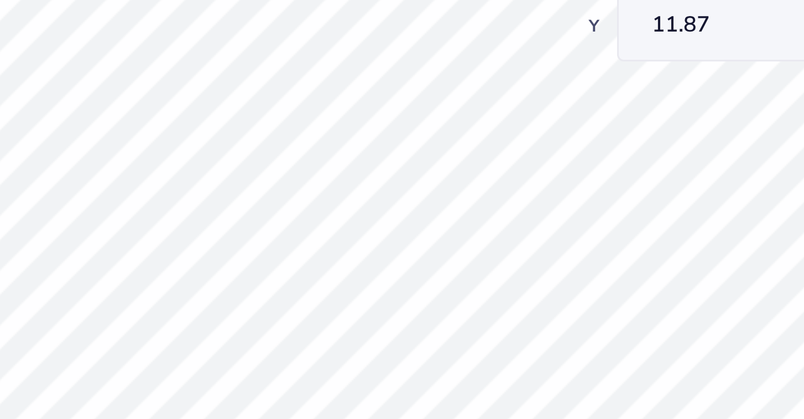
type input "5.97"
type input "6.38"
type input "13.19"
type input "5.96"
type input "6.44"
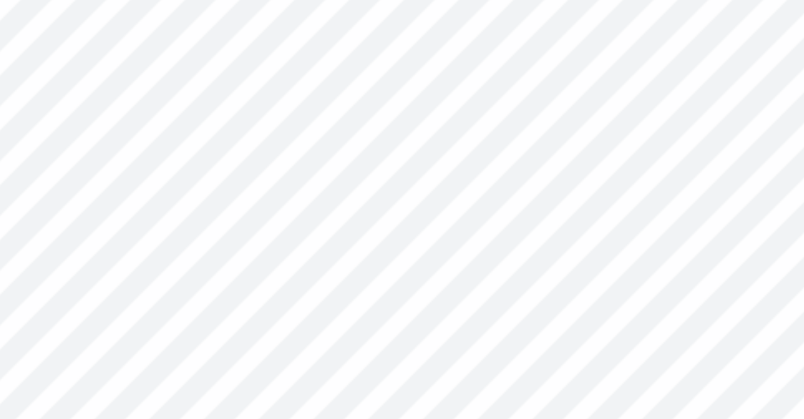
type input "13.18"
type input "6.83"
type input "2.00"
type input "11.87"
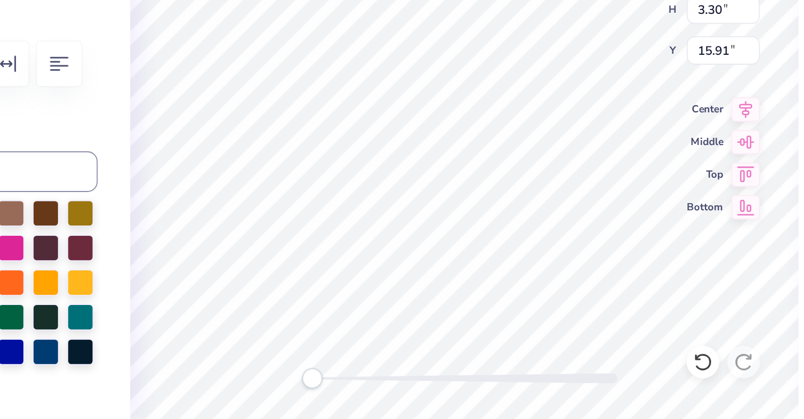
scroll to position [0, 0]
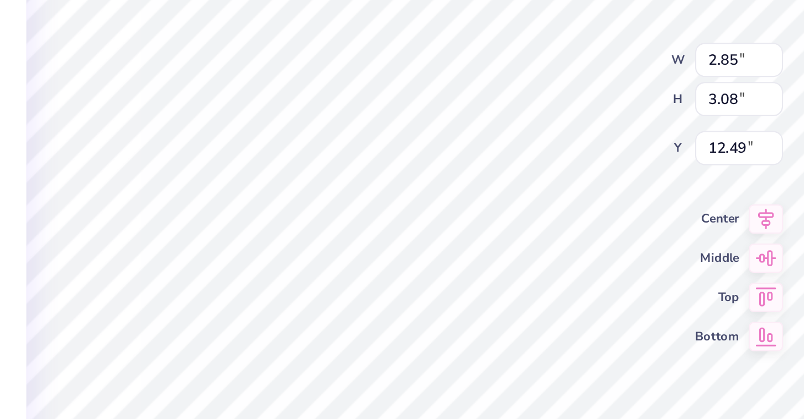
type input "12.81"
type input "2.85"
type input "3.08"
type input "12.49"
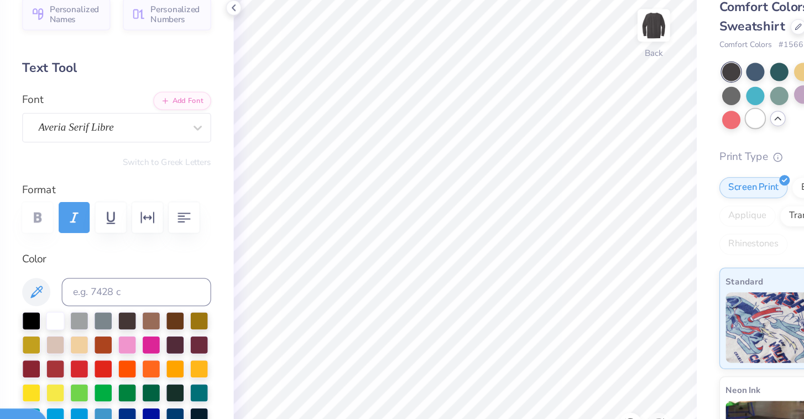
click at [642, 145] on div at bounding box center [642, 148] width 14 height 14
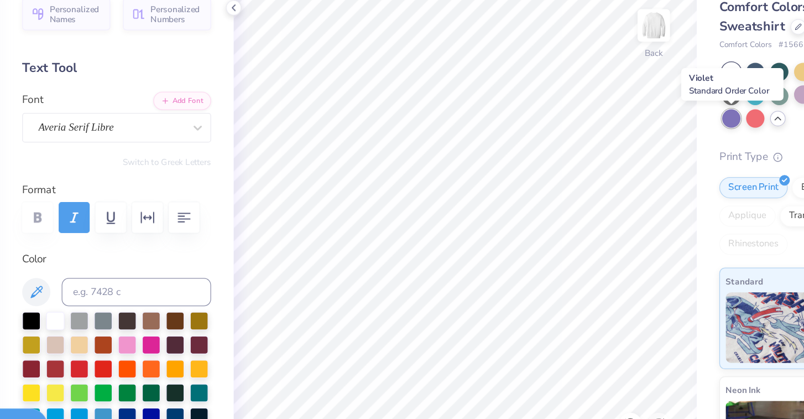
click at [631, 148] on div at bounding box center [623, 148] width 14 height 14
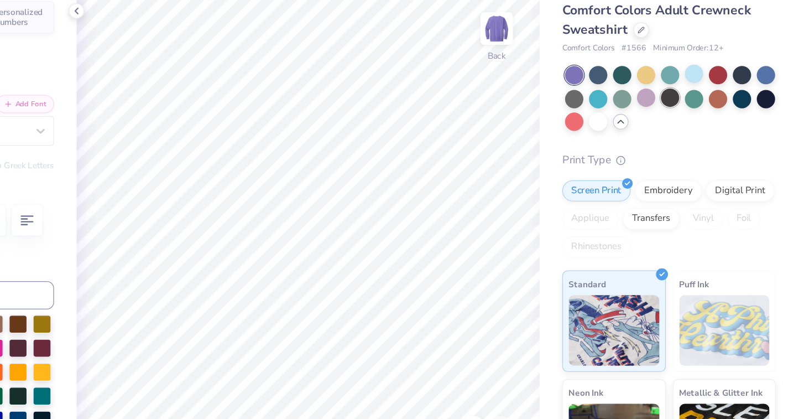
click at [695, 134] on div at bounding box center [699, 129] width 14 height 14
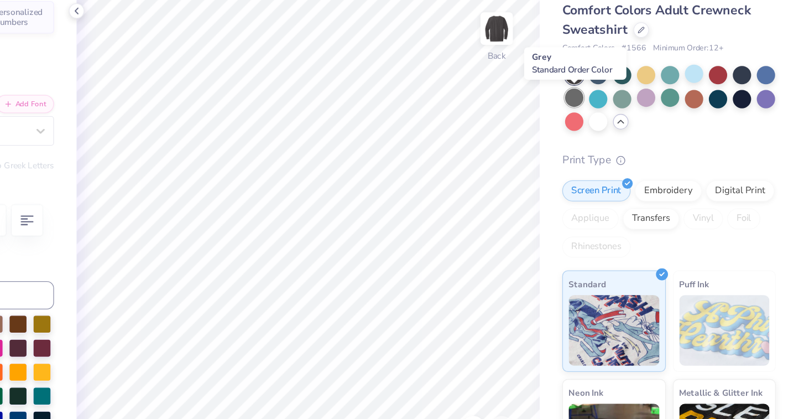
click at [623, 135] on div at bounding box center [623, 129] width 14 height 14
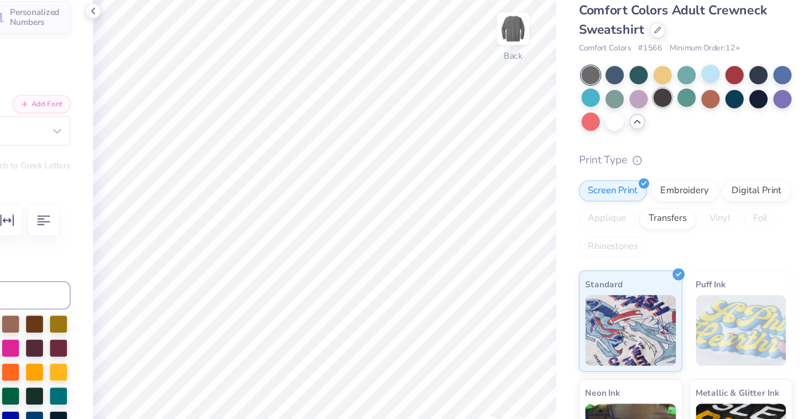
click at [678, 135] on div at bounding box center [680, 129] width 14 height 14
click at [739, 107] on div at bounding box center [736, 110] width 14 height 14
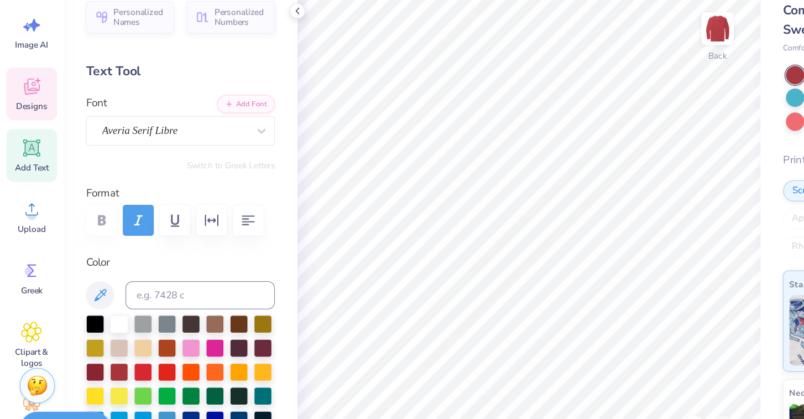
click at [33, 134] on span "Designs" at bounding box center [25, 136] width 24 height 9
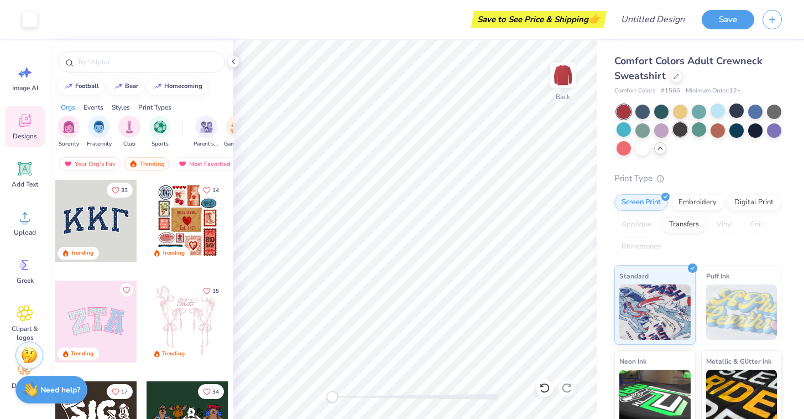
click at [681, 129] on div at bounding box center [680, 129] width 14 height 14
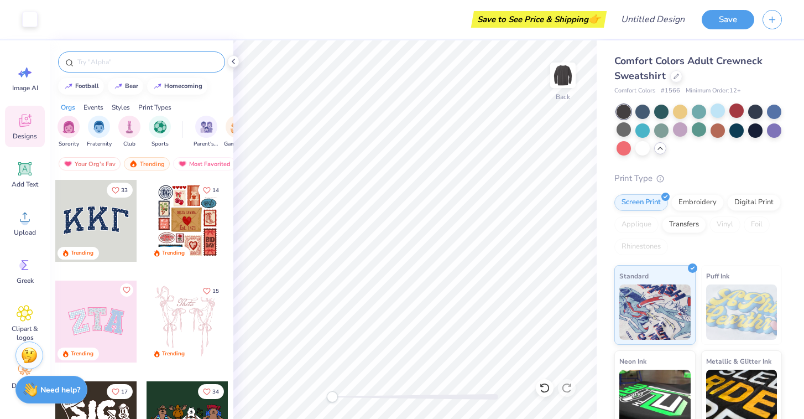
click at [103, 64] on input "text" at bounding box center [147, 61] width 142 height 11
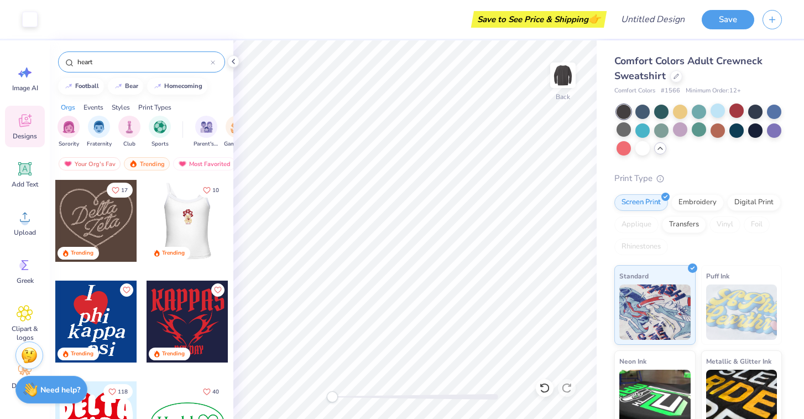
type input "heart"
click at [189, 212] on div at bounding box center [187, 221] width 82 height 82
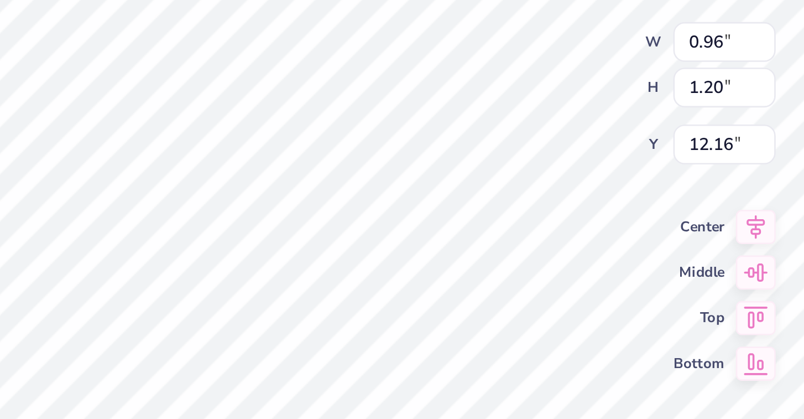
type input "7.74"
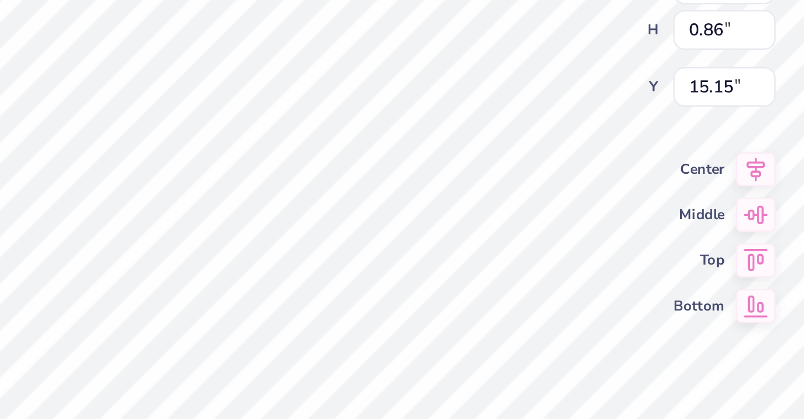
type input "0.84"
type input "15.16"
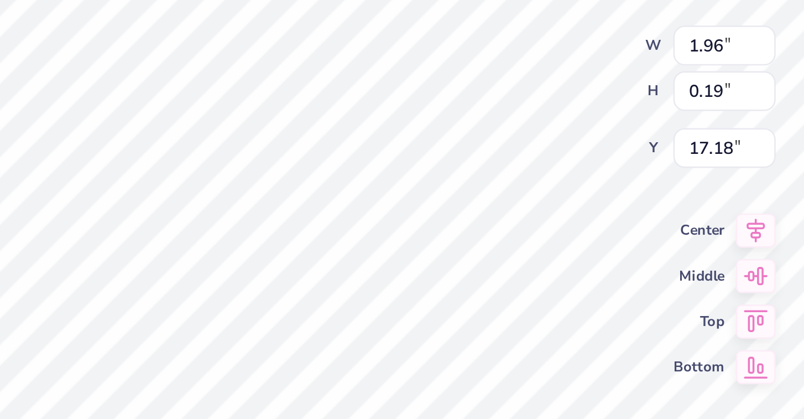
scroll to position [0, 2]
type textarea "p"
type textarea "FAMILY BANQUET 2025"
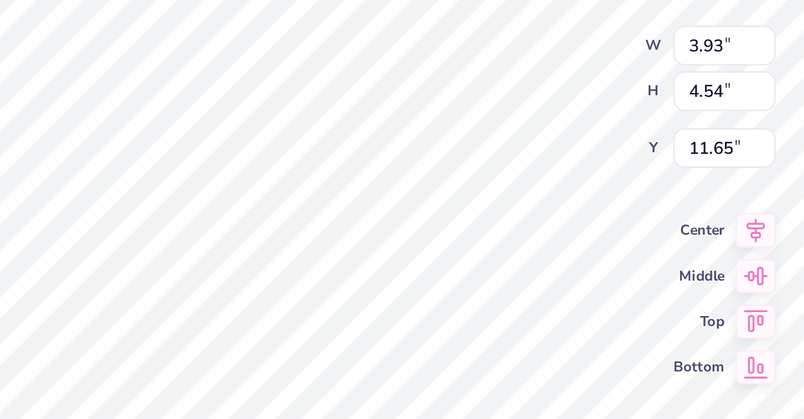
type input "11.55"
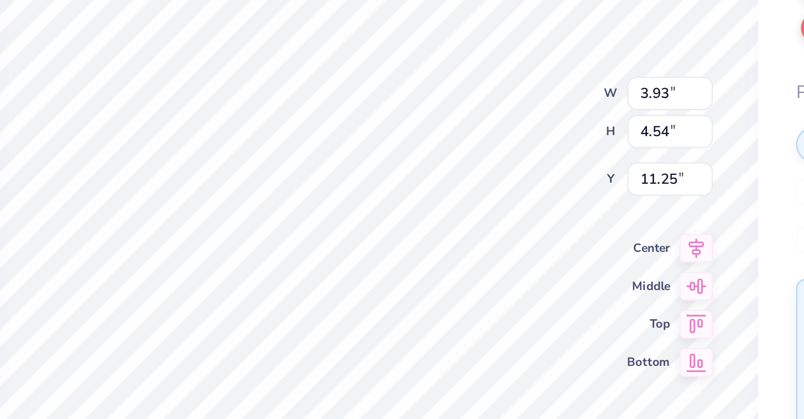
type input "1.72"
type input "1.99"
type input "3.93"
type input "2.33"
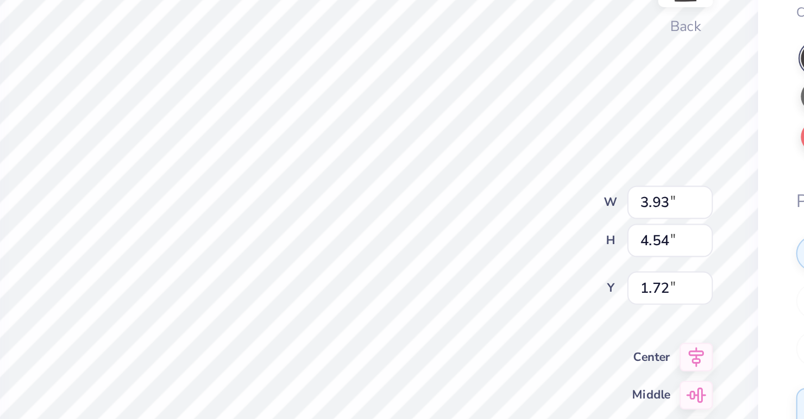
type input "4.12"
type input "8.63"
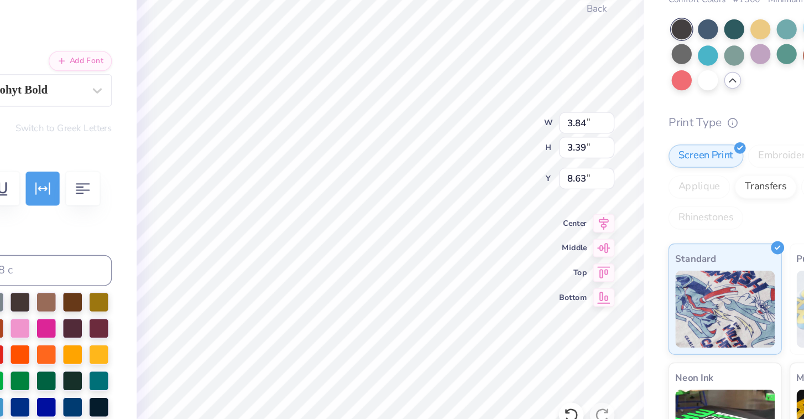
type input "11.94"
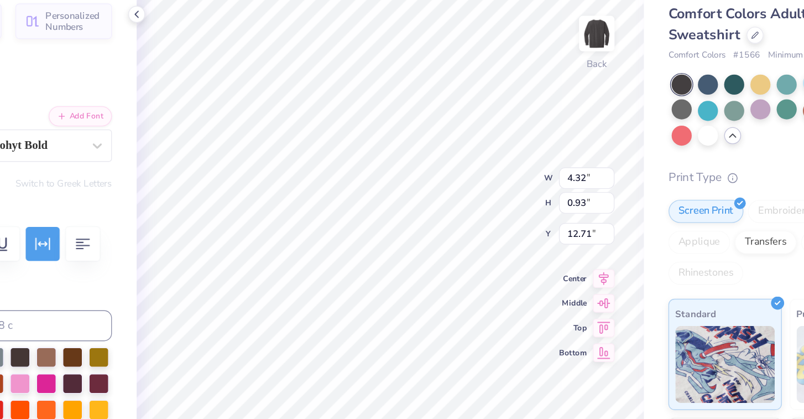
type input "3.22"
type input "0.71"
type input "11.94"
type textarea "Family"
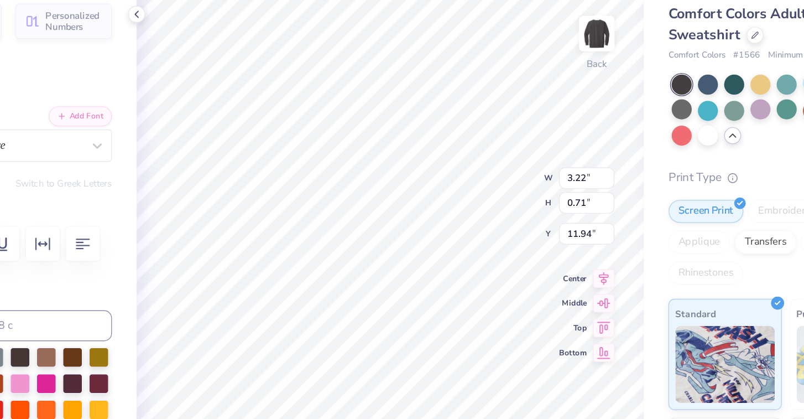
type input "3.72"
type input "0.75"
type input "12.65"
type textarea "Banquet"
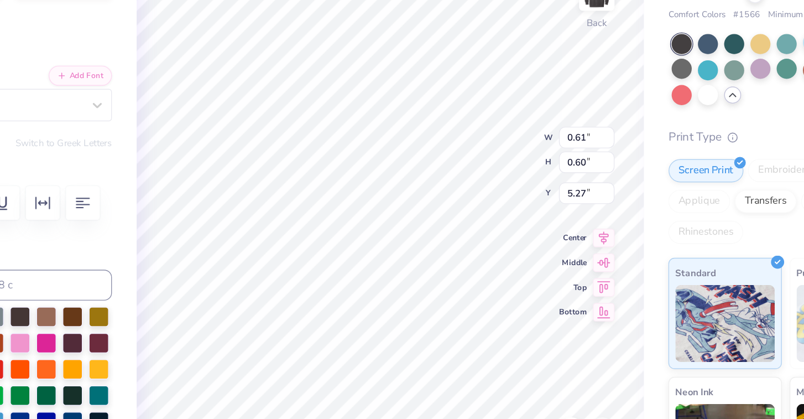
type textarea "s"
type textarea "S"
type input "0.55"
type input "0.54"
type input "4.78"
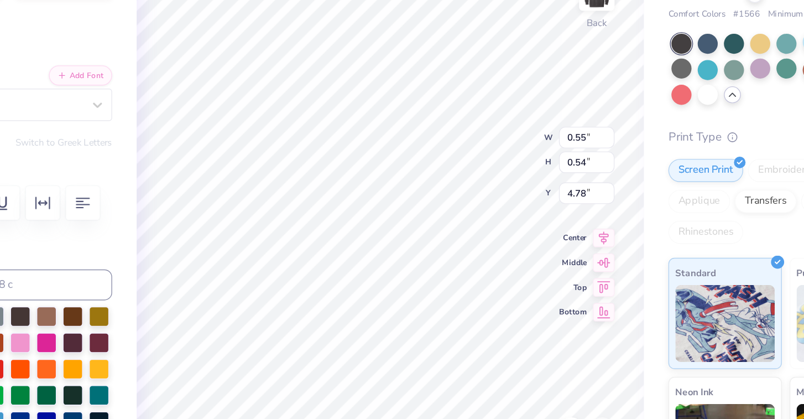
type textarea "D"
type input "0.63"
type input "0.65"
type input "5.22"
type textarea "T"
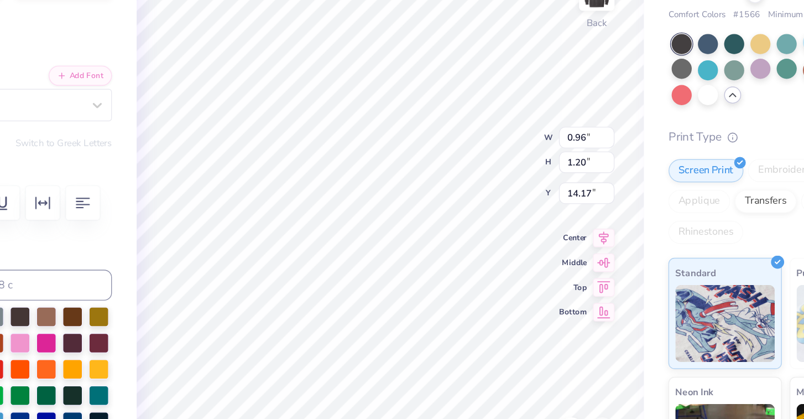
type input "13.96"
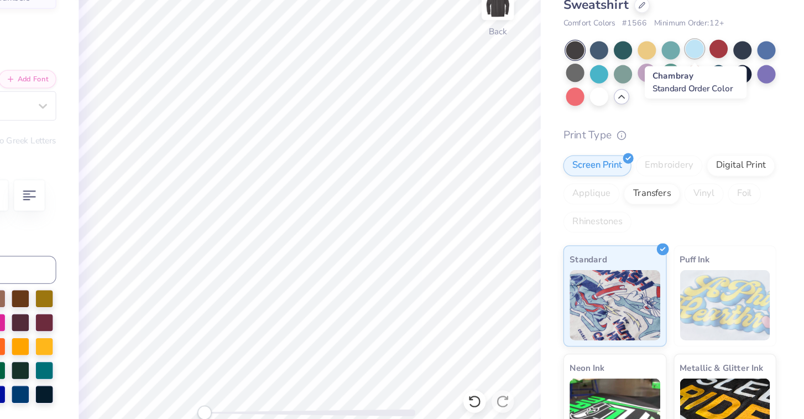
click at [722, 114] on div at bounding box center [717, 110] width 14 height 14
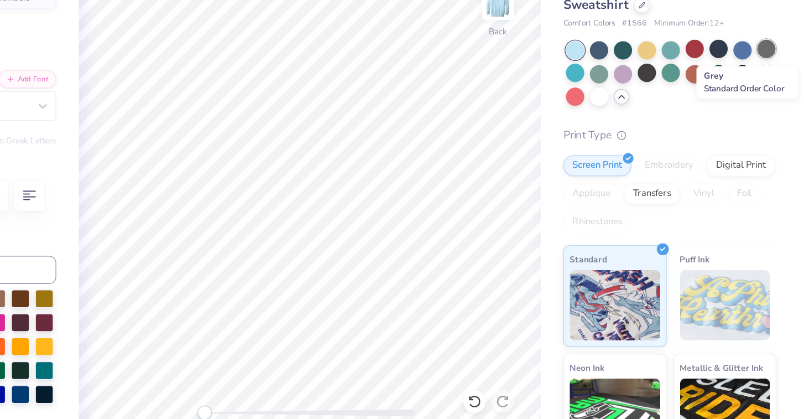
click at [771, 114] on div at bounding box center [774, 110] width 14 height 14
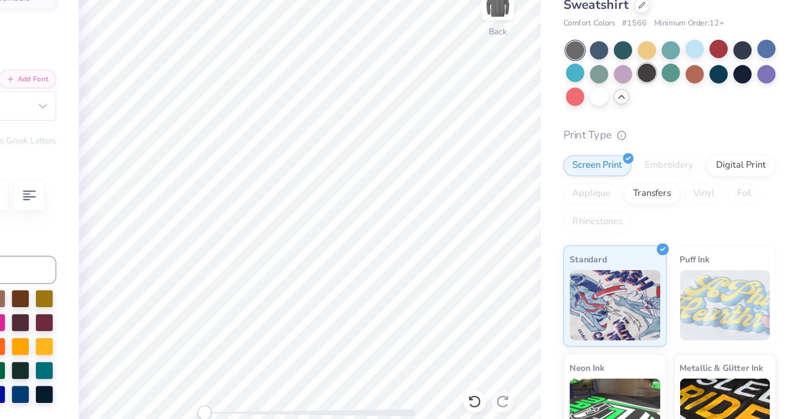
click at [680, 130] on div at bounding box center [680, 129] width 14 height 14
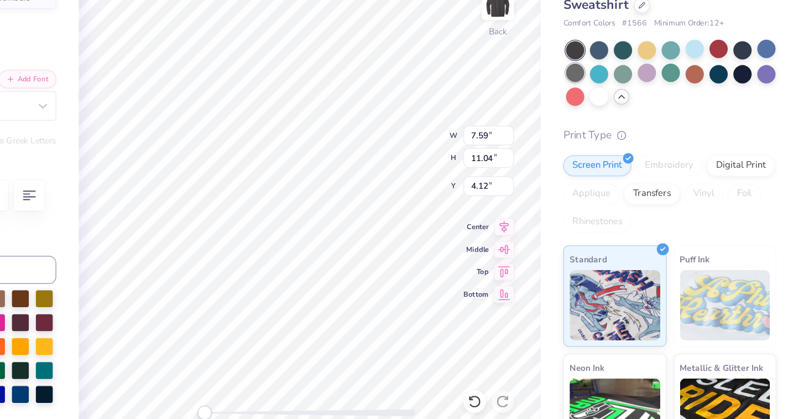
type input "3.74"
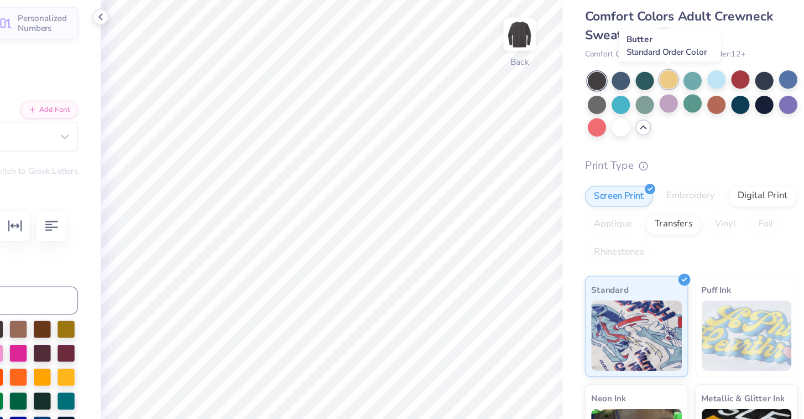
click at [678, 114] on div at bounding box center [680, 110] width 14 height 14
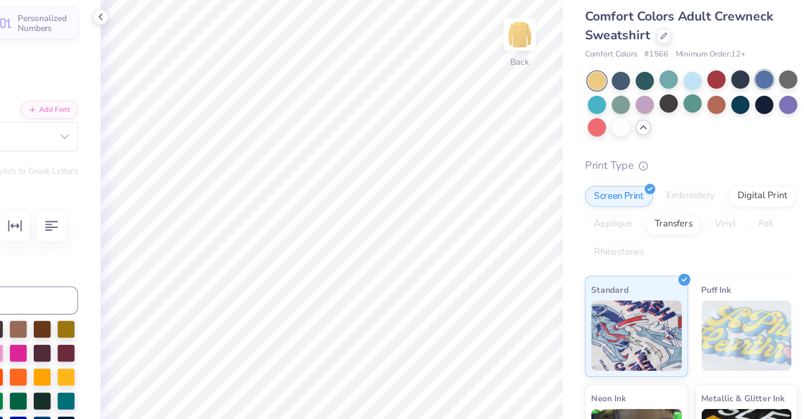
click at [757, 107] on div at bounding box center [755, 110] width 14 height 14
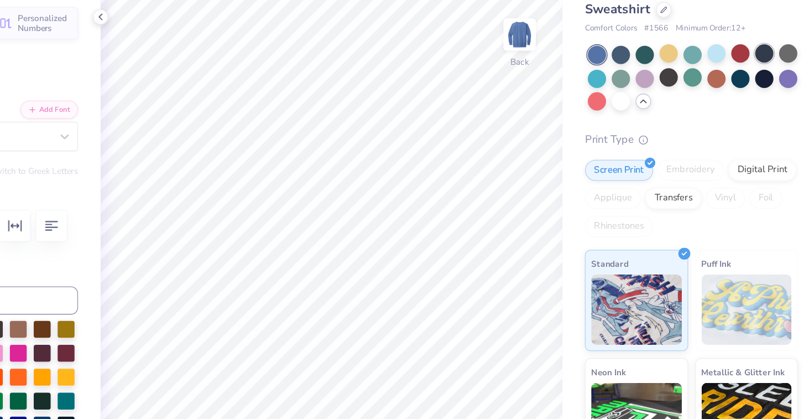
scroll to position [20, 0]
click at [644, 91] on div at bounding box center [642, 90] width 14 height 14
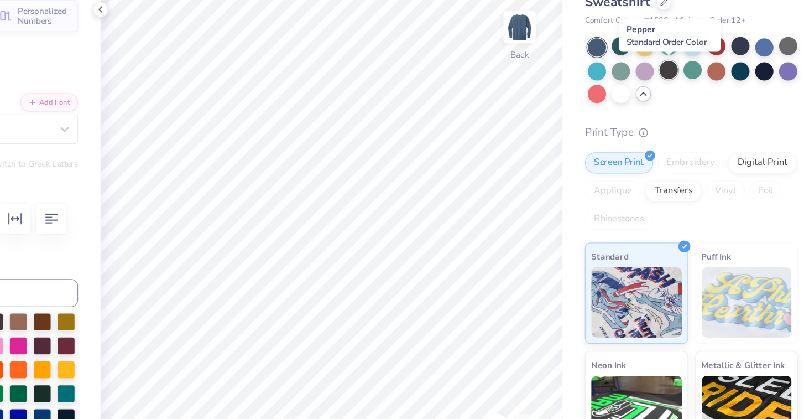
click at [677, 112] on div at bounding box center [680, 109] width 14 height 14
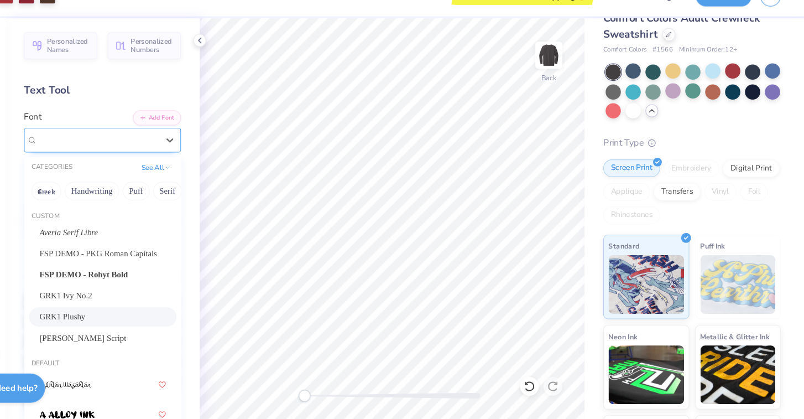
click at [182, 153] on div "GRK1 Plushy" at bounding box center [137, 155] width 116 height 17
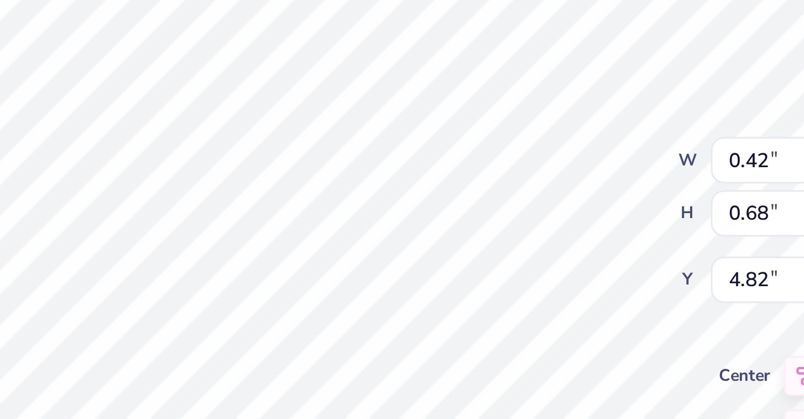
type input "4.81"
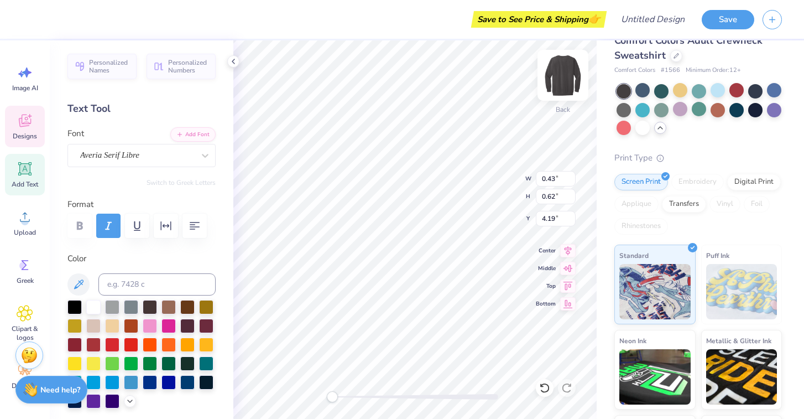
type textarea "D"
click at [483, 179] on div "Back W 0.43 0.43 " H 0.62 0.62 " Y 4.19 4.19 " Center Middle Top Bottom" at bounding box center [414, 229] width 363 height 378
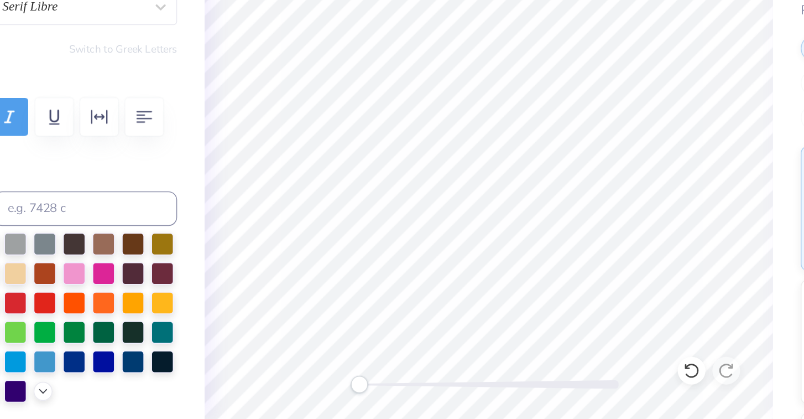
scroll to position [0, 0]
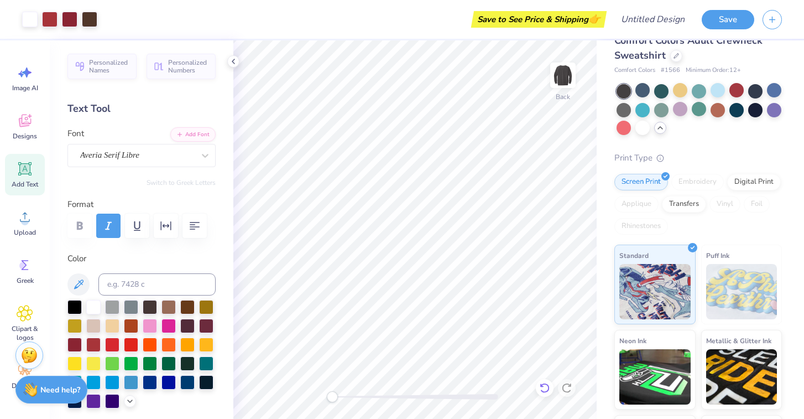
click at [545, 383] on icon at bounding box center [544, 387] width 11 height 11
click at [542, 388] on icon at bounding box center [544, 387] width 11 height 11
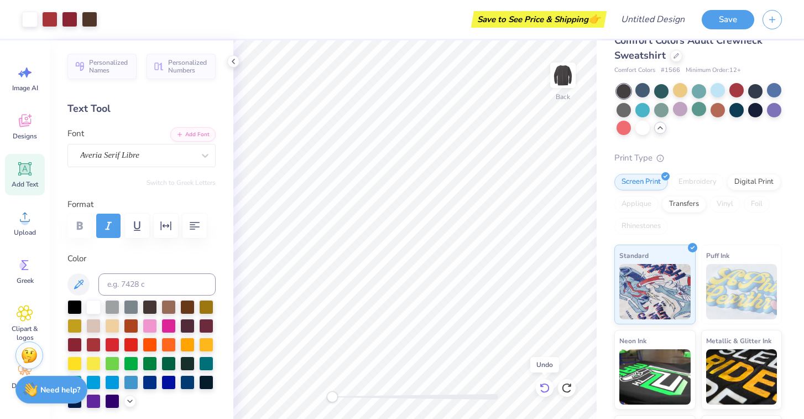
click at [542, 388] on icon at bounding box center [544, 387] width 11 height 11
click at [543, 391] on icon at bounding box center [544, 388] width 9 height 10
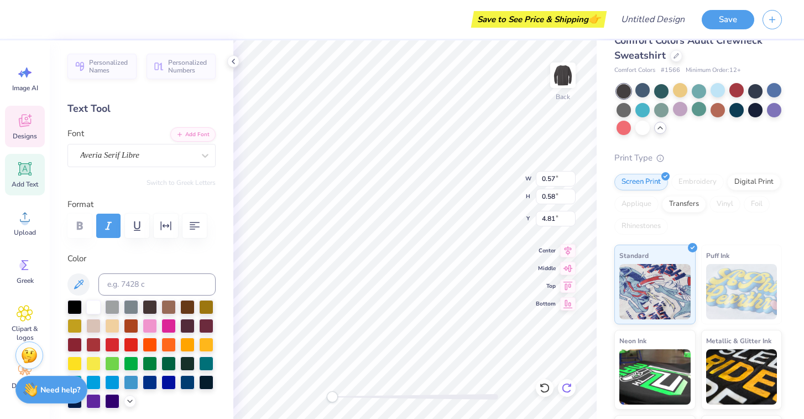
click at [567, 391] on icon at bounding box center [566, 388] width 9 height 10
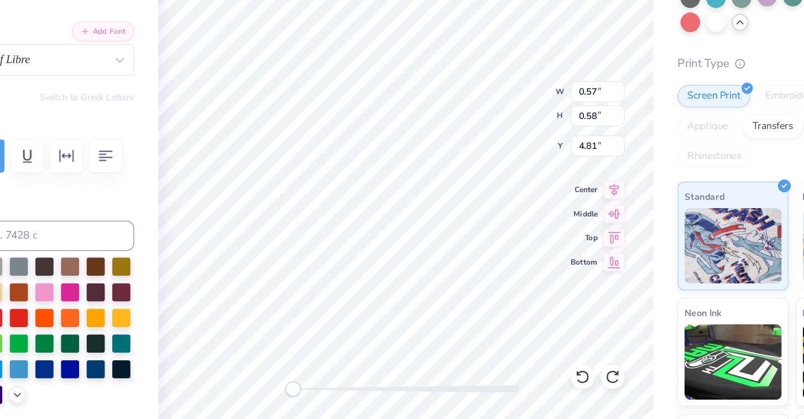
type textarea "T"
click at [545, 382] on icon at bounding box center [544, 387] width 11 height 11
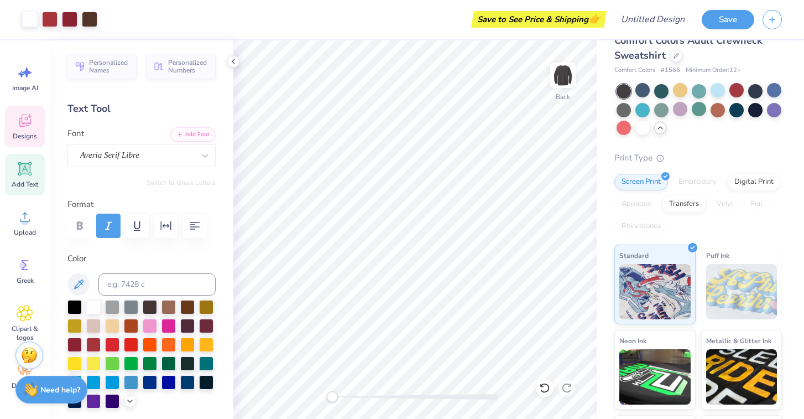
click at [26, 135] on span "Designs" at bounding box center [25, 136] width 24 height 9
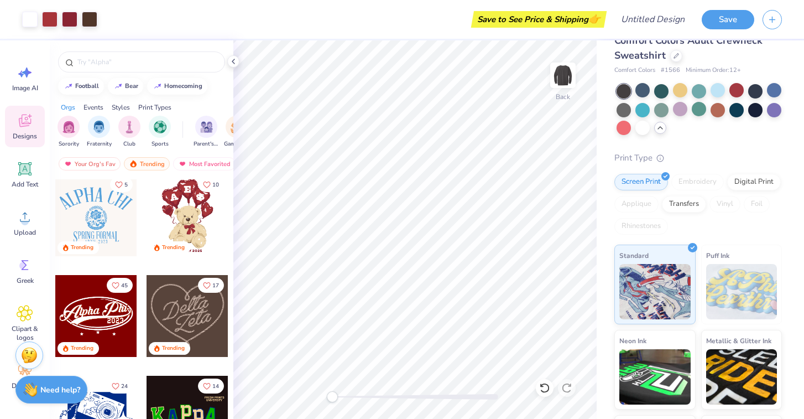
scroll to position [295, 0]
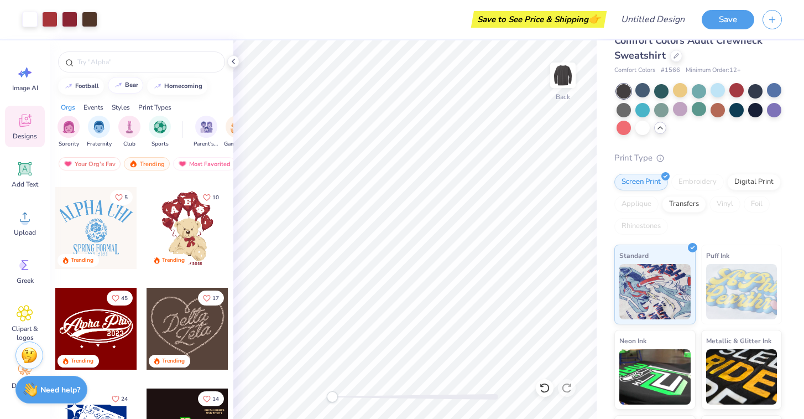
click at [127, 88] on button "bear" at bounding box center [125, 85] width 35 height 17
type input "bear"
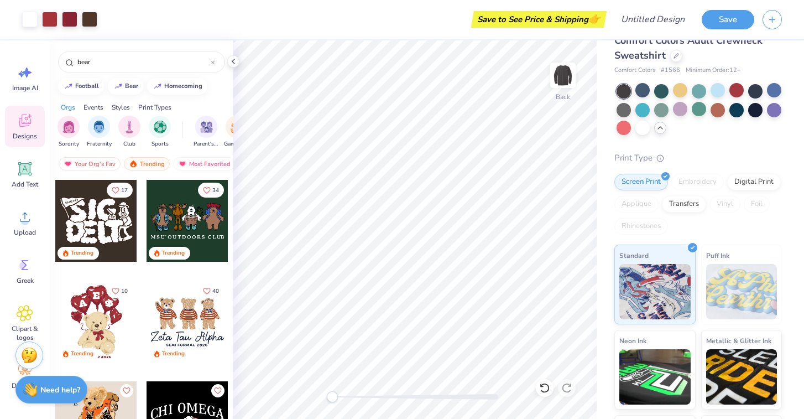
click at [87, 307] on div at bounding box center [96, 321] width 82 height 82
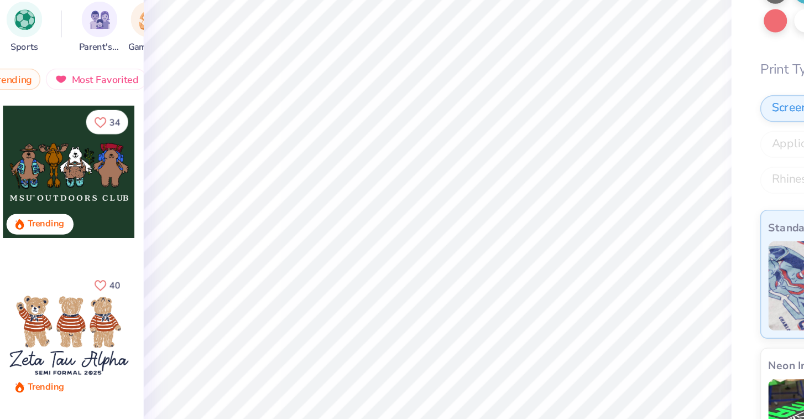
scroll to position [0, 0]
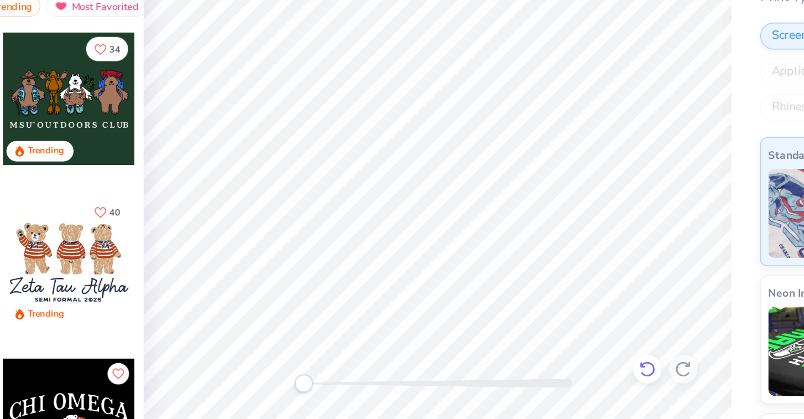
click at [543, 387] on icon at bounding box center [544, 387] width 11 height 11
click at [544, 391] on icon at bounding box center [544, 388] width 9 height 10
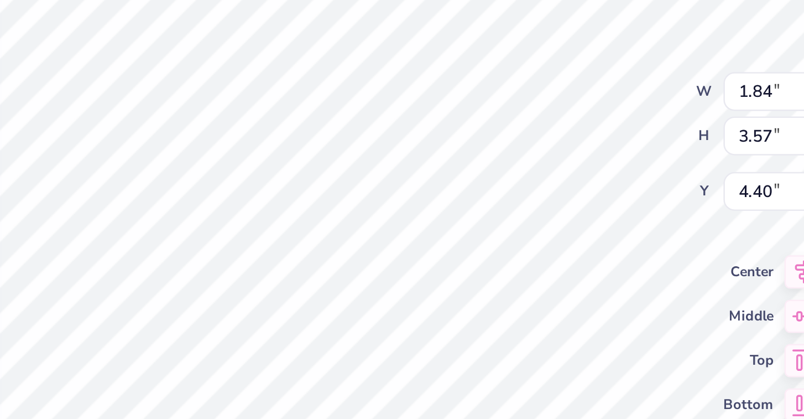
click at [484, 178] on div "Back W 1.84 1.84 " H 3.57 3.57 " Y 4.40 4.40 " Center Middle Top Bottom" at bounding box center [414, 229] width 363 height 378
type input "2.12"
type input "2.40"
type input "5.62"
type input "1.84"
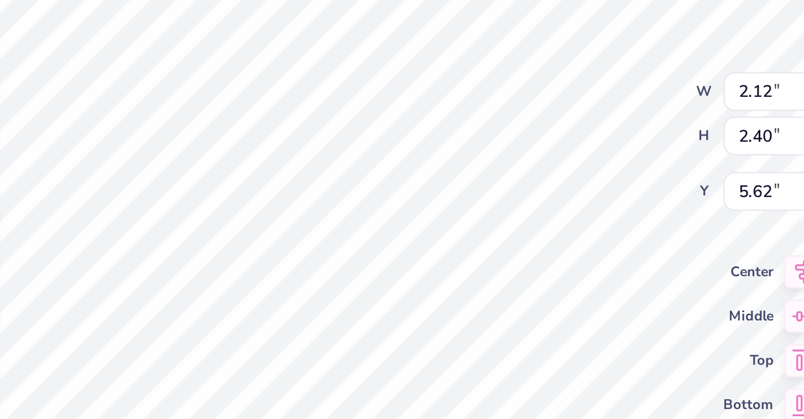
type input "3.57"
type input "4.40"
type input "1.51"
type input "0.80"
type input "3.89"
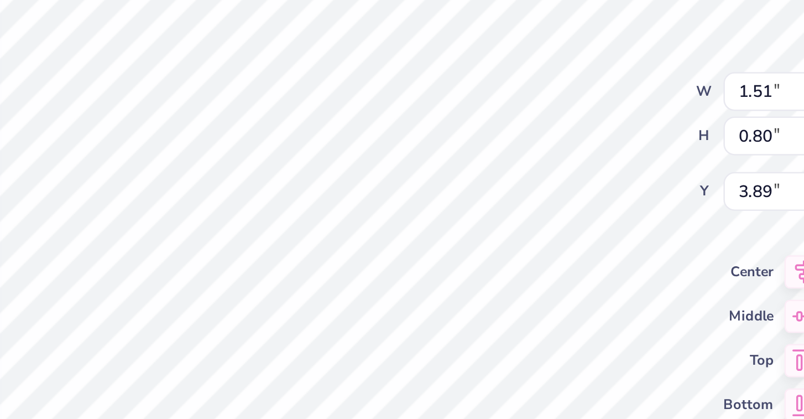
type input "1.84"
type input "3.57"
type input "4.40"
click at [481, 184] on div "Back W 1.84 1.84 " H 3.57 3.57 " Y 4.40 4.40 " Center Middle Top Bottom" at bounding box center [414, 229] width 363 height 378
type input "8.53"
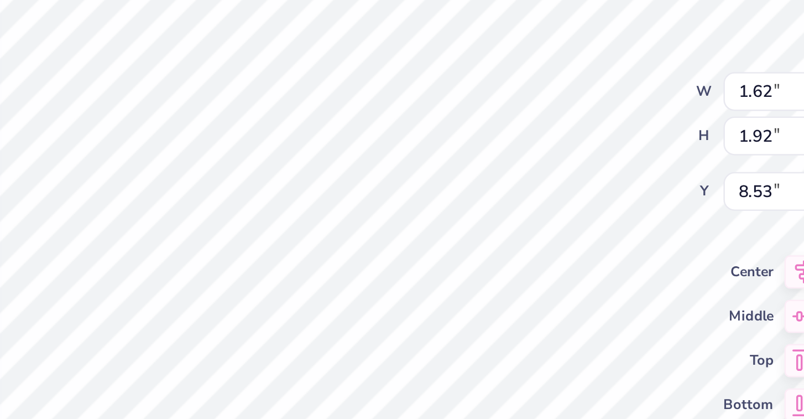
type input "1.55"
type input "1.88"
type input "6.19"
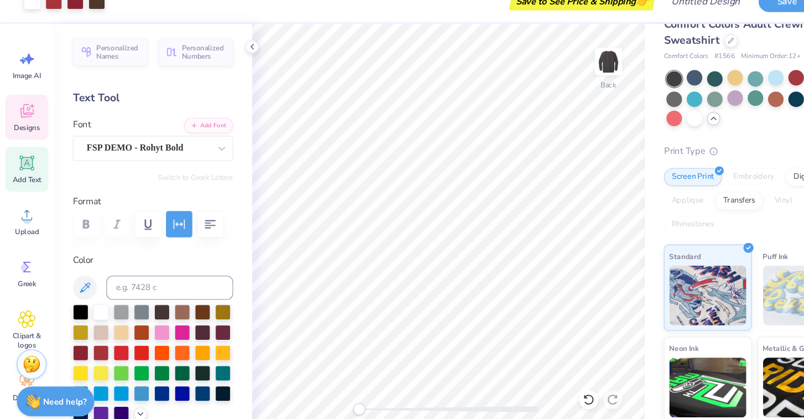
click at [24, 127] on icon at bounding box center [25, 120] width 17 height 17
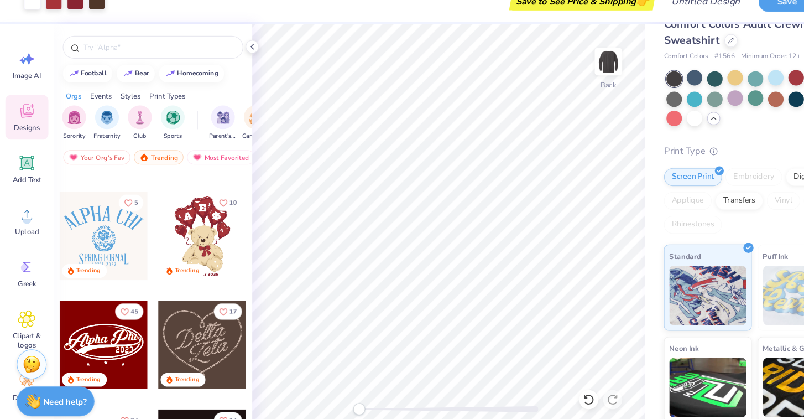
scroll to position [289, 0]
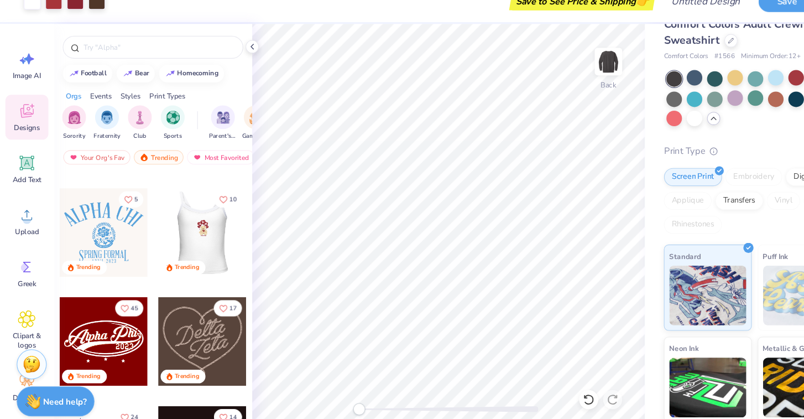
click at [182, 250] on div at bounding box center [187, 233] width 82 height 82
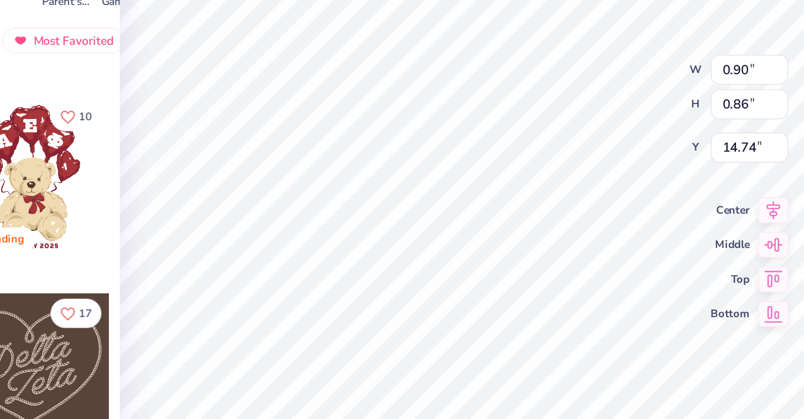
type input "0.90"
type input "0.86"
type input "14.74"
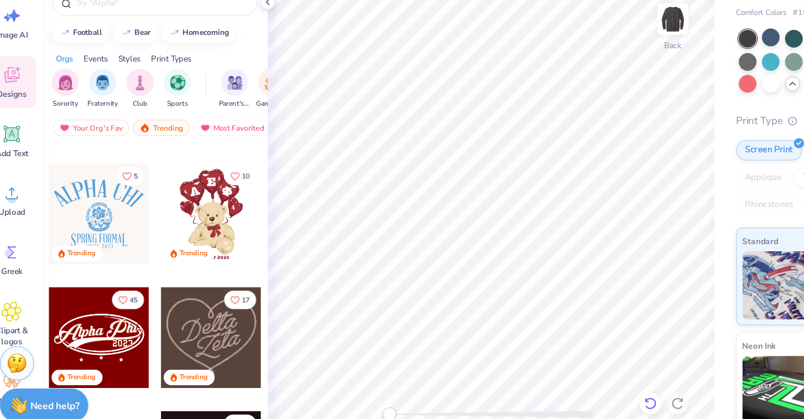
click at [546, 385] on icon at bounding box center [544, 387] width 11 height 11
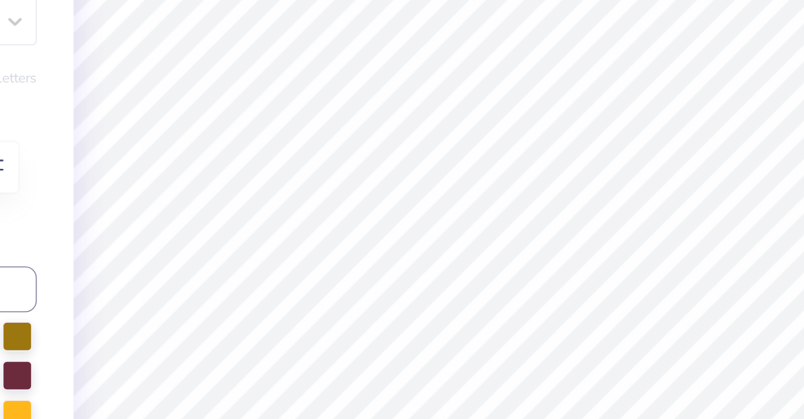
scroll to position [0, 0]
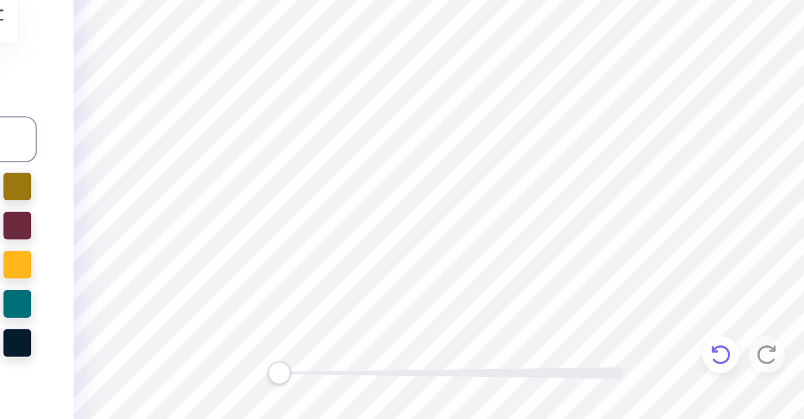
click at [546, 385] on icon at bounding box center [544, 387] width 11 height 11
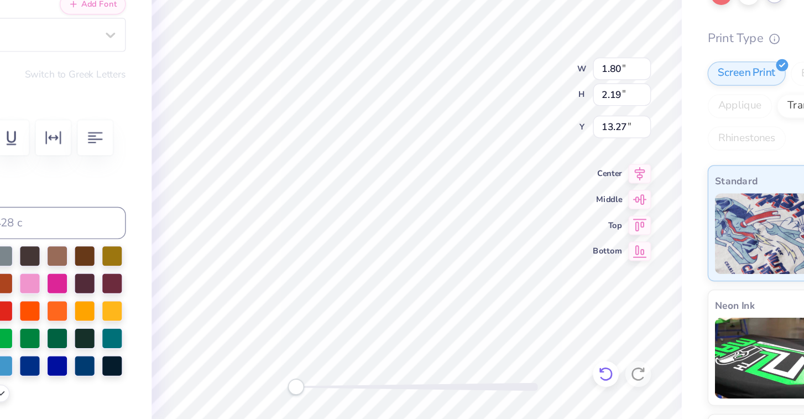
type input "12.98"
type input "3.74"
type input "3.71"
type input "11.11"
click at [546, 386] on icon at bounding box center [544, 387] width 11 height 11
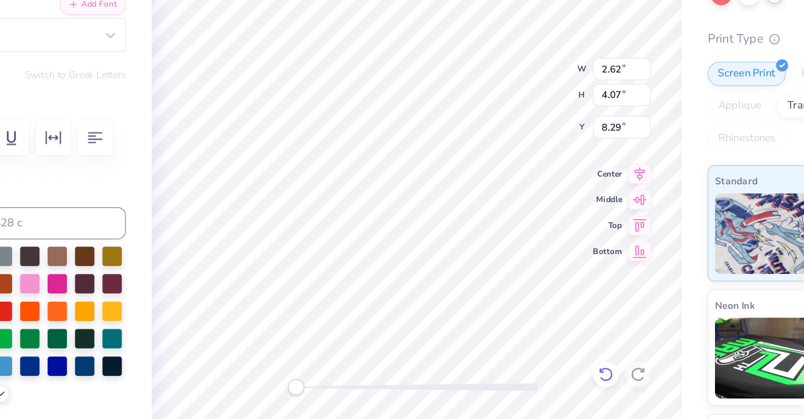
type input "8.29"
type input "11.55"
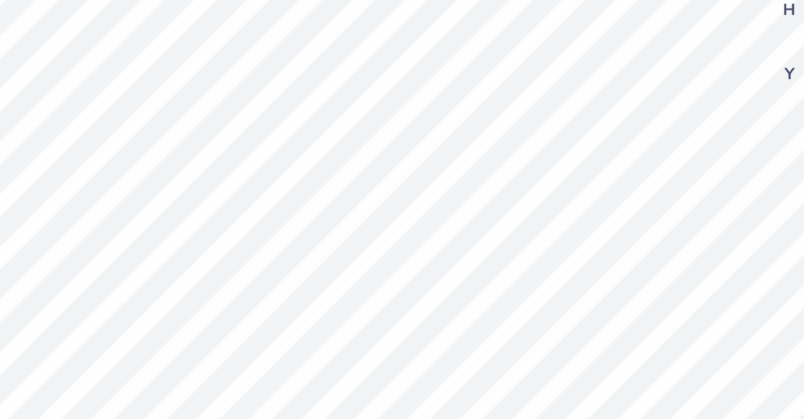
type input "2.04"
type input "0.68"
type input "13.72"
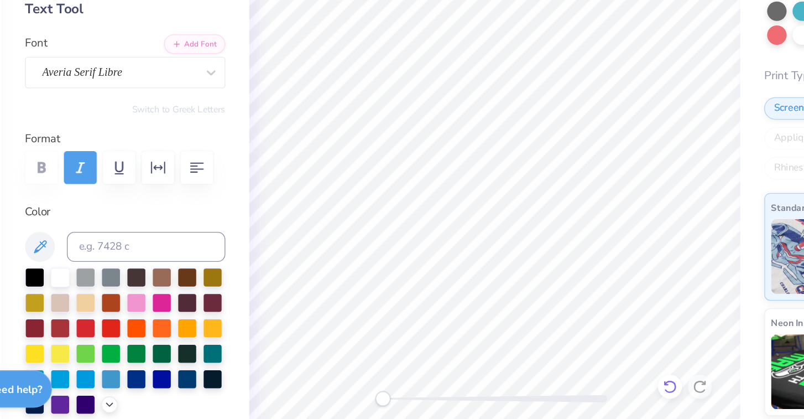
click at [544, 385] on icon at bounding box center [544, 387] width 11 height 11
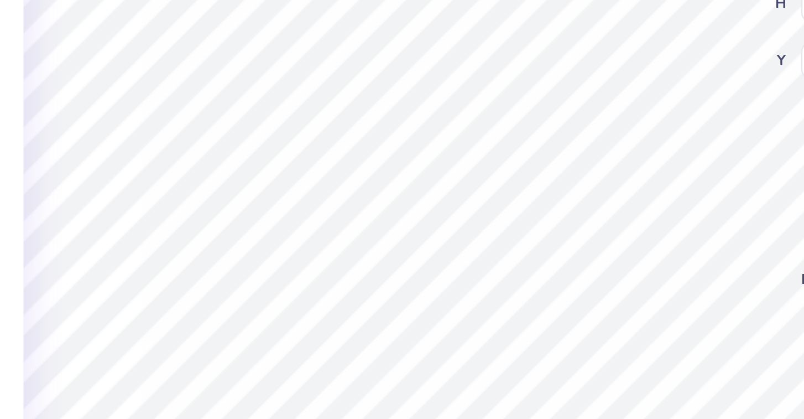
type input "10.16"
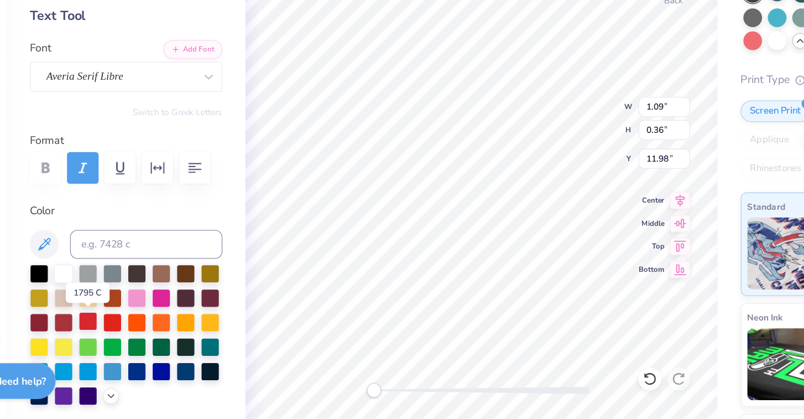
click at [114, 340] on div at bounding box center [112, 343] width 14 height 14
click at [94, 305] on div at bounding box center [93, 306] width 14 height 14
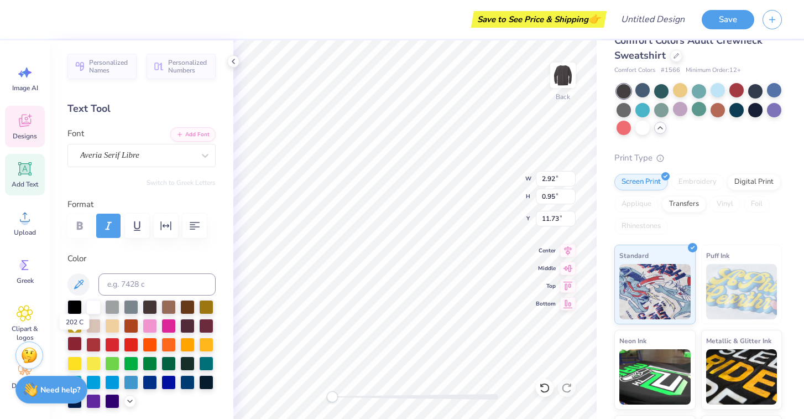
click at [76, 341] on div at bounding box center [74, 343] width 14 height 14
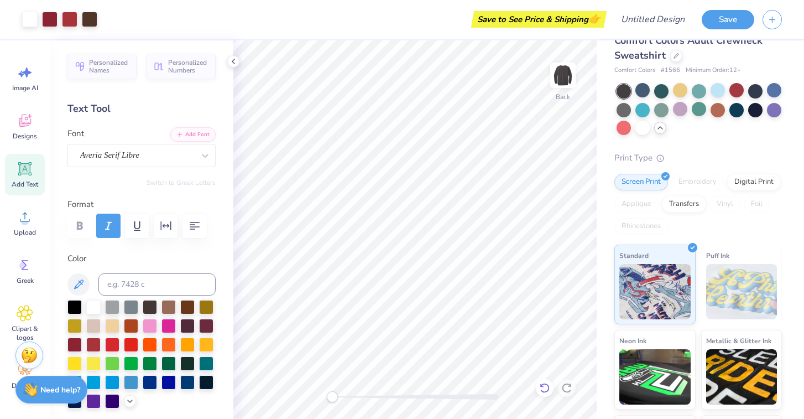
click at [543, 389] on icon at bounding box center [544, 387] width 11 height 11
click at [545, 385] on icon at bounding box center [544, 387] width 11 height 11
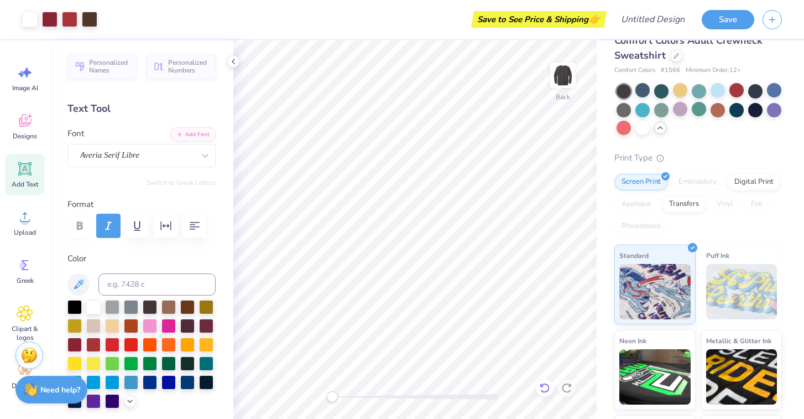
click at [545, 385] on icon at bounding box center [544, 387] width 11 height 11
click at [544, 386] on icon at bounding box center [544, 387] width 11 height 11
type input "3.74"
type input "3.00"
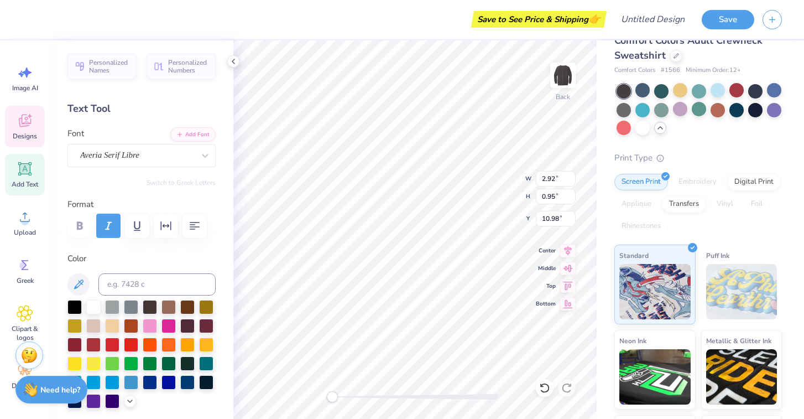
click at [24, 124] on icon at bounding box center [24, 122] width 11 height 9
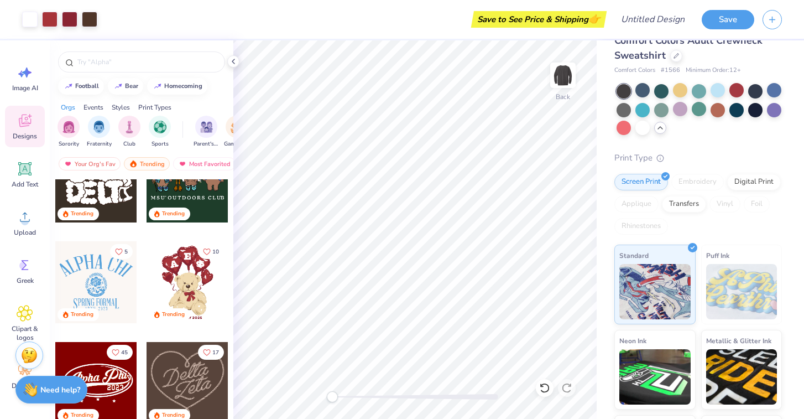
scroll to position [153, 0]
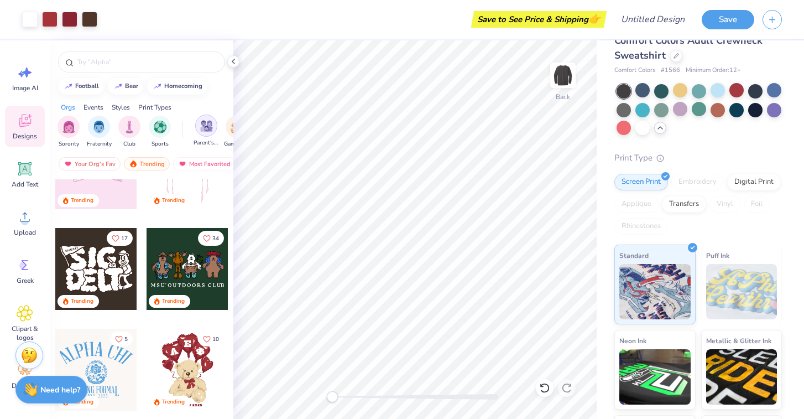
click at [205, 131] on img "filter for Parent's Weekend" at bounding box center [206, 125] width 13 height 13
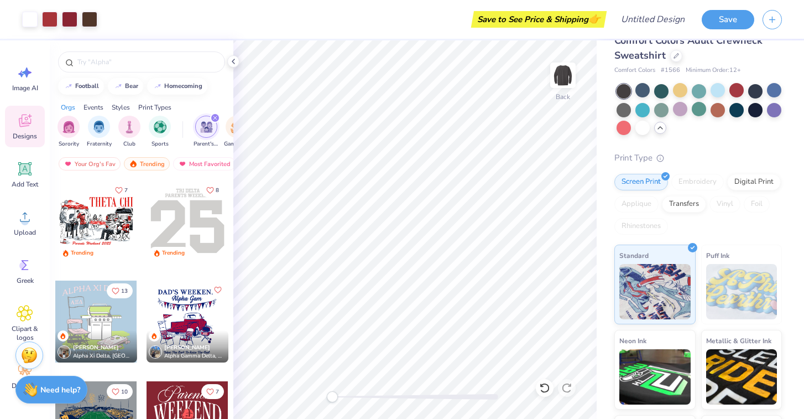
click at [112, 211] on div at bounding box center [96, 221] width 82 height 82
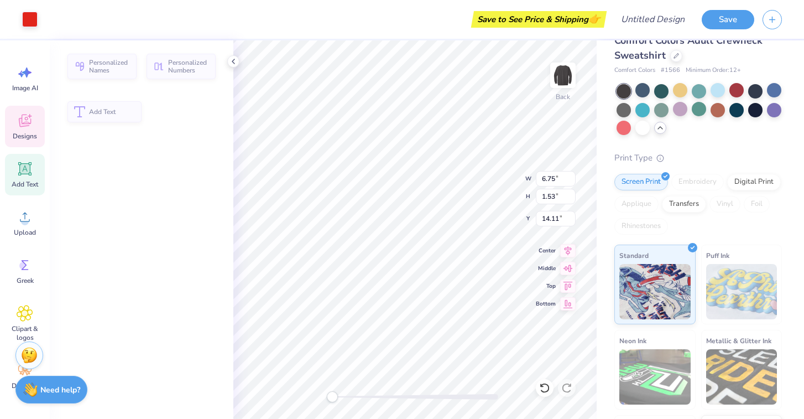
type input "6.75"
type input "1.53"
type input "14.11"
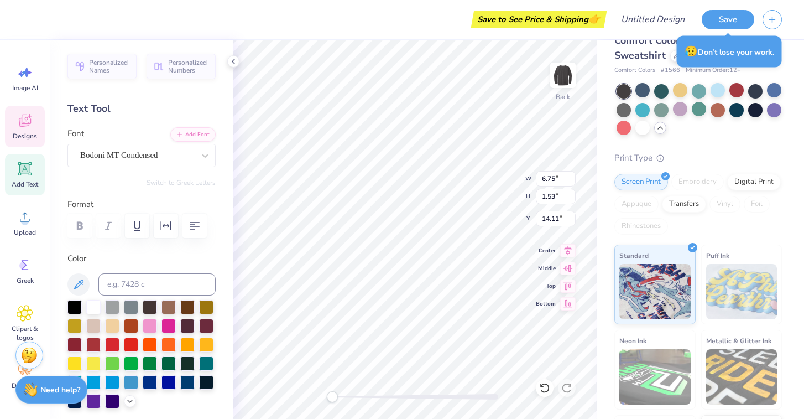
scroll to position [1, 1]
type textarea "Family Banquet"
click at [93, 310] on div at bounding box center [93, 306] width 14 height 14
type input "2.97"
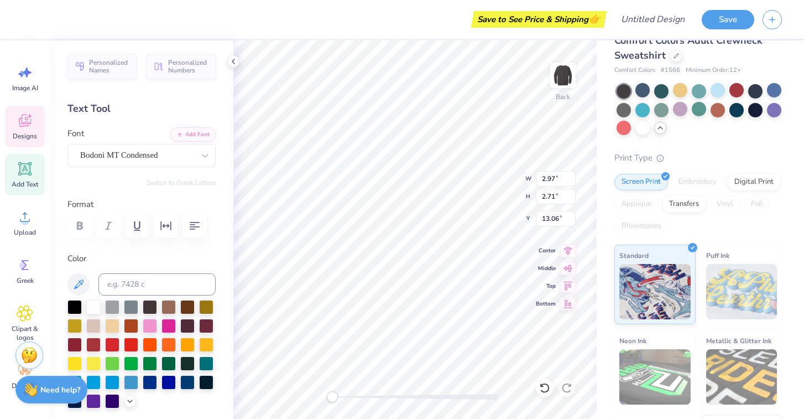
type input "2.71"
type input "13.06"
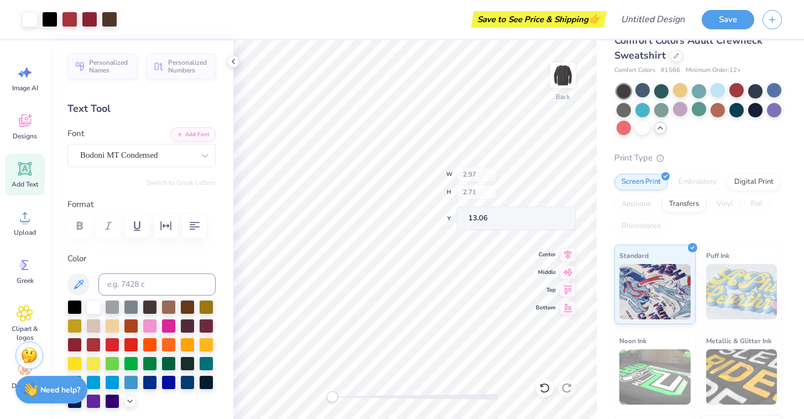
type input "2.97"
type input "2.71"
type input "13.06"
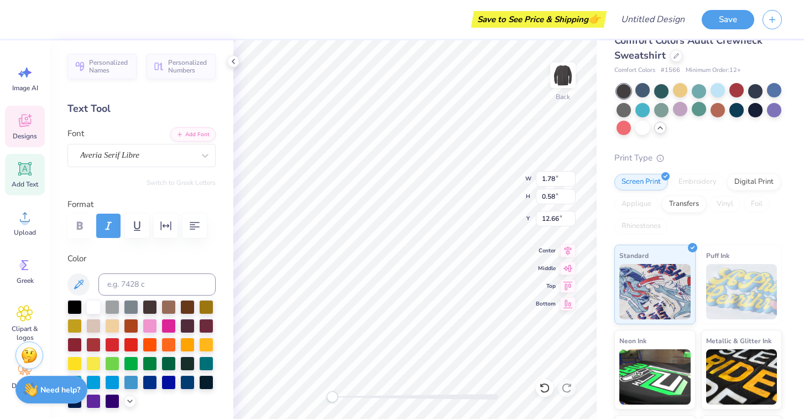
type input "1.62"
type input "1.92"
type input "7.54"
type input "1.62"
type input "1.92"
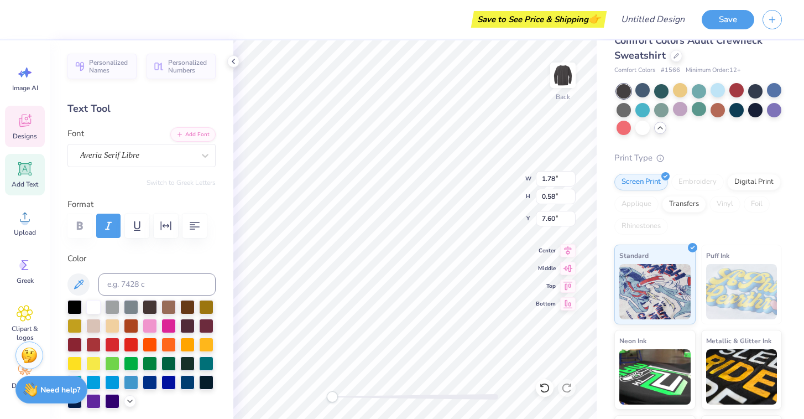
type input "7.54"
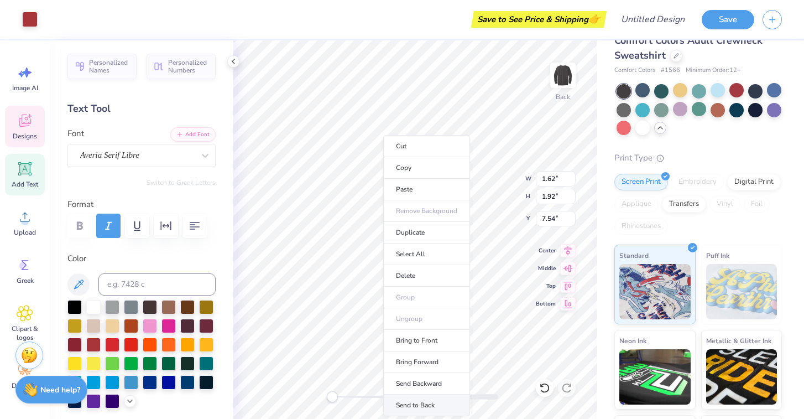
click at [441, 404] on li "Send to Back" at bounding box center [426, 405] width 87 height 22
click at [417, 355] on li "Bring Forward" at bounding box center [422, 362] width 87 height 22
click at [414, 407] on li "Send to Back" at bounding box center [434, 405] width 87 height 22
click at [425, 401] on div at bounding box center [415, 396] width 166 height 11
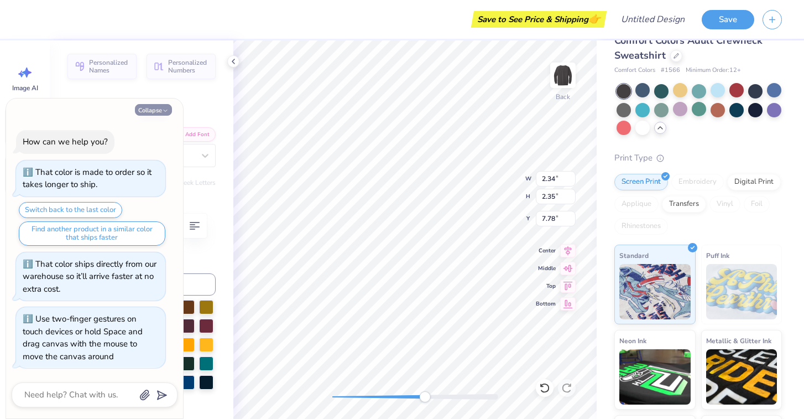
click at [155, 111] on button "Collapse" at bounding box center [153, 110] width 37 height 12
type textarea "x"
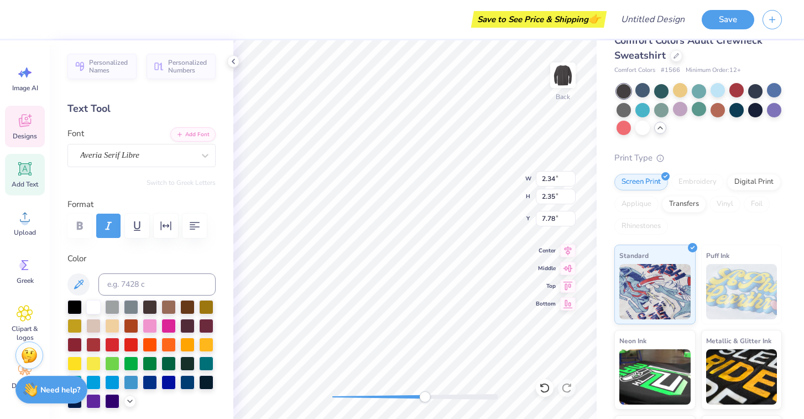
type input "1.27"
type input "0.42"
type input "8.19"
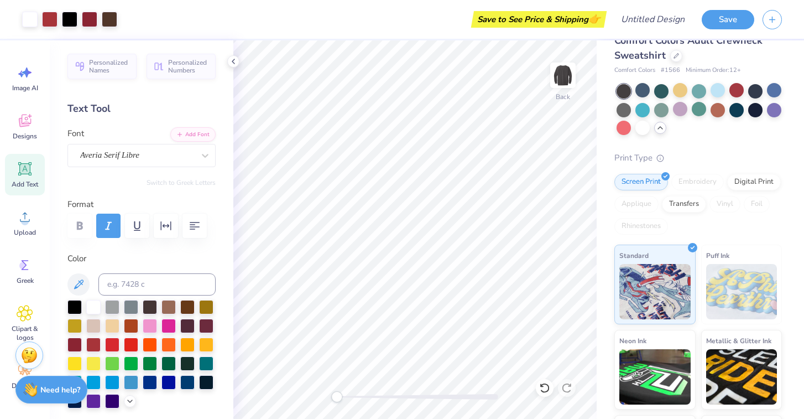
click at [336, 388] on div "Back" at bounding box center [414, 229] width 363 height 378
click at [715, 95] on div at bounding box center [717, 90] width 14 height 14
drag, startPoint x: 337, startPoint y: 394, endPoint x: 382, endPoint y: 398, distance: 45.5
click at [383, 398] on div "Accessibility label" at bounding box center [388, 396] width 11 height 11
click at [310, 396] on div "Back" at bounding box center [414, 229] width 363 height 378
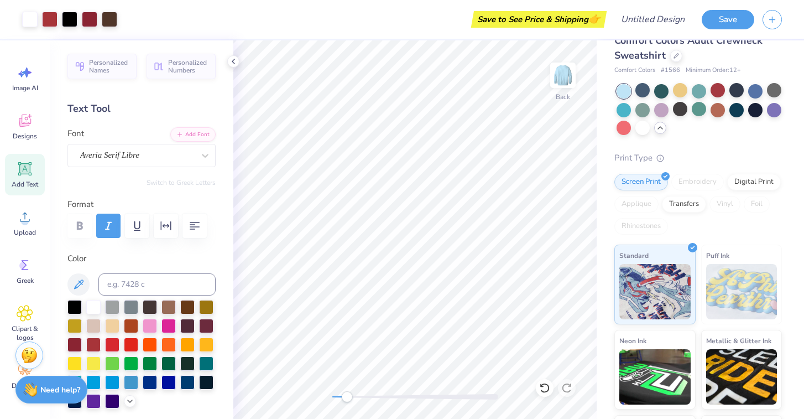
drag, startPoint x: 334, startPoint y: 397, endPoint x: 349, endPoint y: 398, distance: 14.9
click at [349, 398] on div "Accessibility label" at bounding box center [346, 396] width 11 height 11
drag, startPoint x: 350, startPoint y: 396, endPoint x: 346, endPoint y: 390, distance: 7.5
click at [347, 391] on div "Accessibility label" at bounding box center [349, 396] width 11 height 11
click at [757, 115] on div at bounding box center [755, 109] width 14 height 14
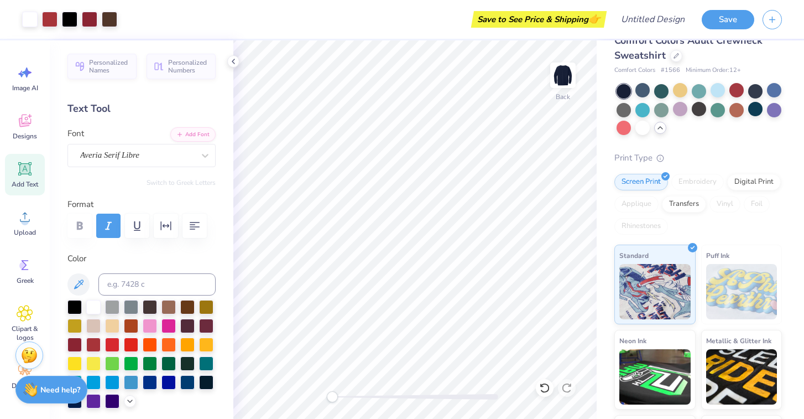
click at [315, 399] on div "Back" at bounding box center [414, 229] width 363 height 378
click at [337, 395] on div "Accessibility label" at bounding box center [336, 396] width 11 height 11
drag, startPoint x: 337, startPoint y: 395, endPoint x: 328, endPoint y: 398, distance: 9.4
click at [328, 398] on div "Accessibility label" at bounding box center [332, 396] width 11 height 11
click at [233, 59] on polyline at bounding box center [233, 61] width 2 height 4
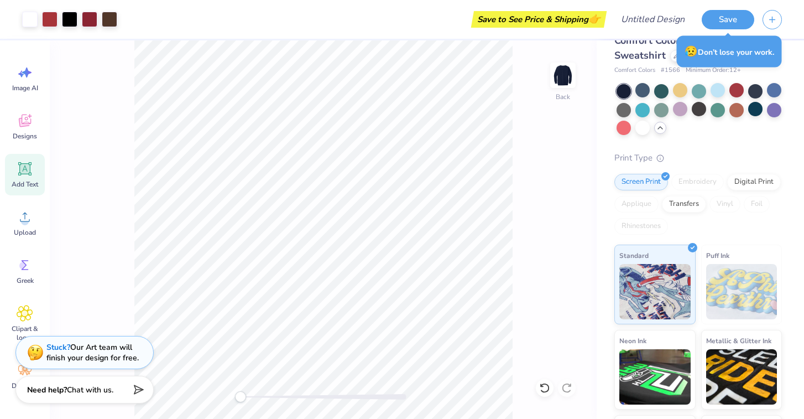
click at [23, 173] on icon at bounding box center [24, 168] width 13 height 13
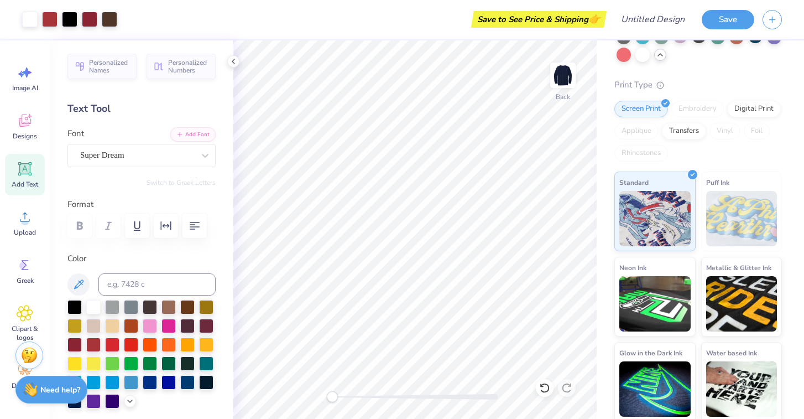
scroll to position [96, 0]
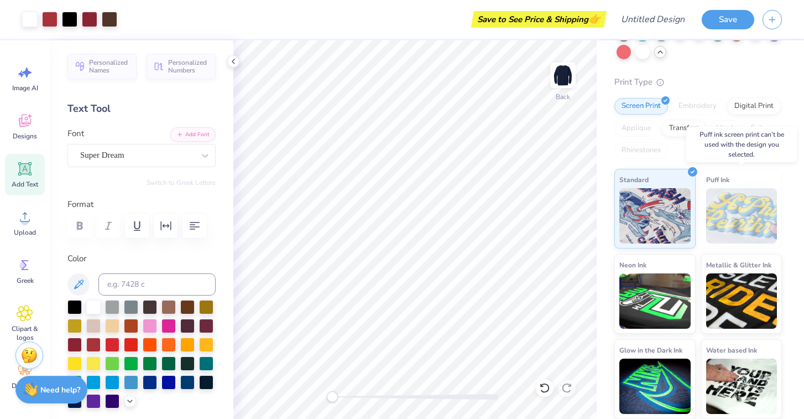
click at [721, 195] on img at bounding box center [741, 215] width 71 height 55
click at [699, 130] on div "Transfers" at bounding box center [684, 126] width 44 height 17
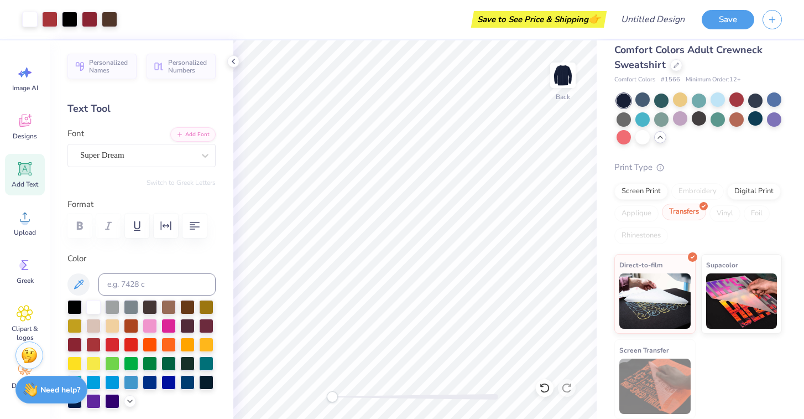
scroll to position [11, 0]
click at [742, 193] on div "Digital Print" at bounding box center [754, 189] width 54 height 17
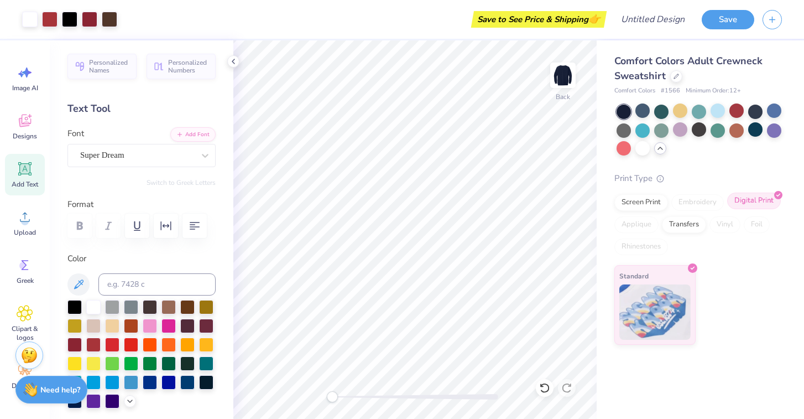
scroll to position [0, 0]
click at [658, 200] on div "Screen Print" at bounding box center [641, 200] width 54 height 17
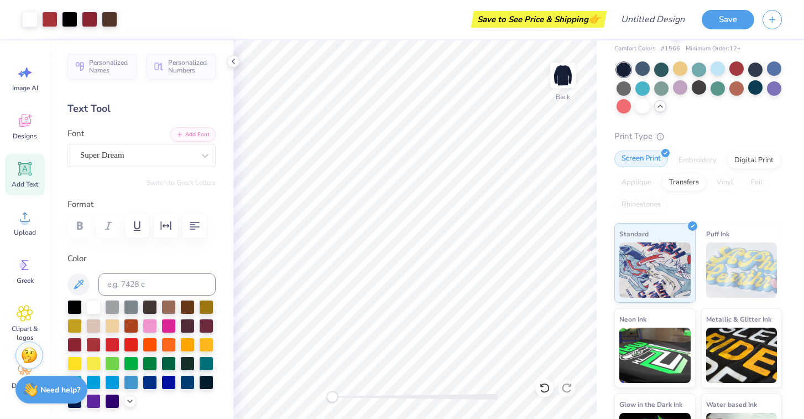
scroll to position [96, 0]
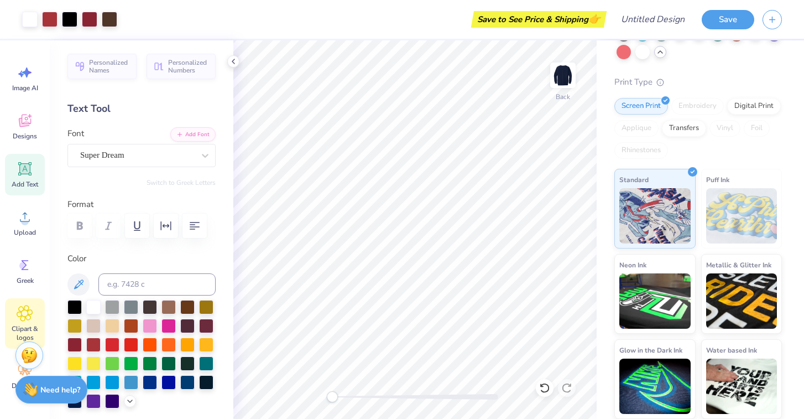
click at [24, 311] on icon at bounding box center [25, 313] width 7 height 7
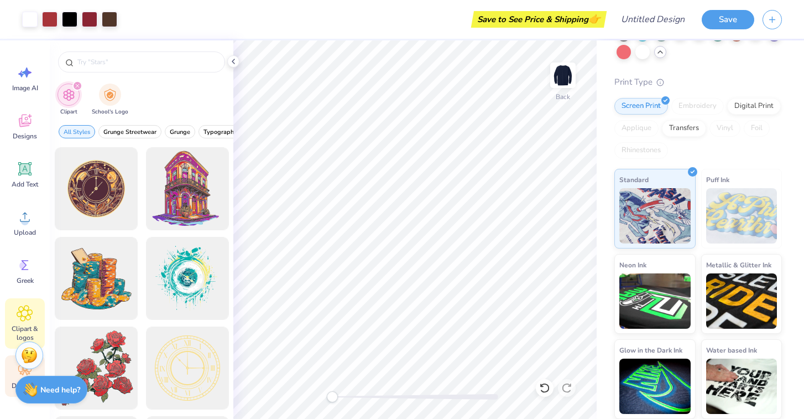
click at [14, 367] on div "Decorate" at bounding box center [25, 375] width 40 height 41
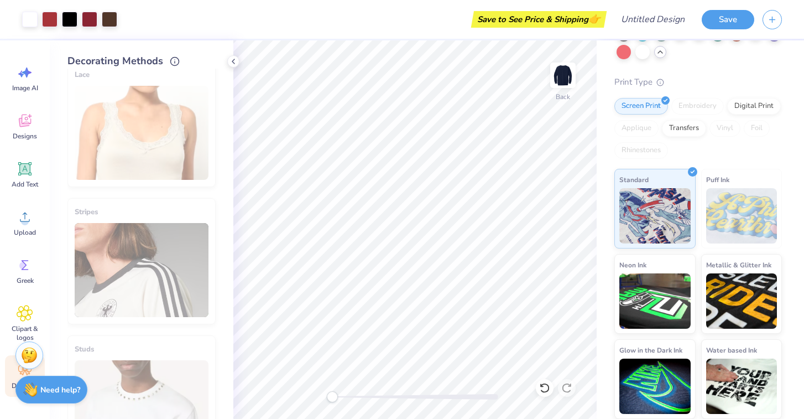
scroll to position [0, 0]
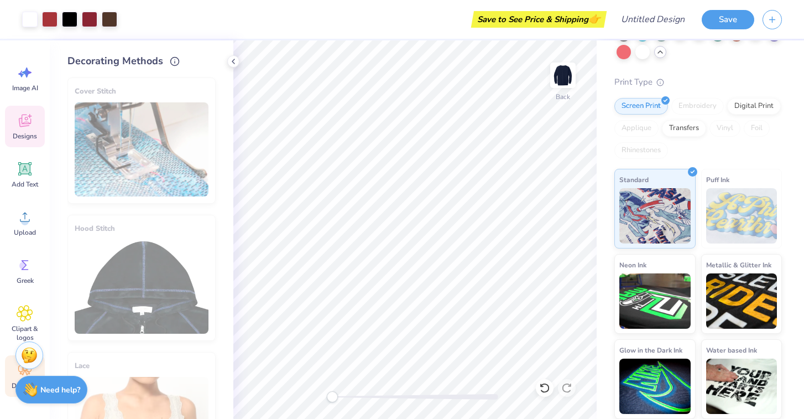
click at [34, 131] on div "Designs" at bounding box center [25, 126] width 40 height 41
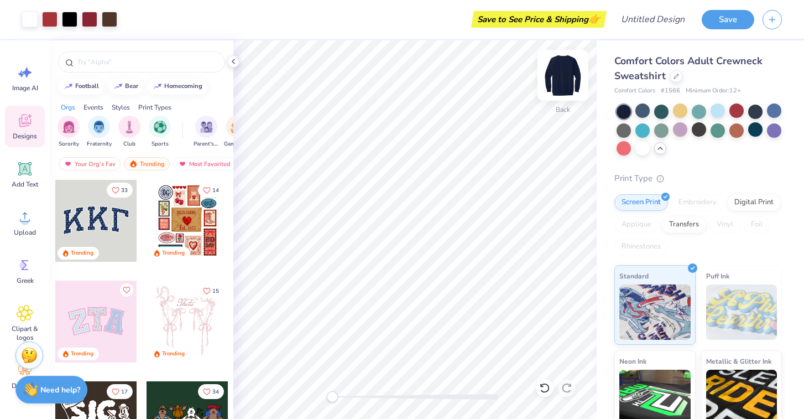
click at [565, 71] on img at bounding box center [563, 75] width 44 height 44
click at [558, 86] on img at bounding box center [563, 75] width 22 height 22
click at [573, 77] on img at bounding box center [563, 75] width 22 height 22
click at [570, 70] on img at bounding box center [563, 75] width 44 height 44
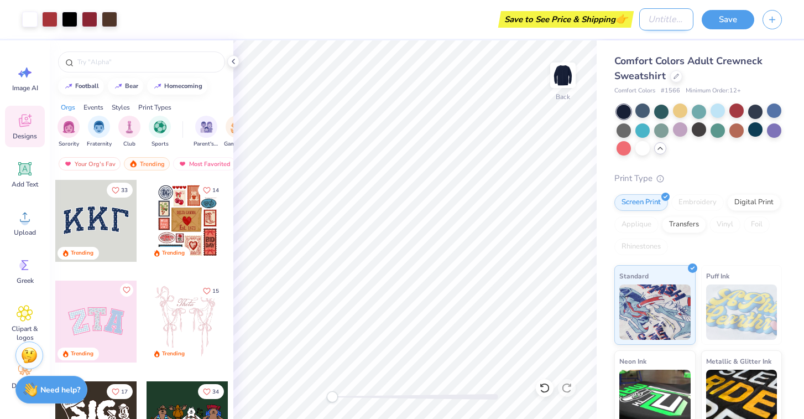
click at [671, 26] on input "Design Title" at bounding box center [666, 19] width 54 height 22
